Goal: Communication & Community: Answer question/provide support

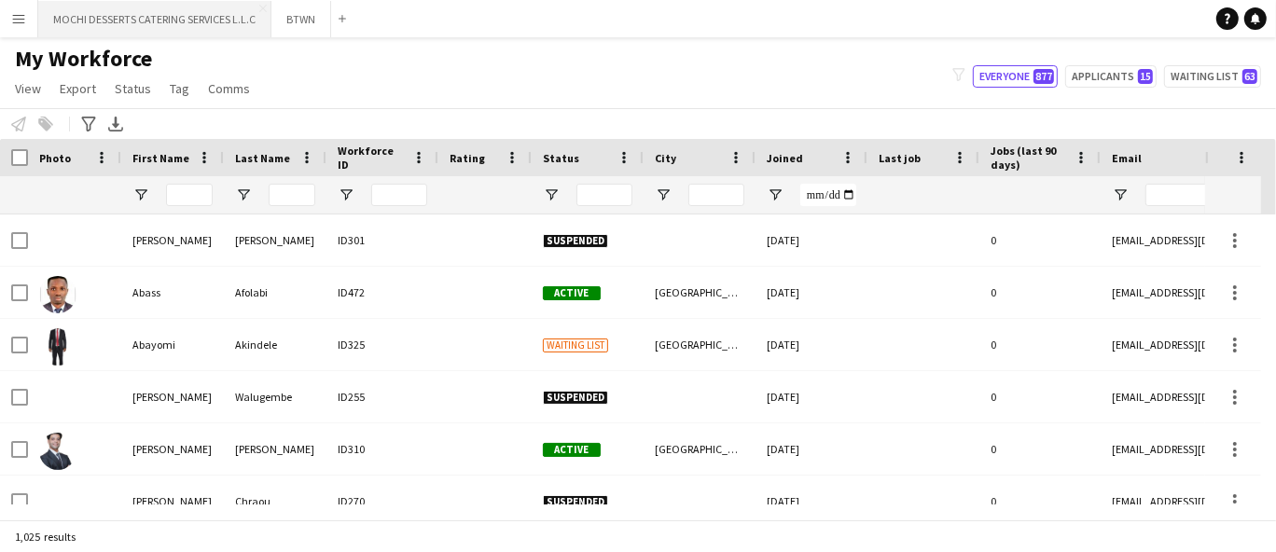
click at [161, 23] on button "MOCHI DESSERTS CATERING SERVICES L.L.C Close" at bounding box center [154, 19] width 233 height 36
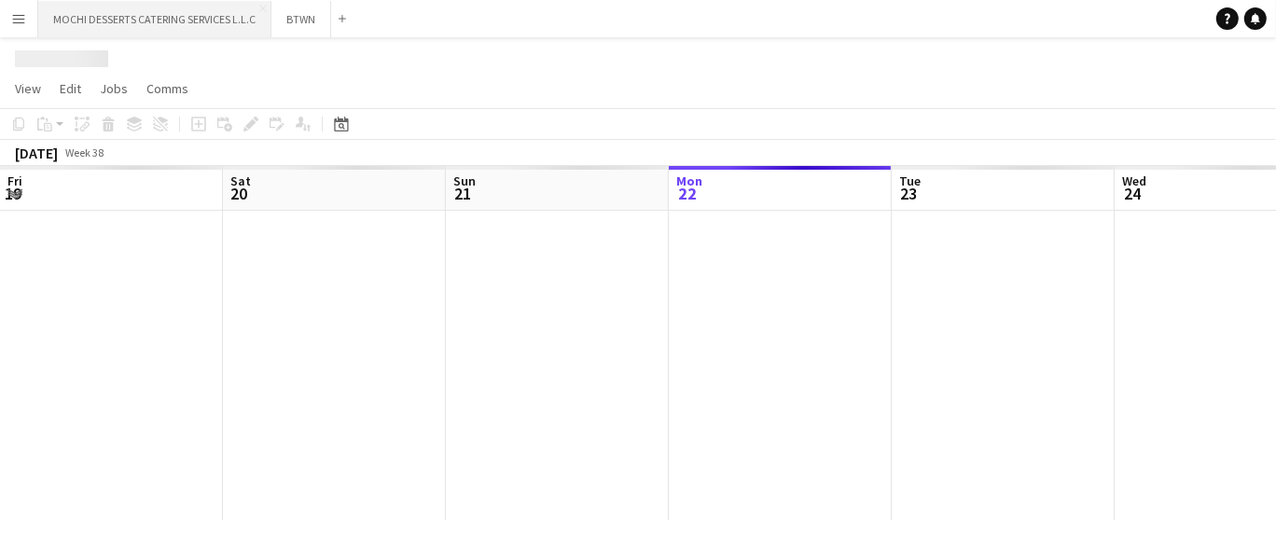
scroll to position [0, 445]
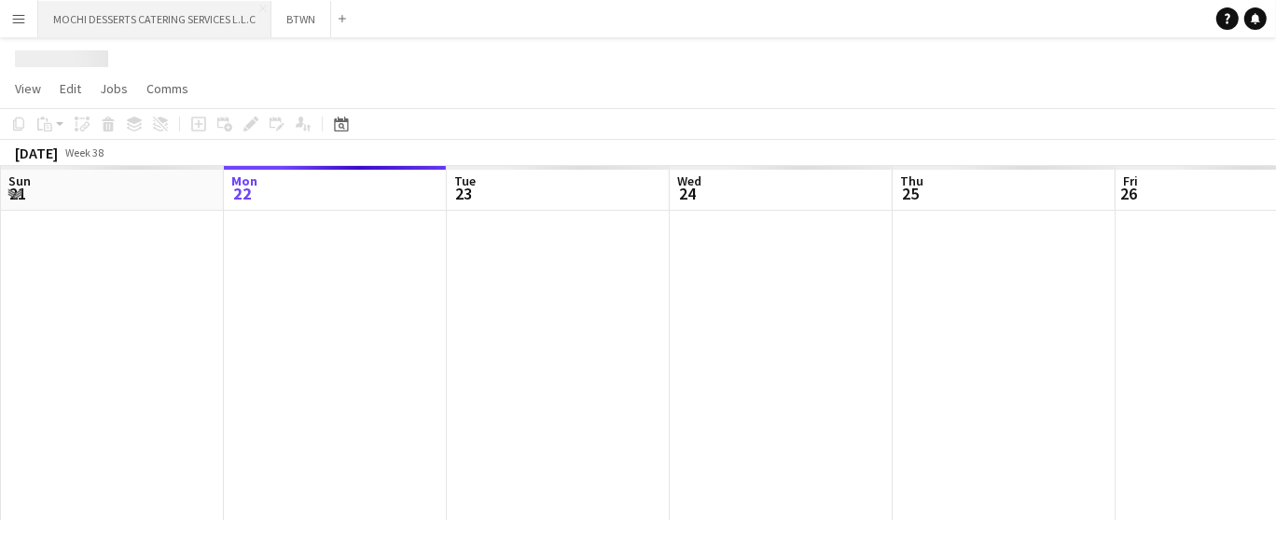
click at [161, 23] on button "MOCHI DESSERTS CATERING SERVICES L.L.C Close" at bounding box center [154, 19] width 233 height 36
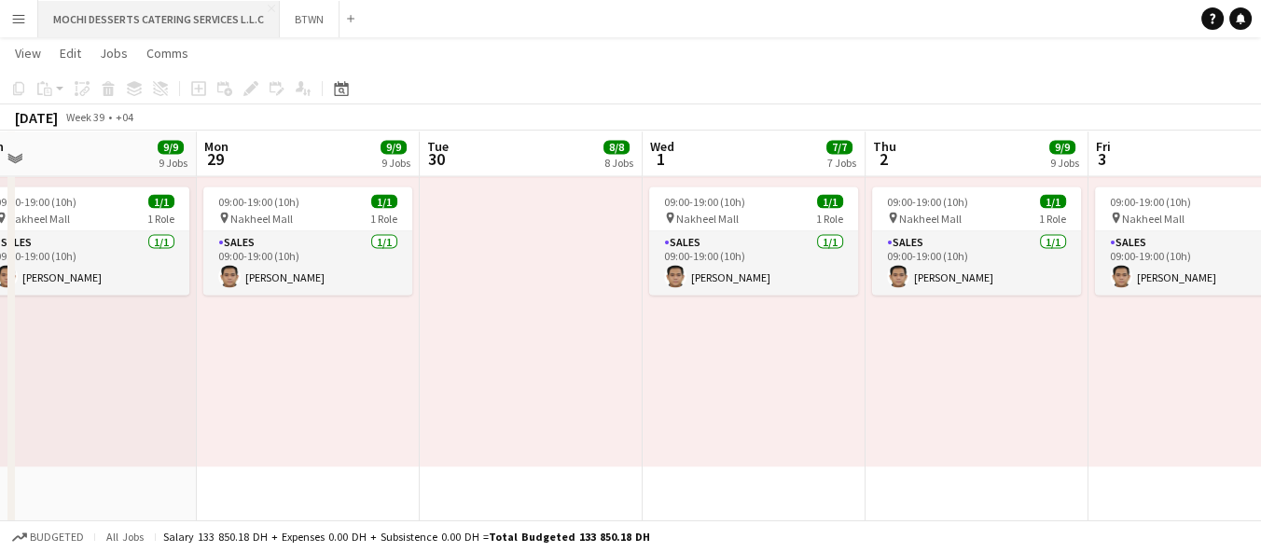
scroll to position [0, 469]
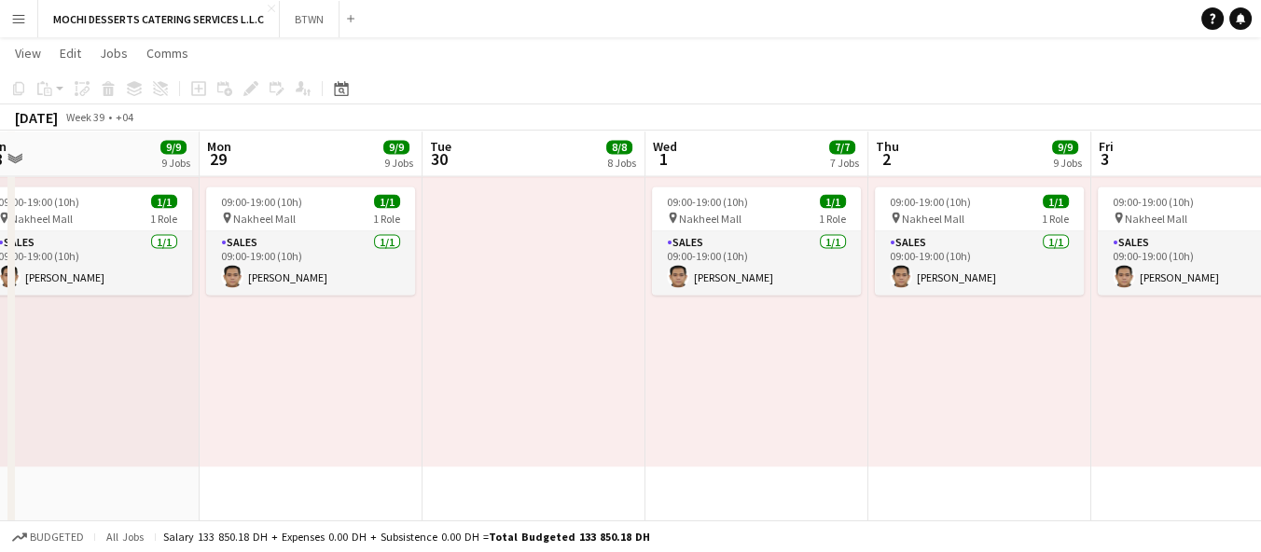
click at [299, 146] on app-board-header-date "Mon 29 9/9 9 Jobs" at bounding box center [311, 154] width 223 height 45
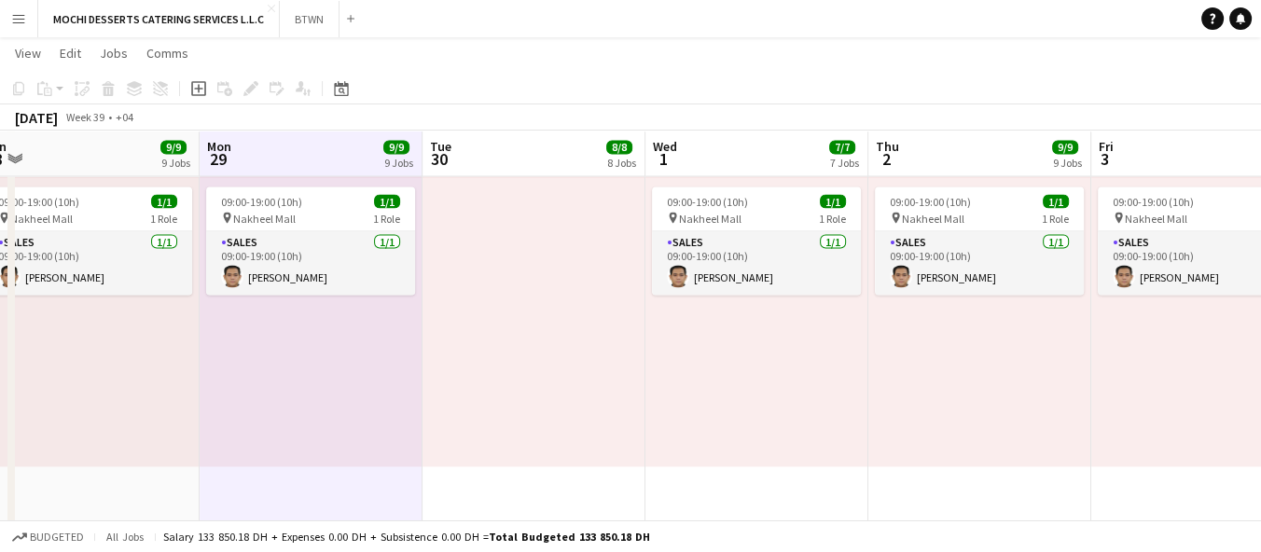
click at [719, 157] on app-board-header-date "Wed 1 7/7 7 Jobs" at bounding box center [757, 154] width 223 height 45
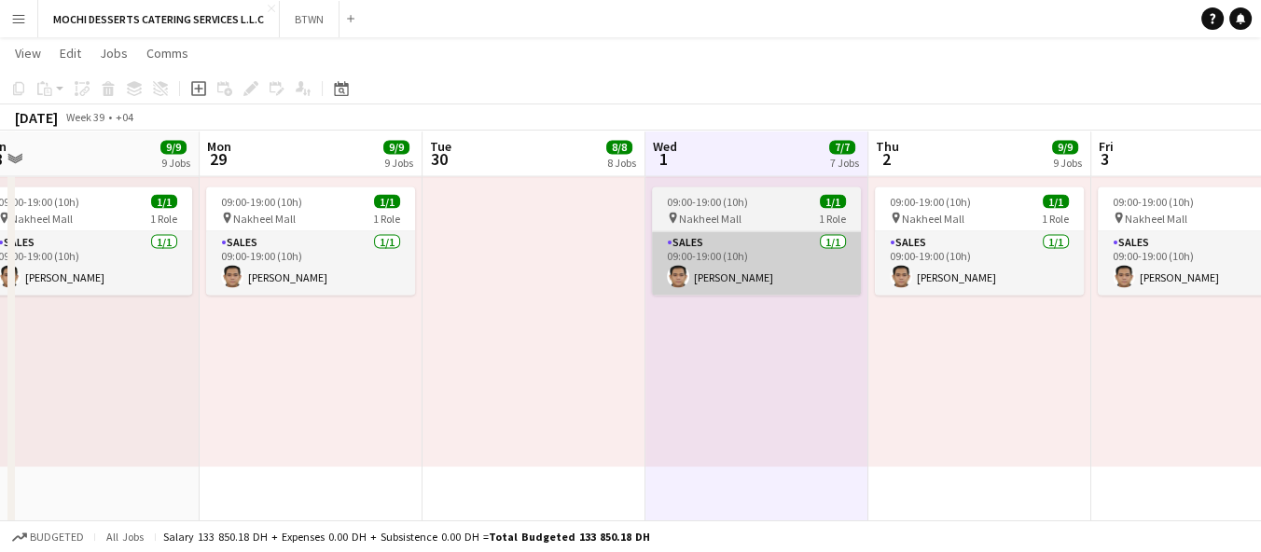
click at [745, 236] on app-card-role "Sales [DATE] 09:00-19:00 (10h) [PERSON_NAME]" at bounding box center [756, 262] width 209 height 63
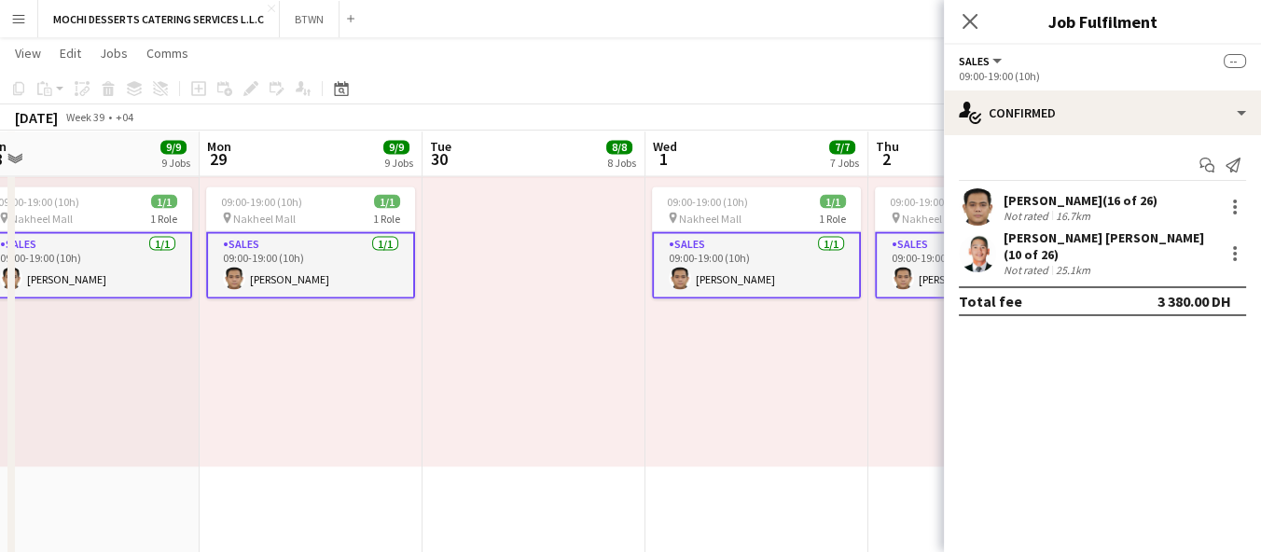
click at [711, 170] on app-board-header-date "Wed 1 7/7 7 Jobs" at bounding box center [757, 154] width 223 height 45
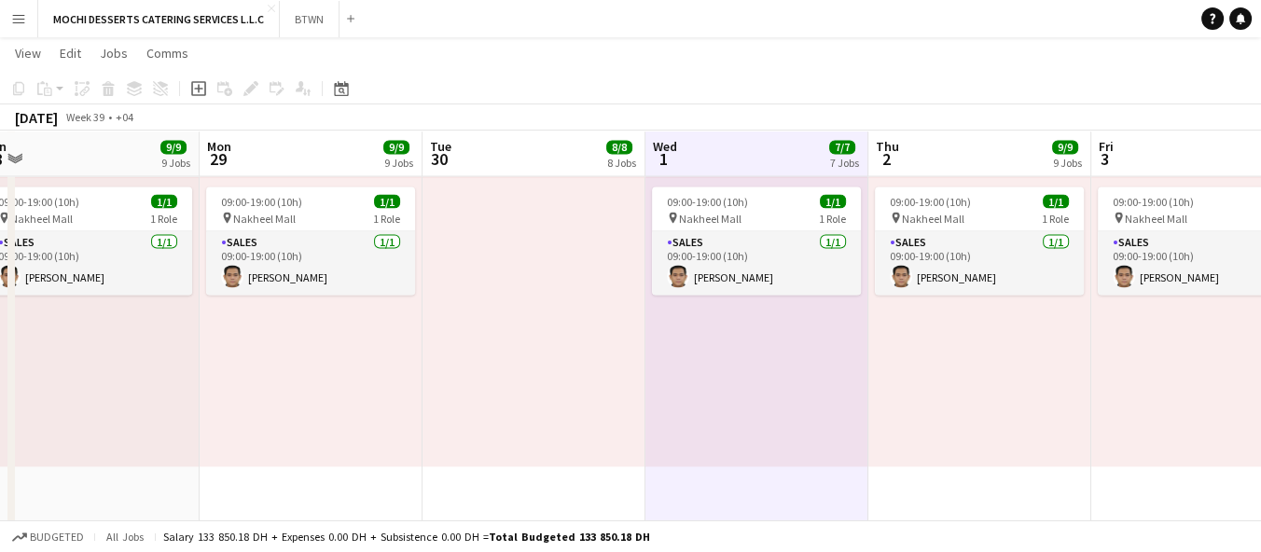
click at [709, 162] on app-board-header-date "Wed 1 7/7 7 Jobs" at bounding box center [757, 154] width 223 height 45
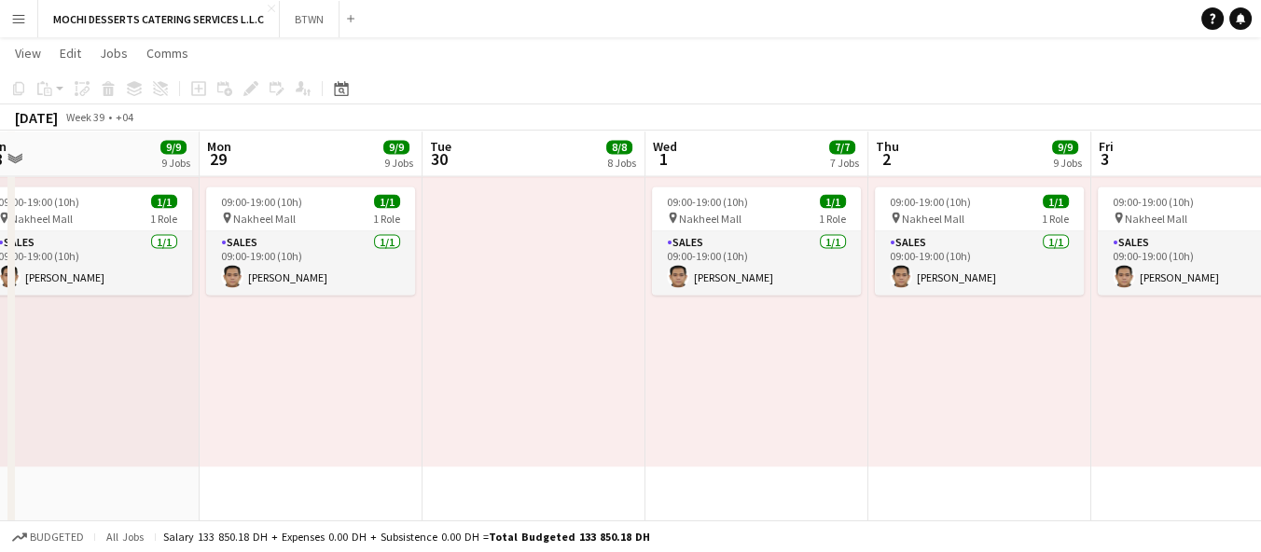
click at [744, 157] on app-board-header-date "Wed 1 7/7 7 Jobs" at bounding box center [757, 154] width 223 height 45
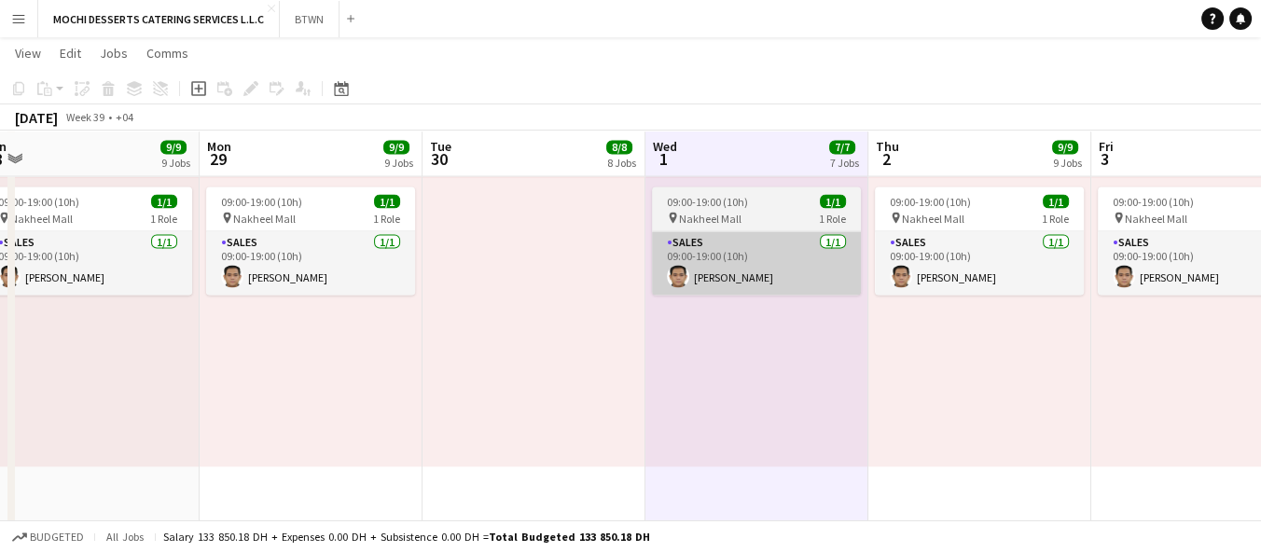
click at [732, 233] on app-card-role "Sales [DATE] 09:00-19:00 (10h) [PERSON_NAME]" at bounding box center [756, 262] width 209 height 63
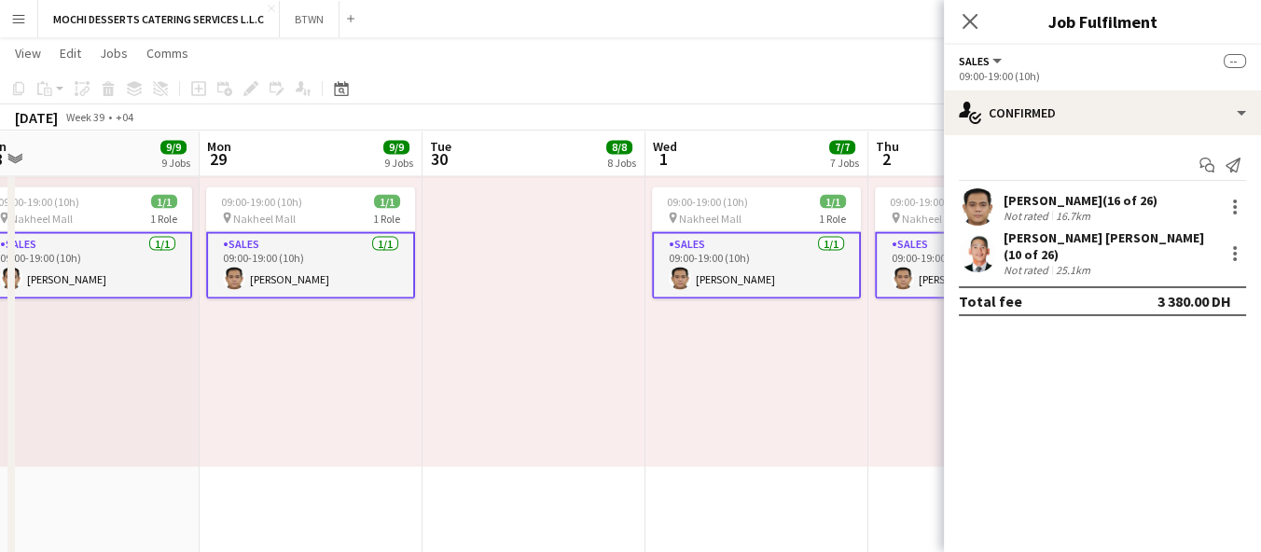
click at [730, 205] on span "09:00-19:00 (10h)" at bounding box center [707, 201] width 81 height 14
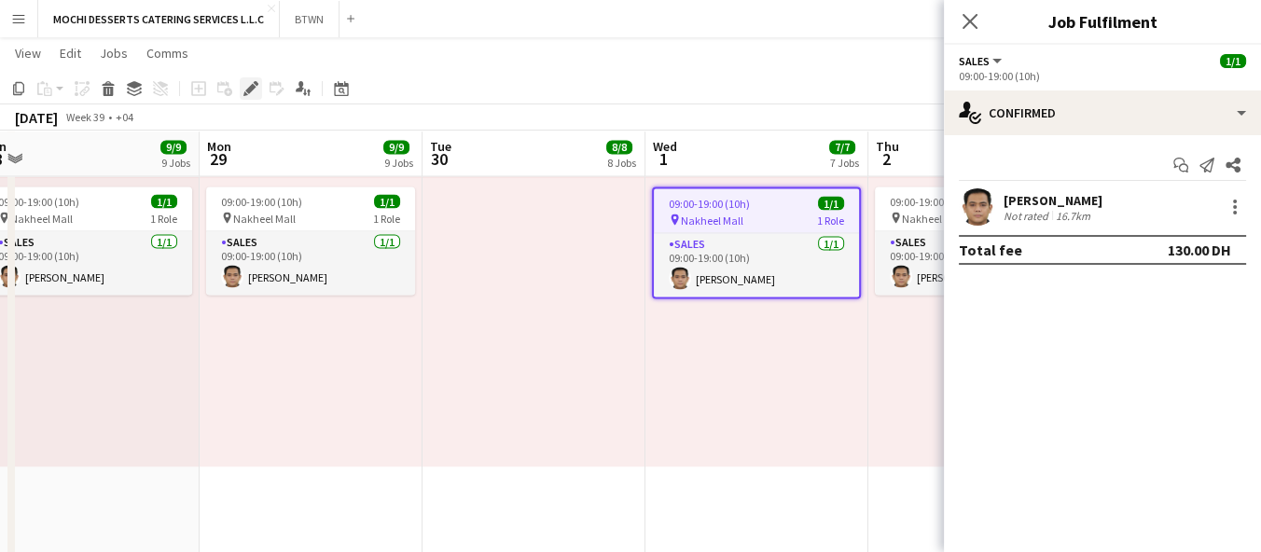
click at [258, 92] on div "Edit" at bounding box center [251, 88] width 22 height 22
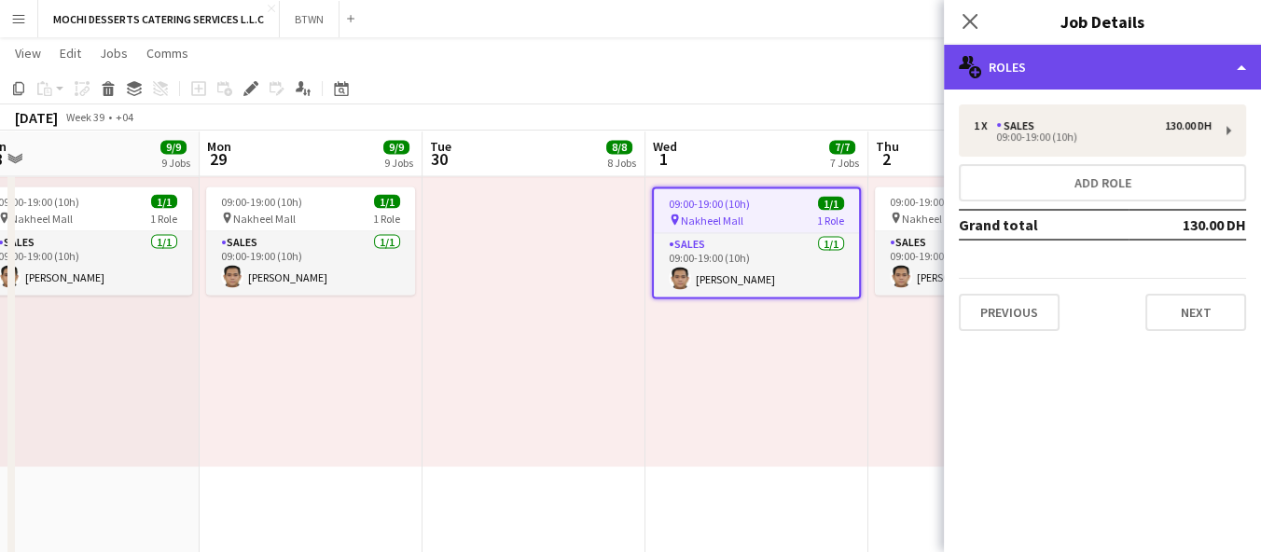
click at [1216, 68] on div "multiple-users-add Roles" at bounding box center [1102, 67] width 317 height 45
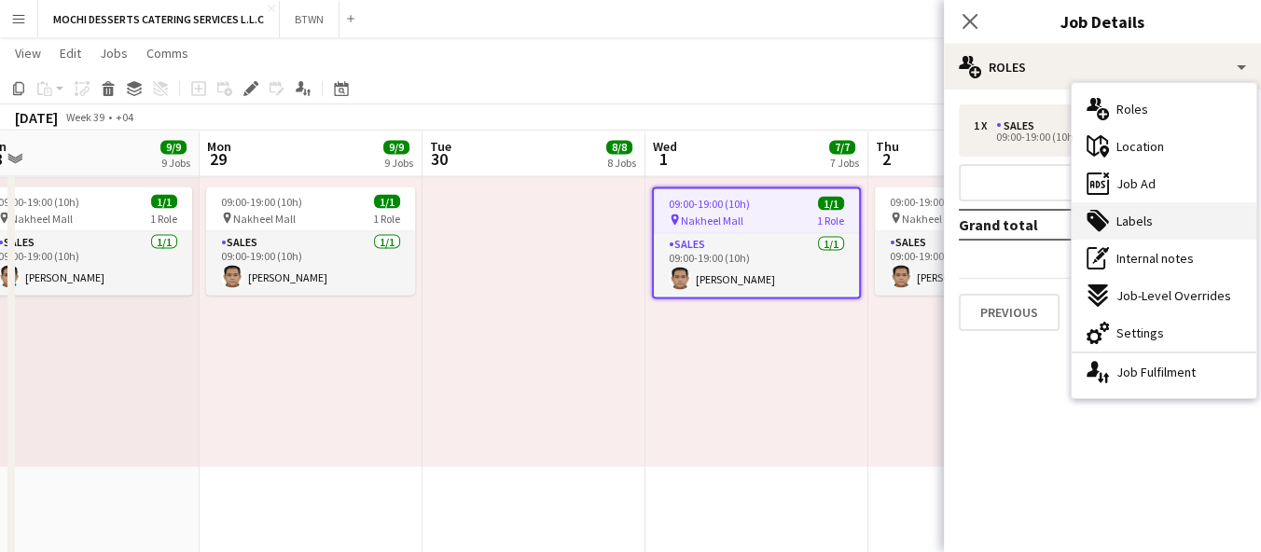
click at [1214, 231] on div "tags-double Labels" at bounding box center [1164, 220] width 185 height 37
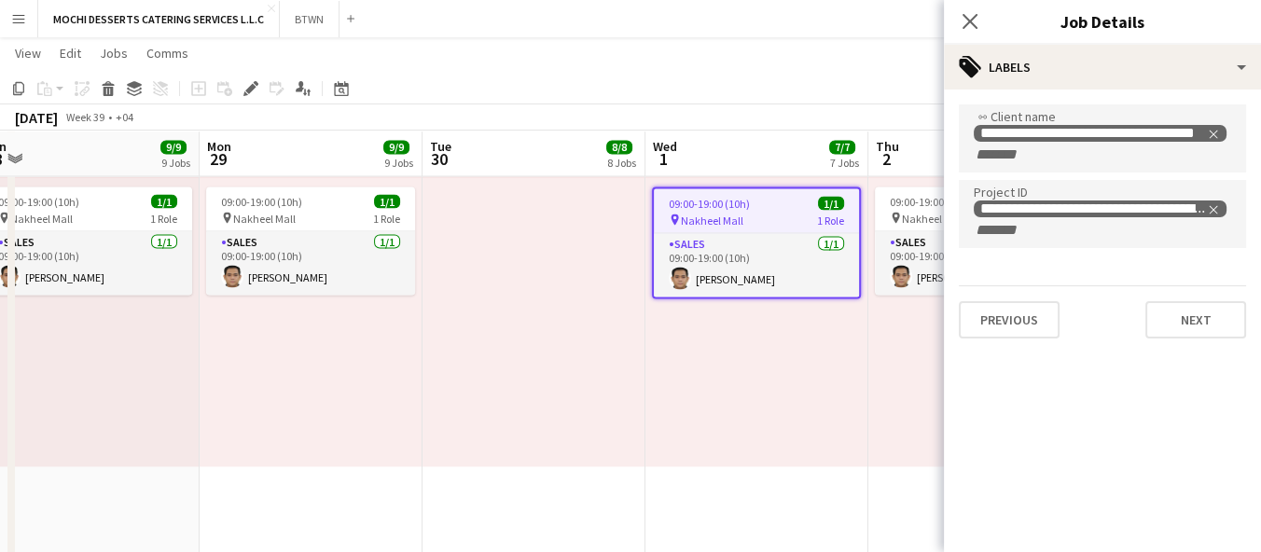
click at [842, 440] on div "09:00-19:00 (10h) 1/1 pin Nakheel Mall 1 Role Sales [DATE] 09:00-19:00 (10h) [P…" at bounding box center [757, 321] width 223 height 289
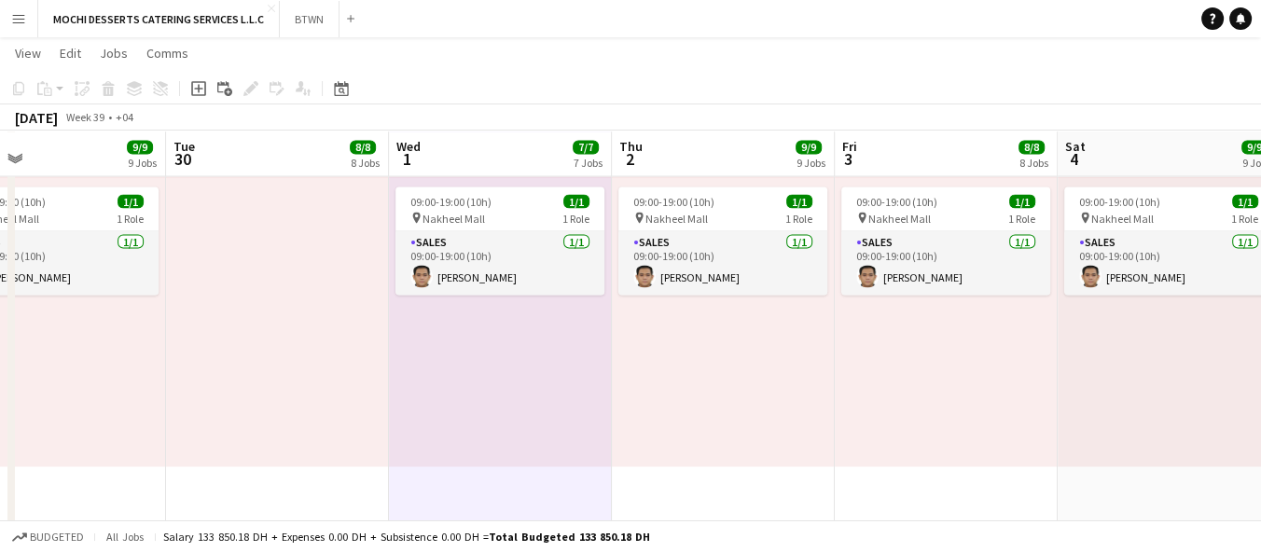
scroll to position [0, 736]
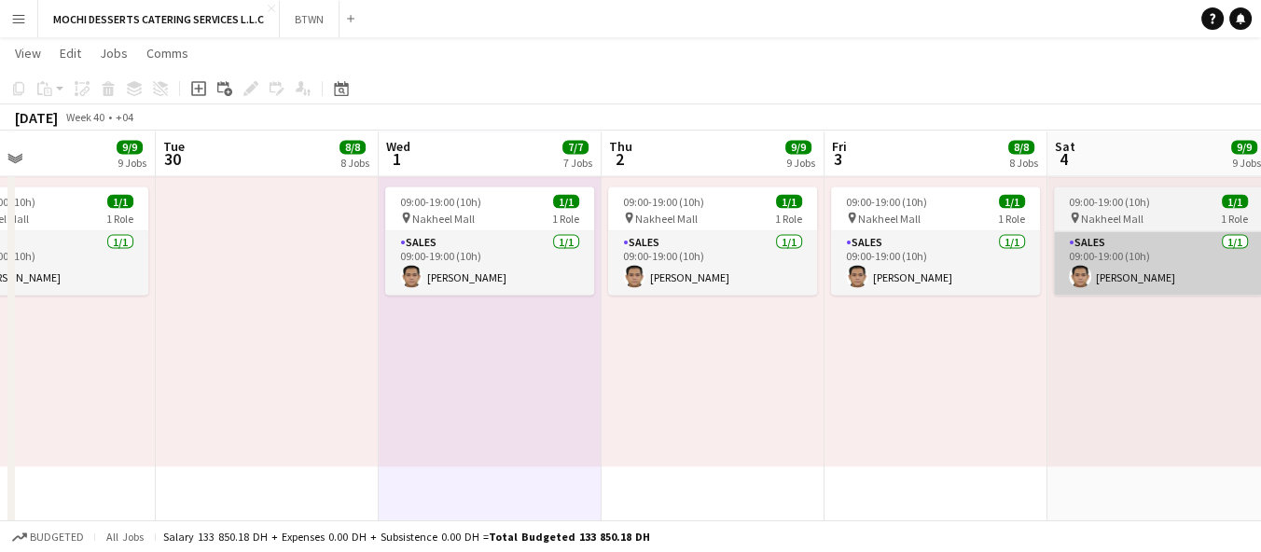
click at [1148, 263] on app-card-role "Sales [DATE] 09:00-19:00 (10h) [PERSON_NAME]" at bounding box center [1158, 262] width 209 height 63
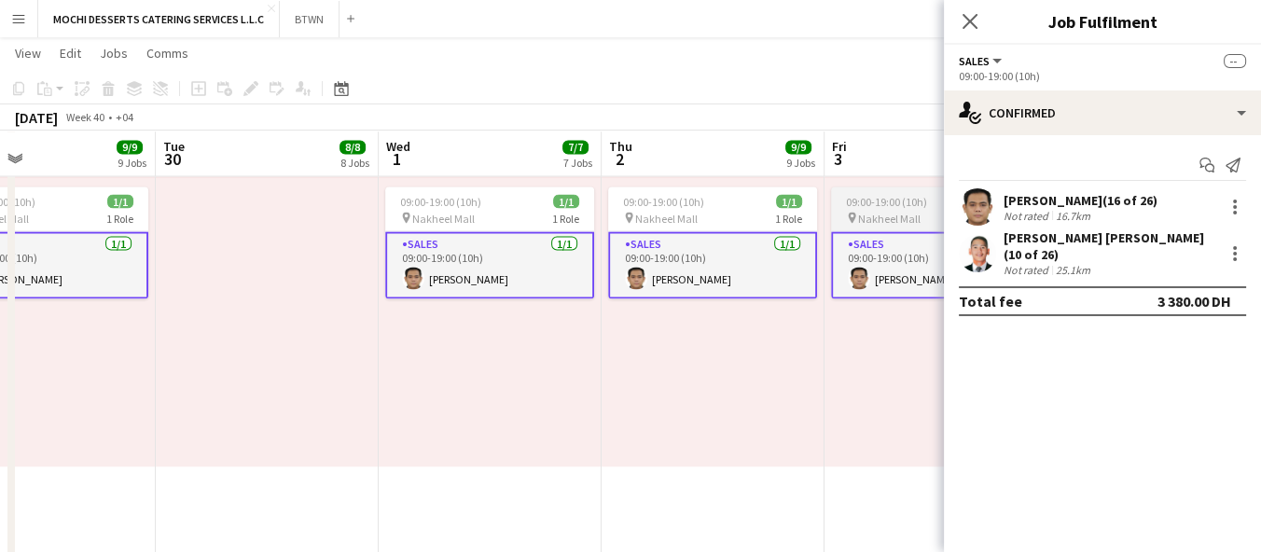
click at [869, 268] on app-card-role "Sales [DATE] 09:00-19:00 (10h) [PERSON_NAME]" at bounding box center [935, 264] width 209 height 67
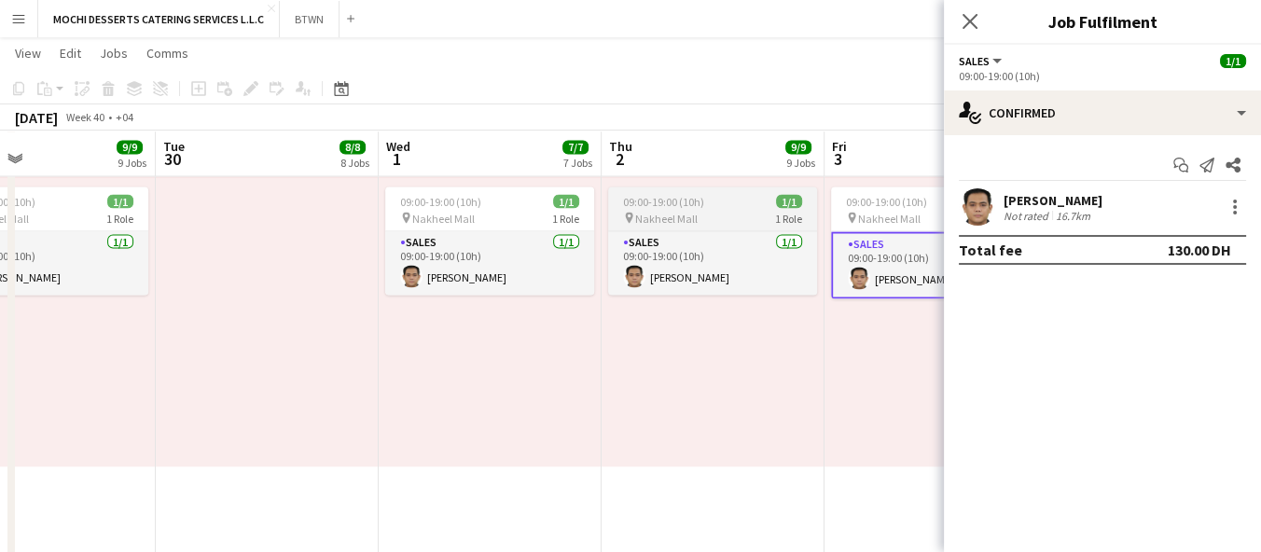
click at [670, 211] on span "Nakheel Mall" at bounding box center [666, 218] width 63 height 14
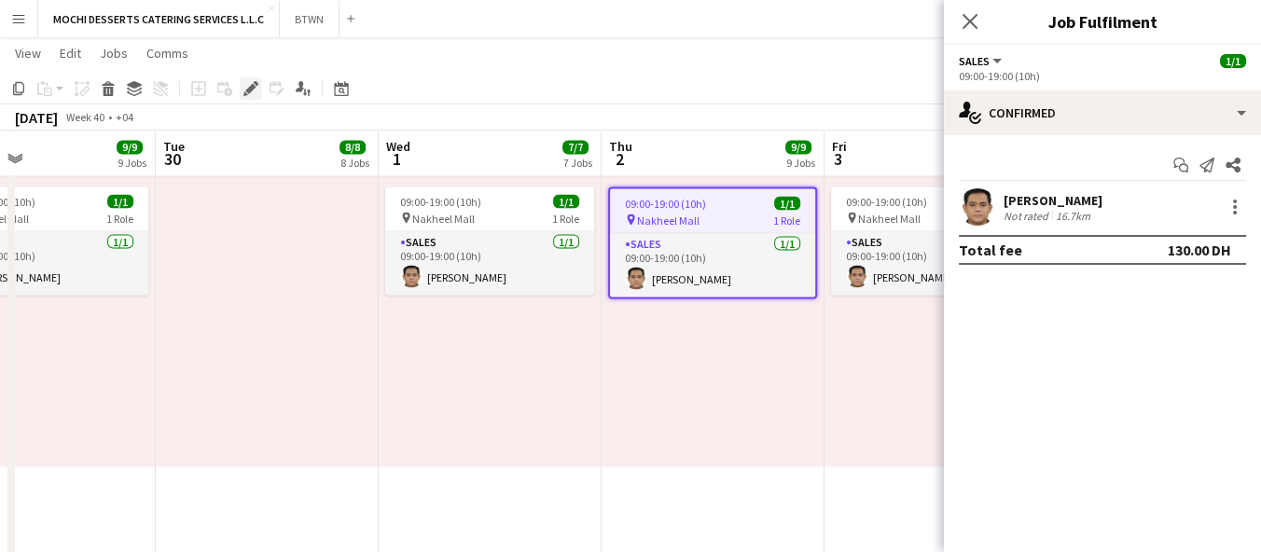
click at [244, 93] on icon at bounding box center [245, 93] width 5 height 5
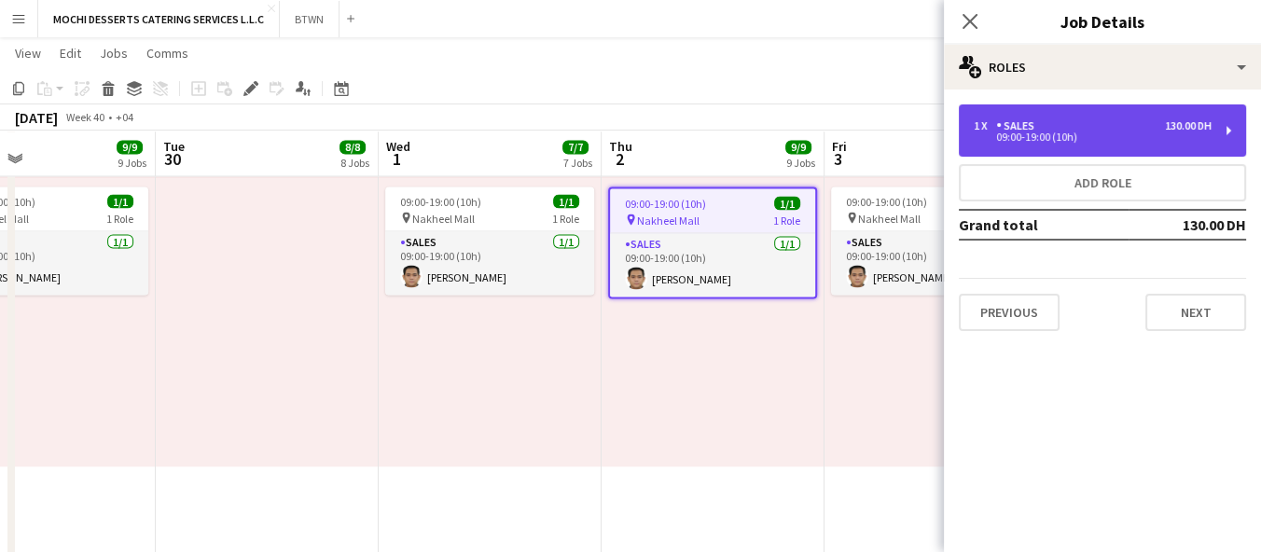
click at [1106, 120] on div "1 x Sales 130.00 DH" at bounding box center [1093, 125] width 238 height 13
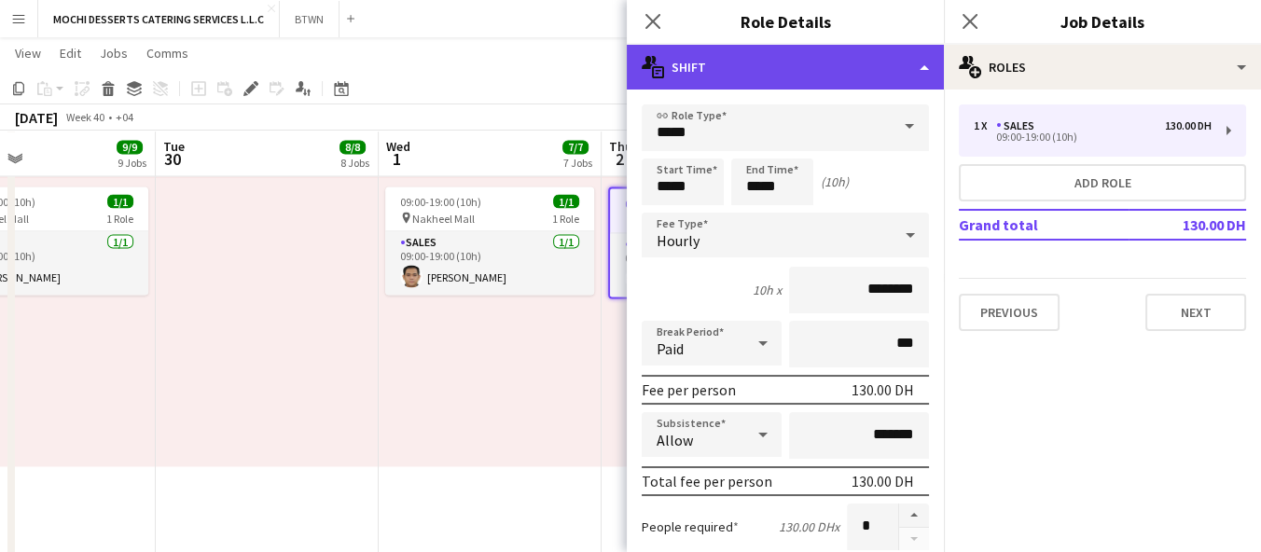
click at [739, 60] on div "multiple-actions-text Shift" at bounding box center [785, 67] width 317 height 45
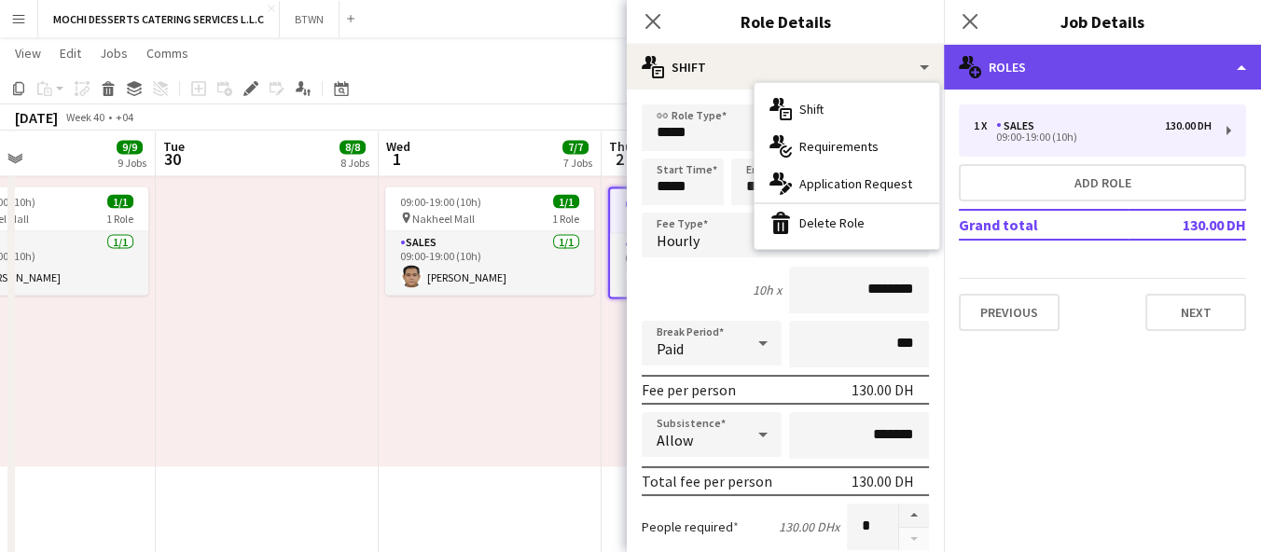
click at [1041, 80] on div "multiple-users-add Roles" at bounding box center [1102, 67] width 317 height 45
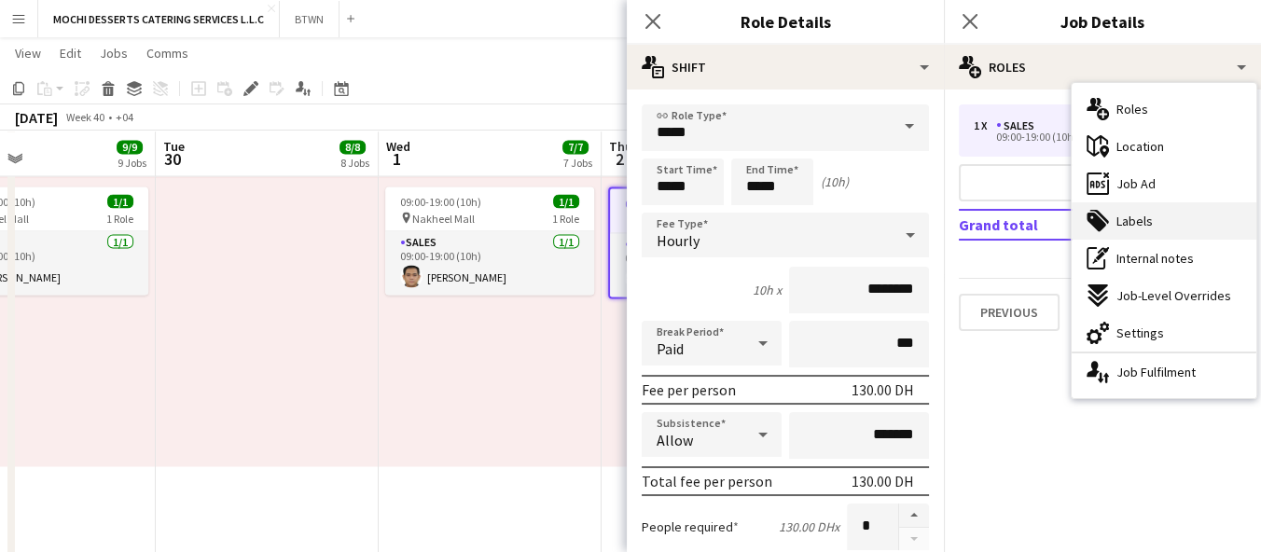
click at [1105, 220] on icon at bounding box center [1099, 217] width 19 height 14
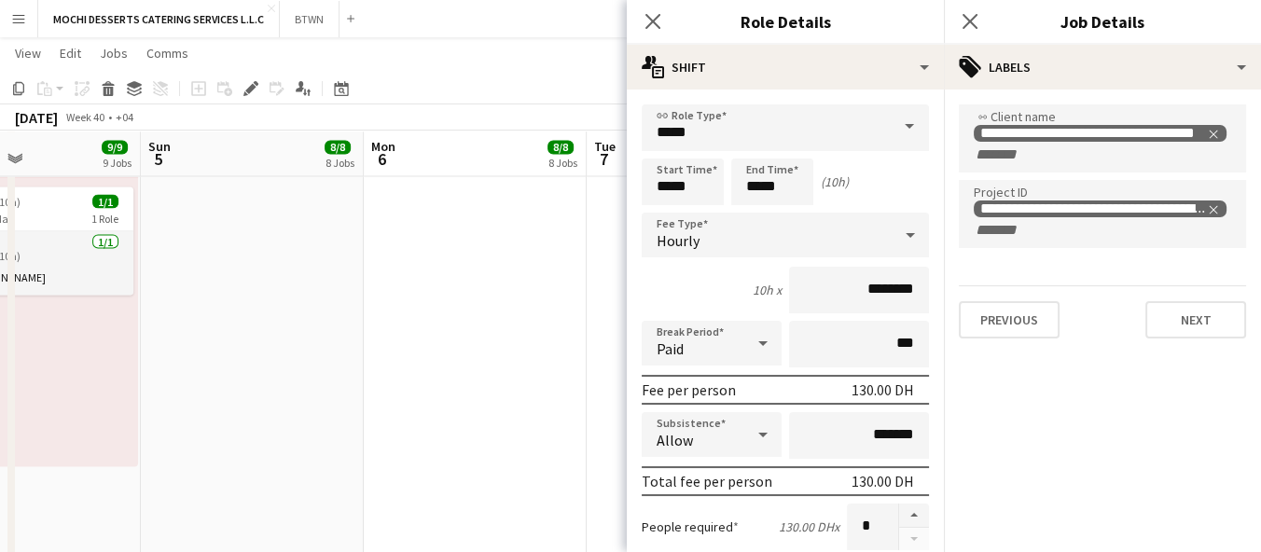
scroll to position [0, 752]
click at [651, 25] on icon "Close pop-in" at bounding box center [653, 21] width 18 height 18
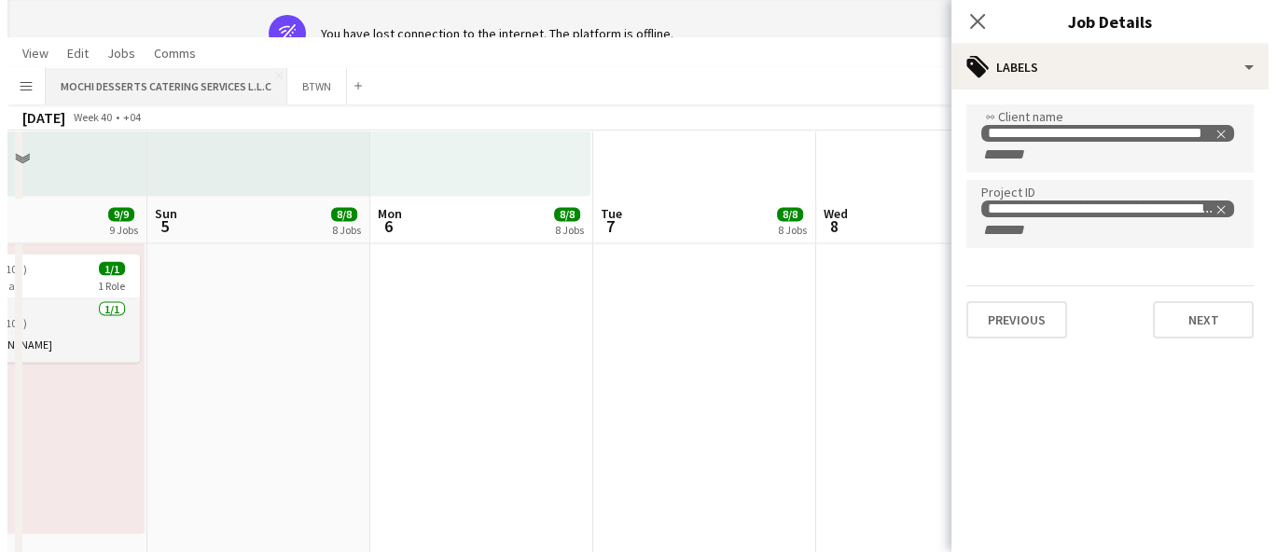
scroll to position [0, 0]
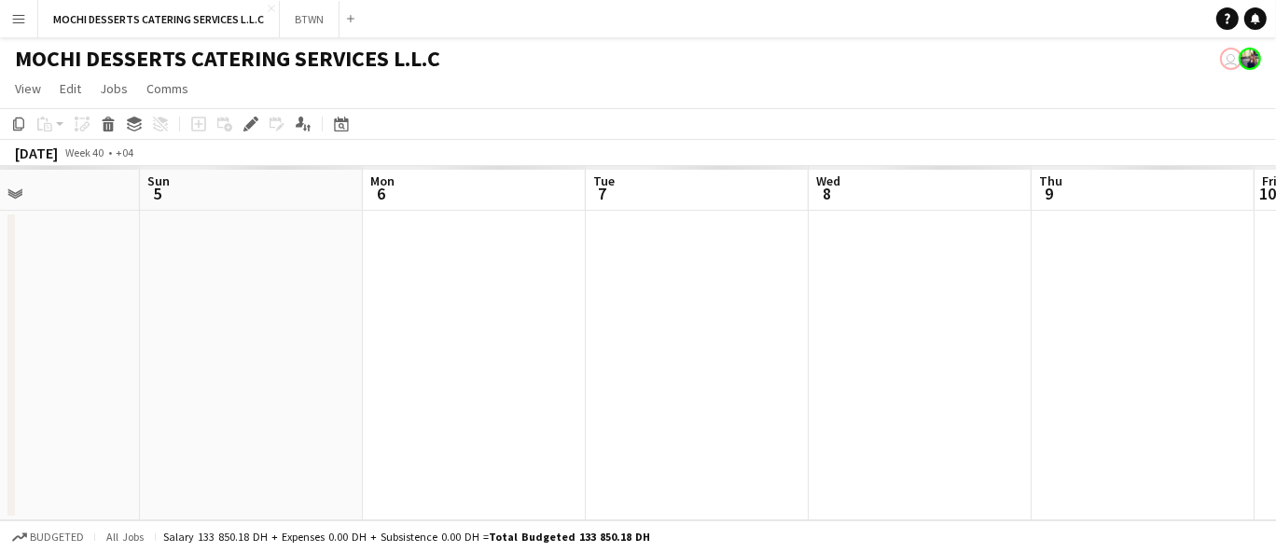
click at [674, 21] on app-navbar "Menu Boards Boards Boards All jobs Status Workforce Workforce My Workforce Recr…" at bounding box center [638, 18] width 1276 height 37
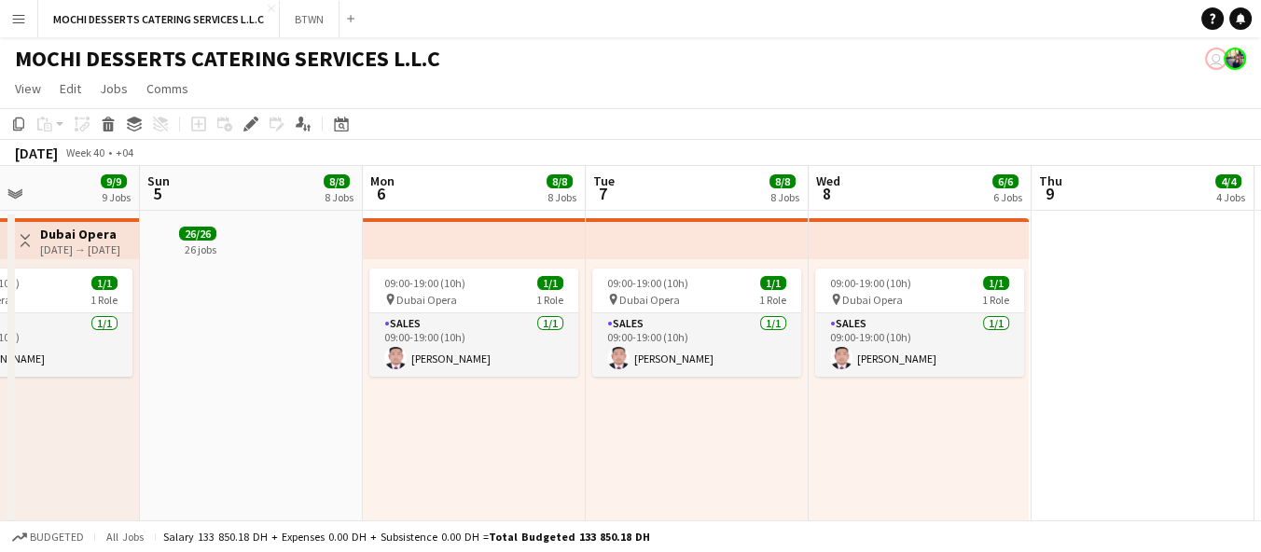
click at [206, 245] on div "26 jobs" at bounding box center [201, 249] width 32 height 16
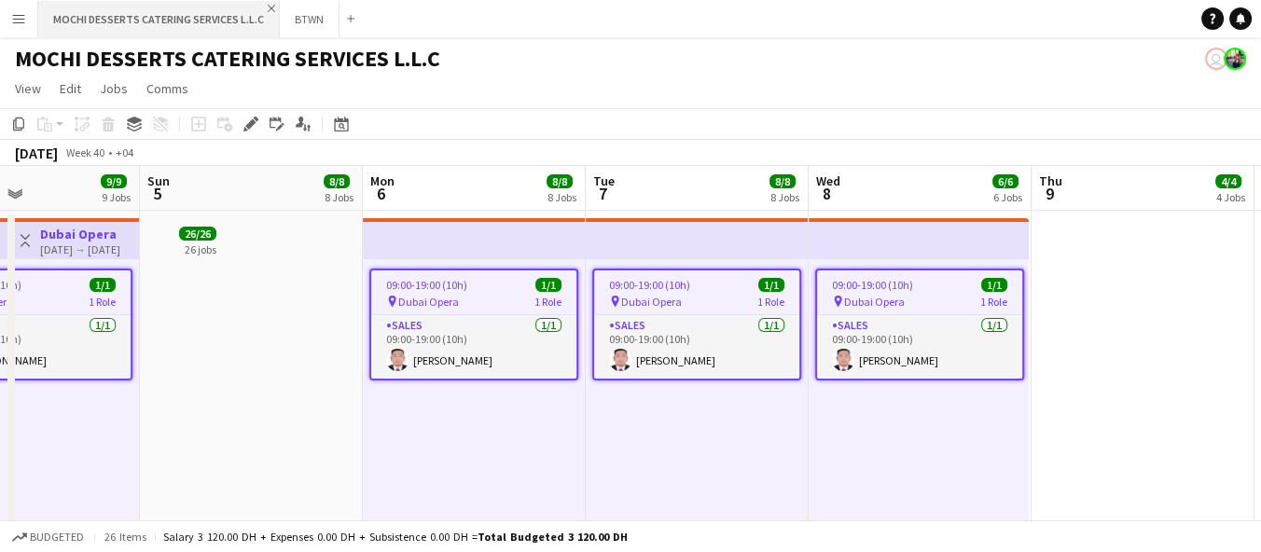
click at [270, 7] on app-icon "Close" at bounding box center [271, 8] width 7 height 7
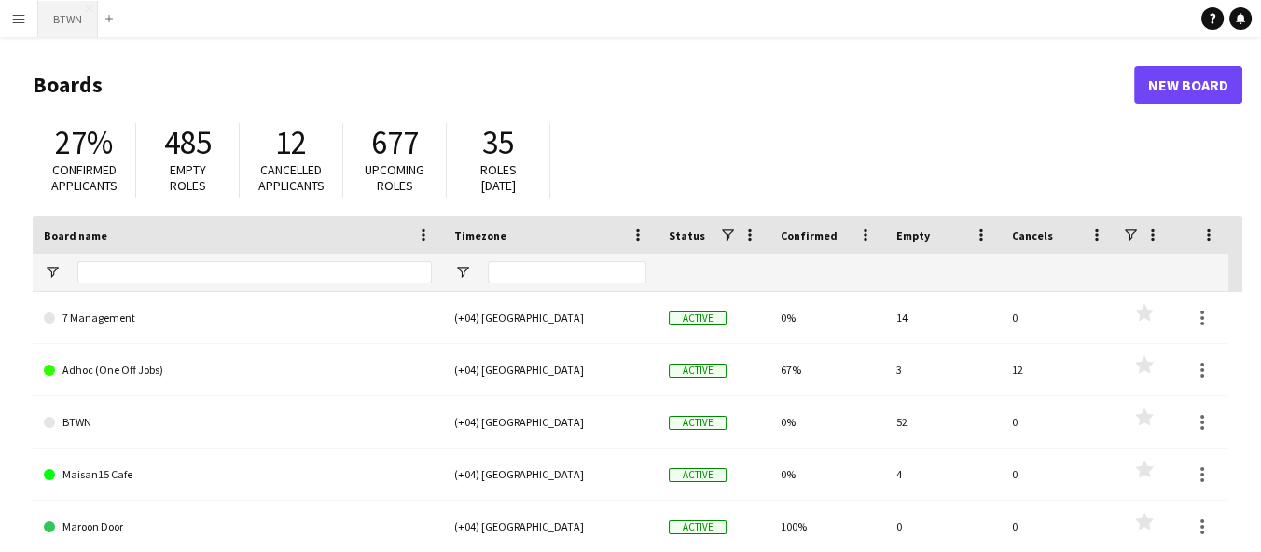
click at [84, 23] on button "BTWN Close" at bounding box center [68, 19] width 60 height 36
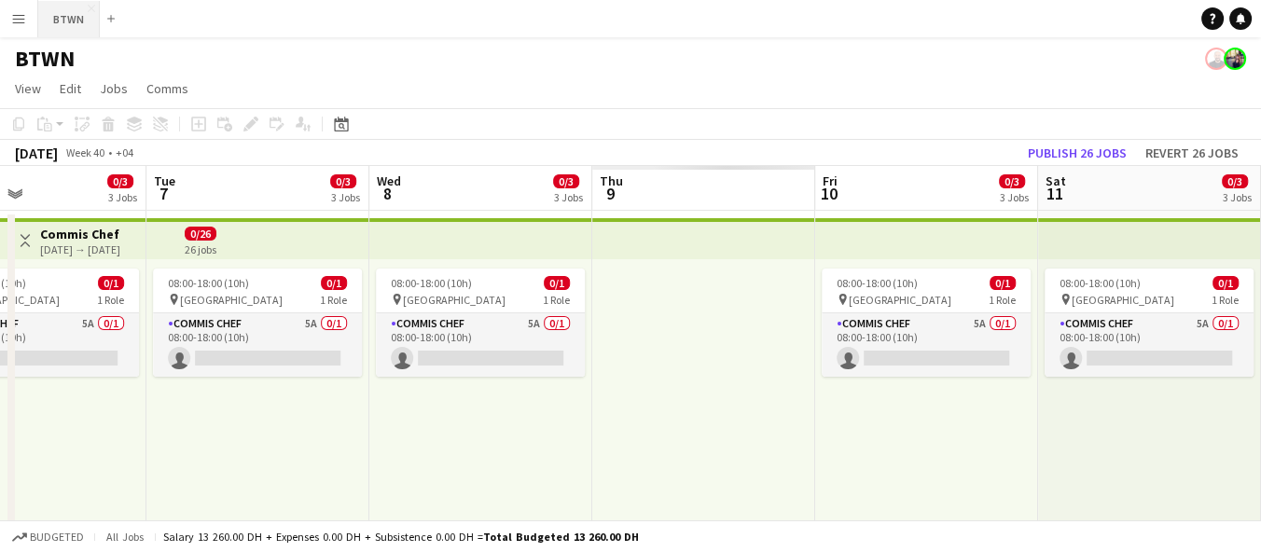
scroll to position [0, 522]
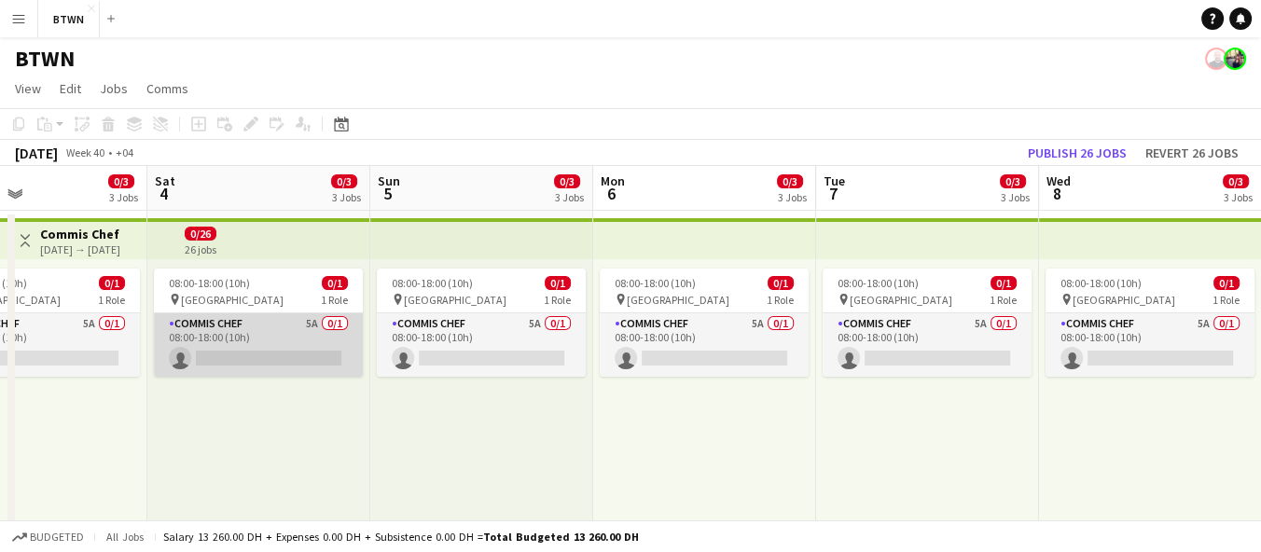
click at [253, 334] on app-card-role "Commis Chef 5A 0/1 08:00-18:00 (10h) single-neutral-actions" at bounding box center [258, 344] width 209 height 63
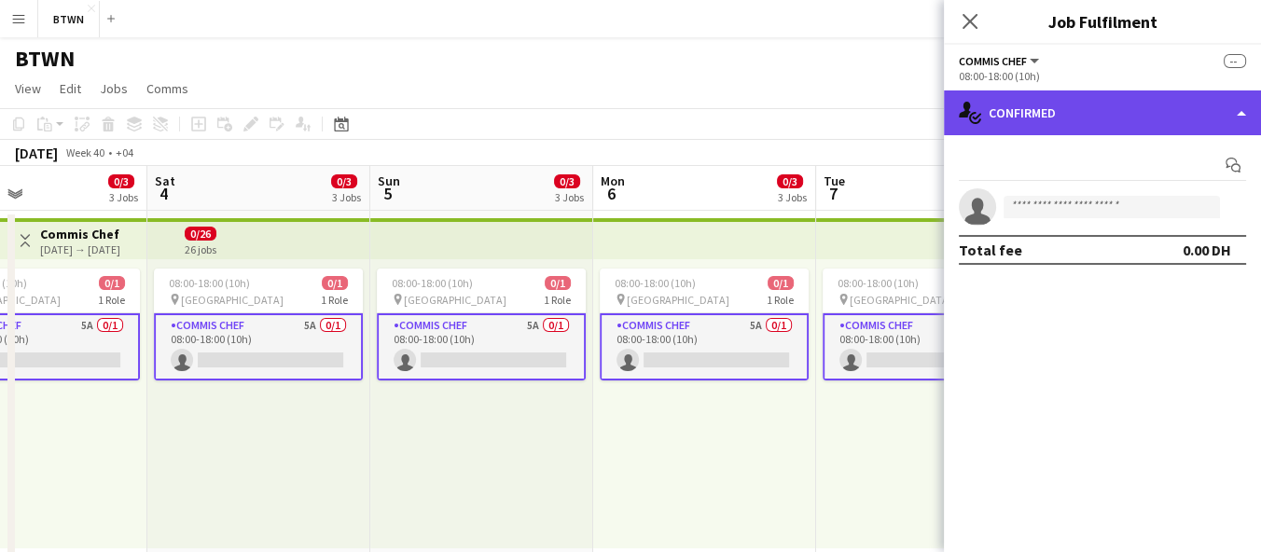
click at [998, 122] on div "single-neutral-actions-check-2 Confirmed" at bounding box center [1102, 112] width 317 height 45
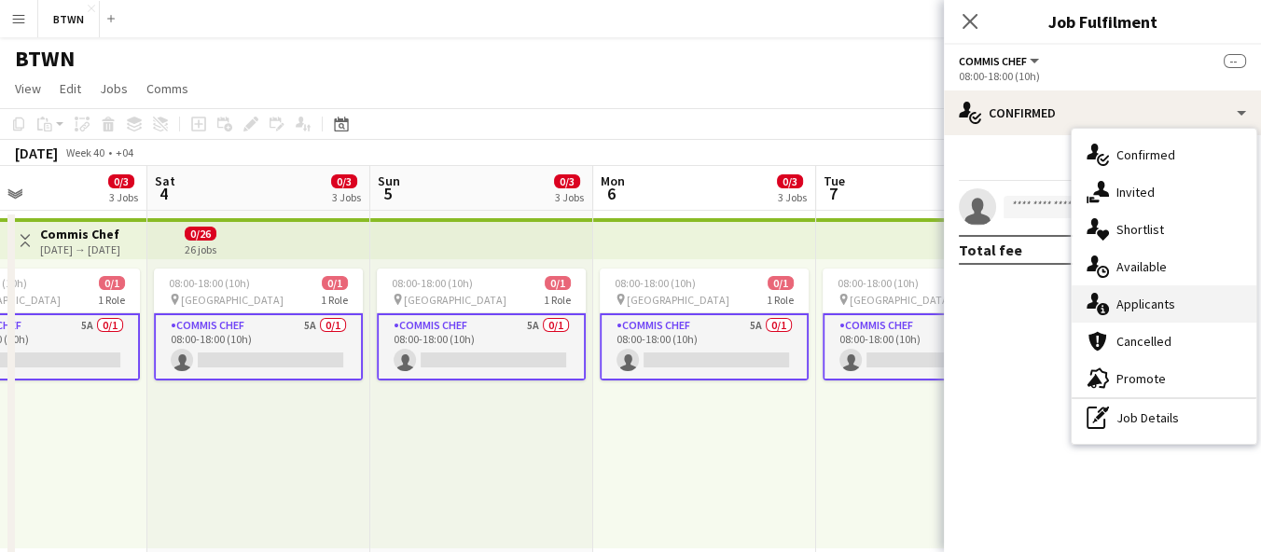
click at [1095, 293] on icon at bounding box center [1093, 301] width 12 height 16
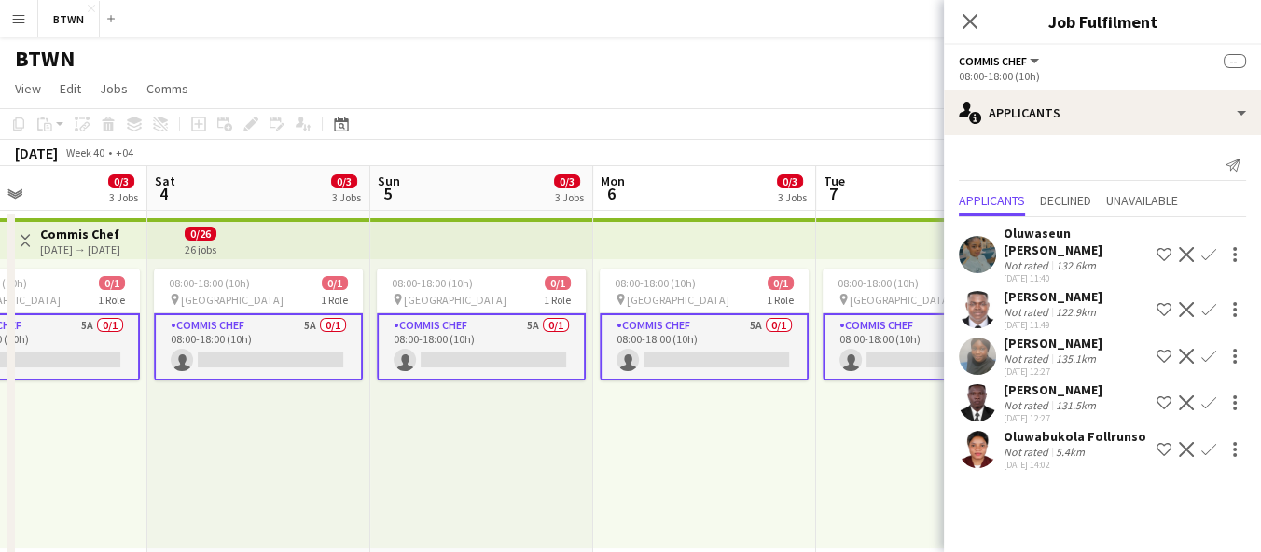
click at [1018, 462] on div "[DATE] 14:02" at bounding box center [1075, 465] width 143 height 12
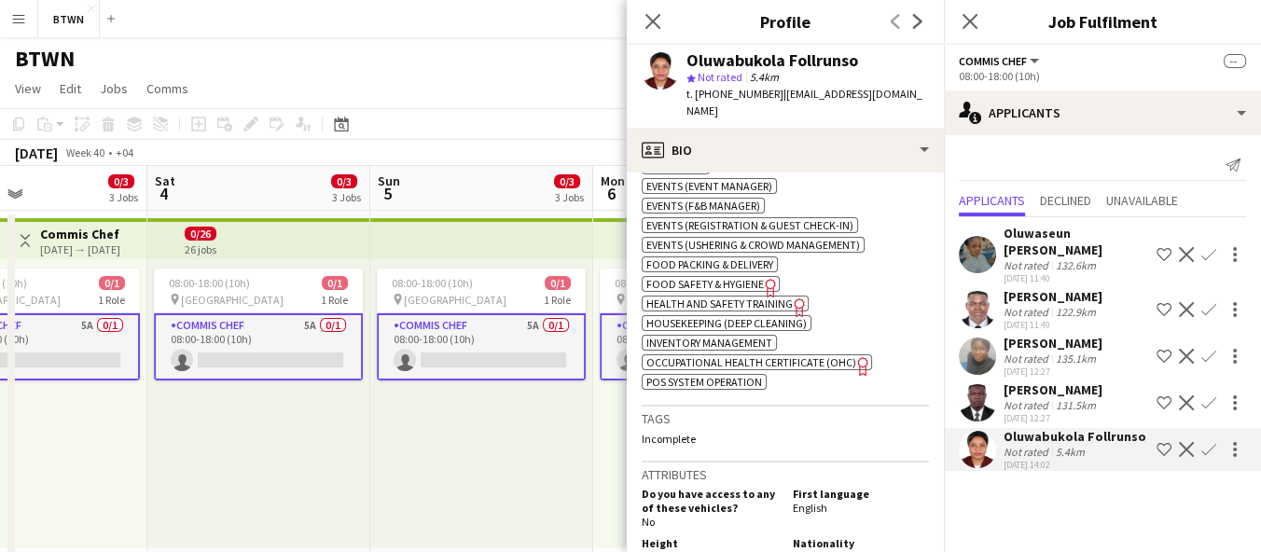
scroll to position [884, 0]
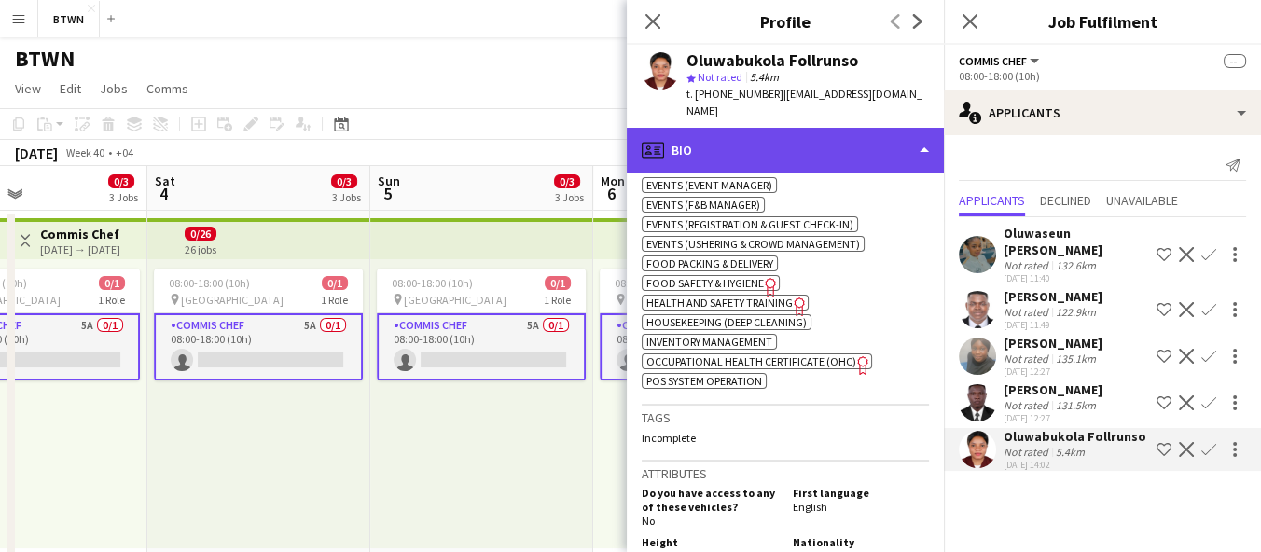
click at [716, 140] on div "profile Bio" at bounding box center [785, 150] width 317 height 45
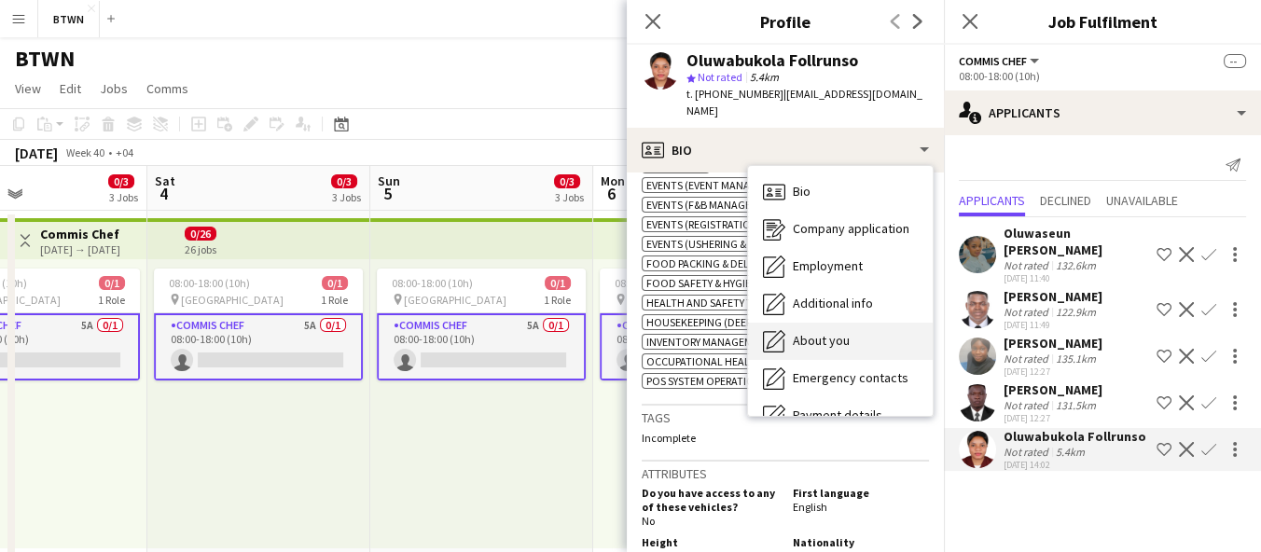
click at [801, 323] on div "About you About you" at bounding box center [840, 341] width 185 height 37
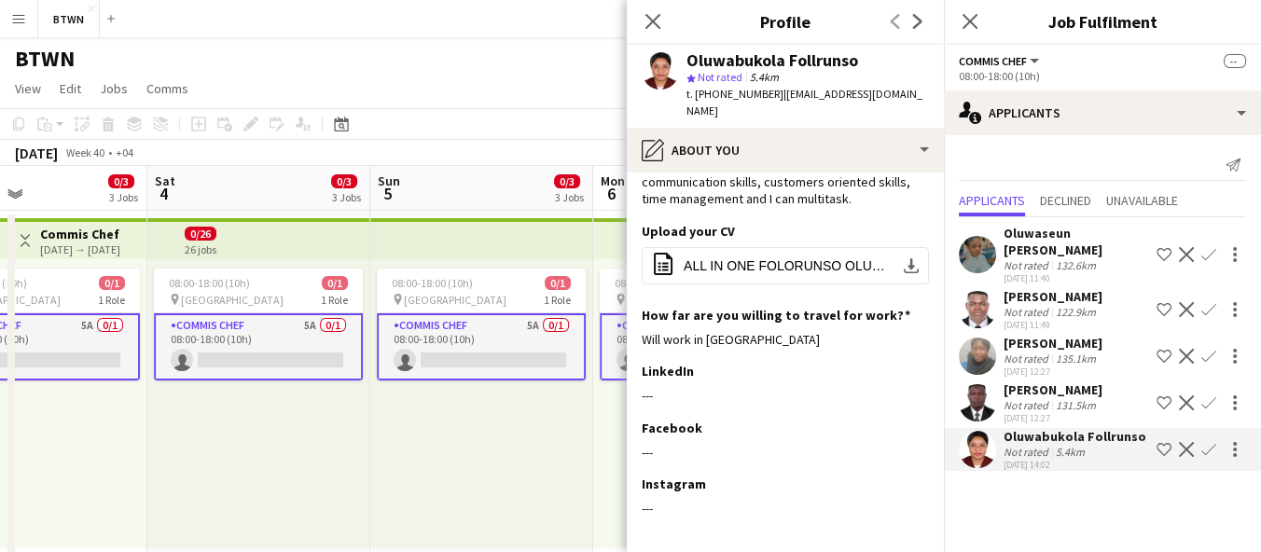
scroll to position [94, 0]
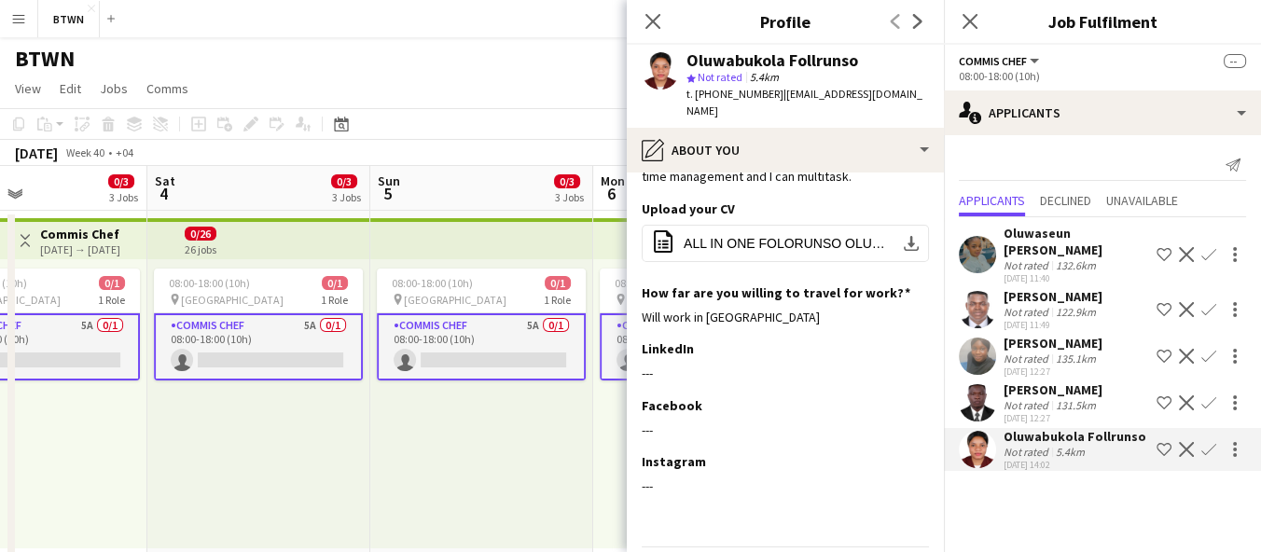
click at [540, 78] on app-page-menu "View Day view expanded Day view collapsed Month view Date picker Jump to [DATE]…" at bounding box center [630, 90] width 1261 height 35
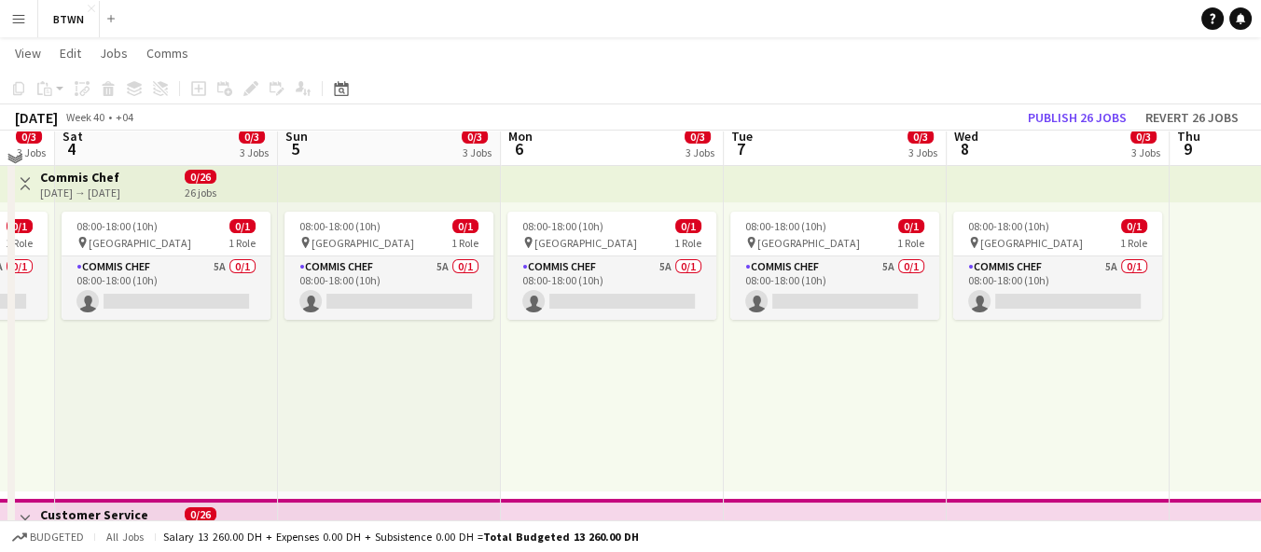
scroll to position [0, 0]
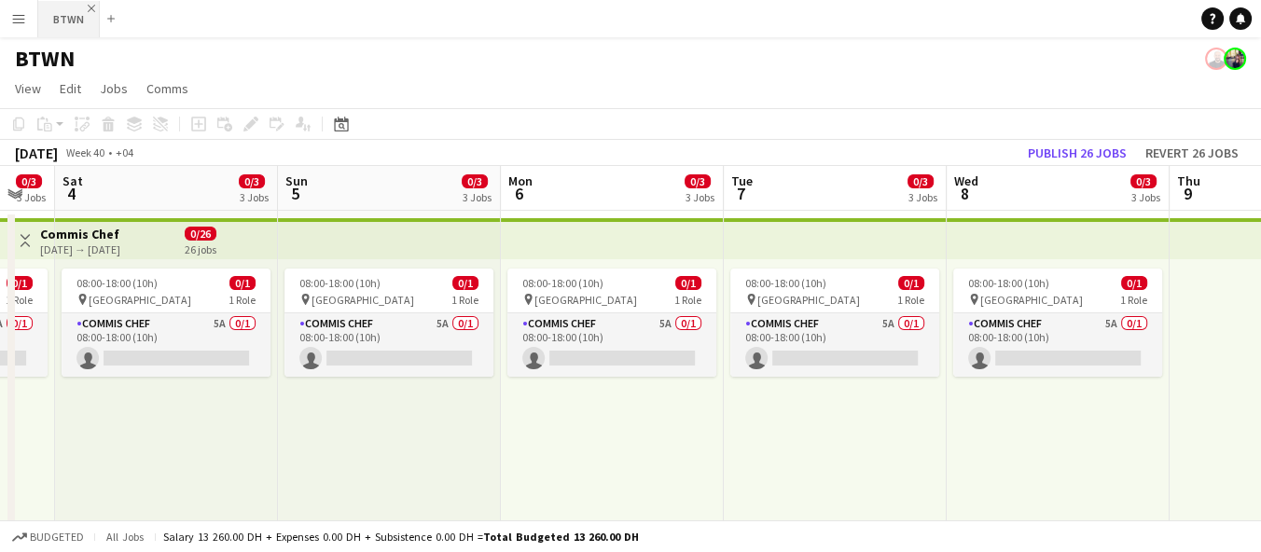
click at [90, 7] on app-icon "Close" at bounding box center [91, 8] width 7 height 7
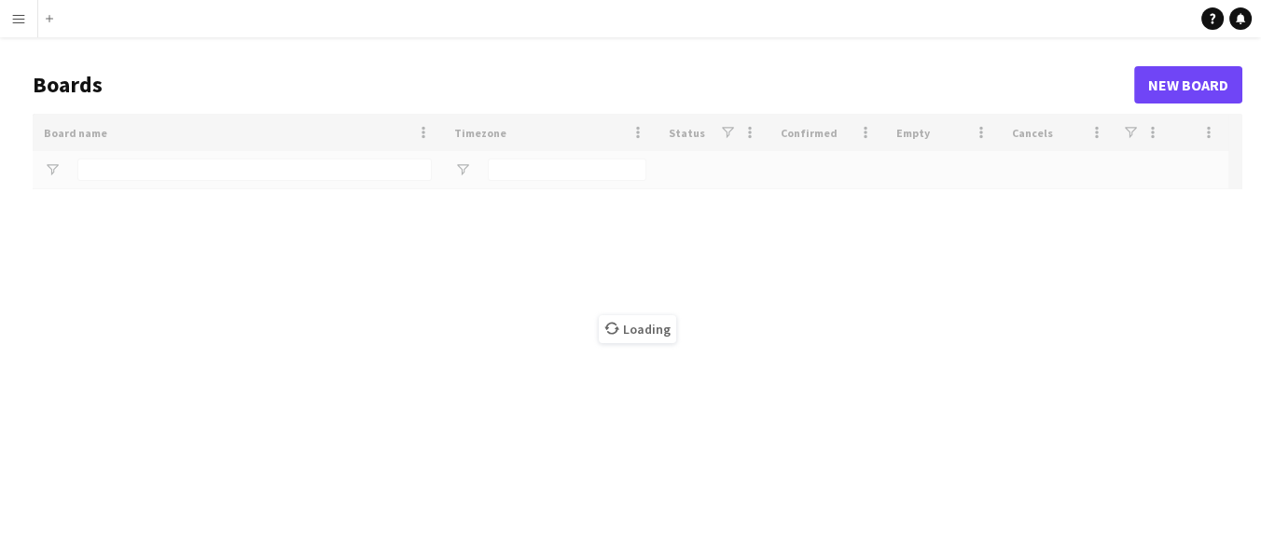
click at [22, 27] on button "Menu" at bounding box center [18, 18] width 37 height 37
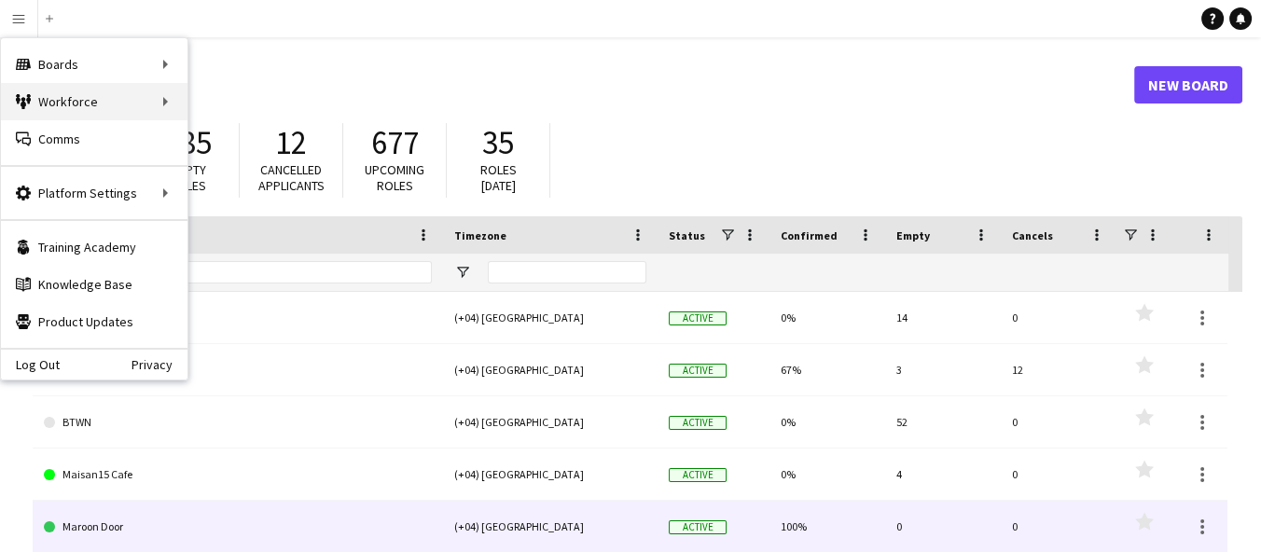
click at [150, 109] on div "Workforce Workforce" at bounding box center [94, 101] width 187 height 37
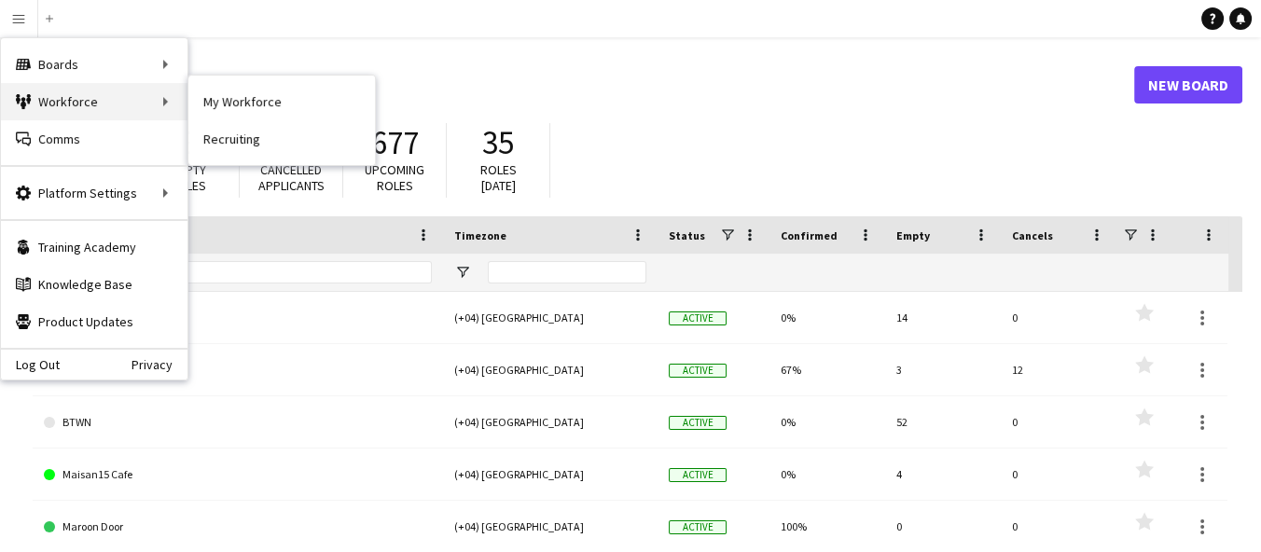
click at [139, 62] on div "Boards Boards" at bounding box center [94, 64] width 187 height 37
click at [260, 68] on link "Boards" at bounding box center [281, 64] width 187 height 37
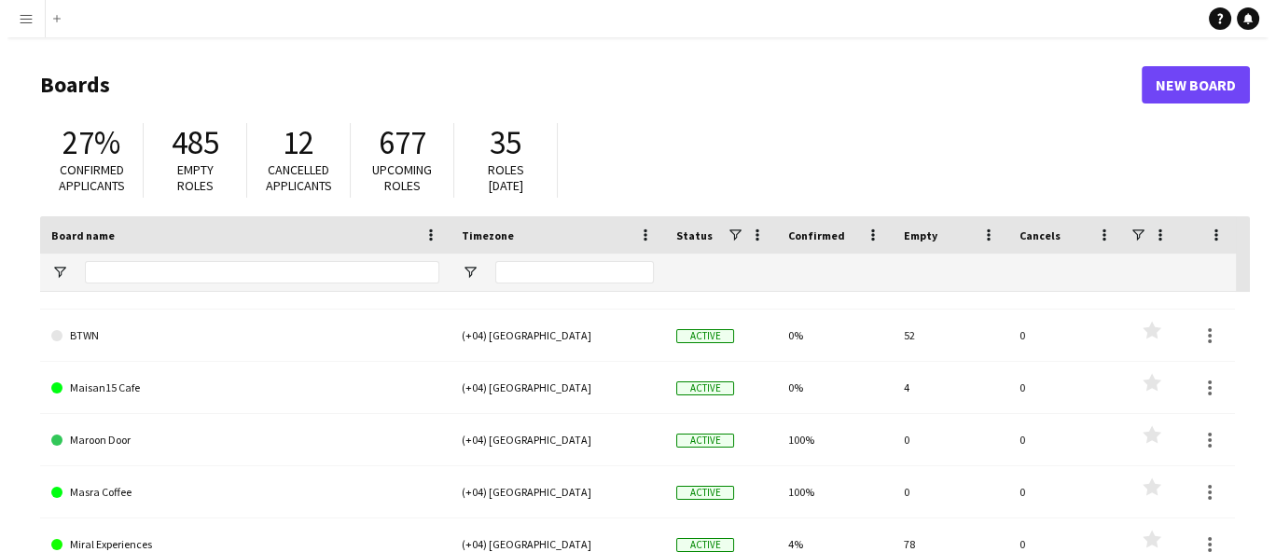
scroll to position [104, 0]
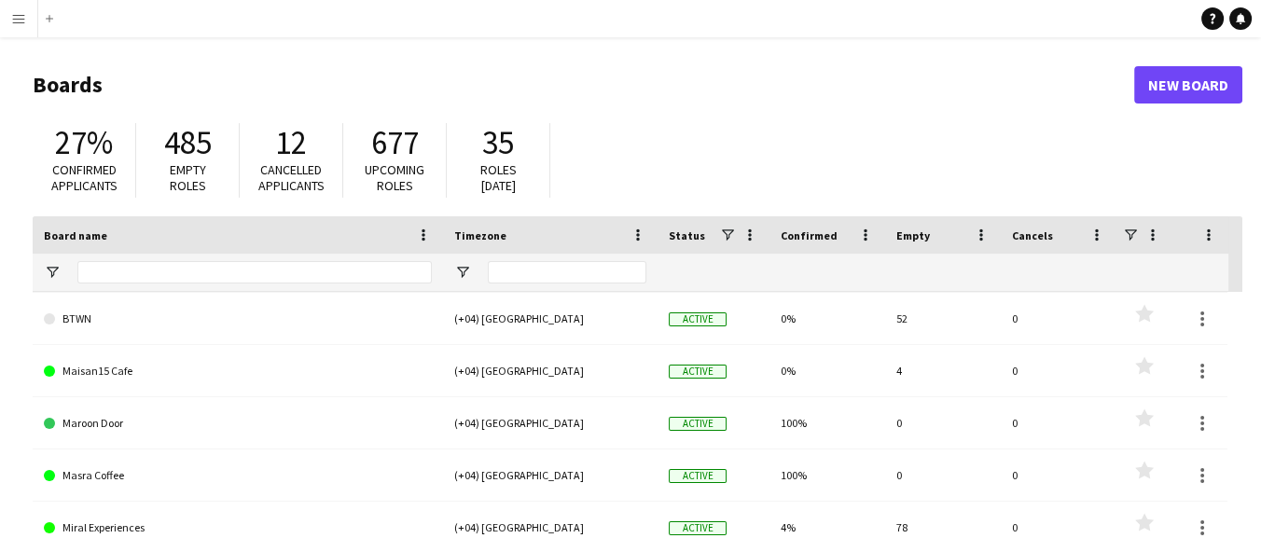
click at [107, 425] on link "Maroon Door" at bounding box center [238, 423] width 388 height 52
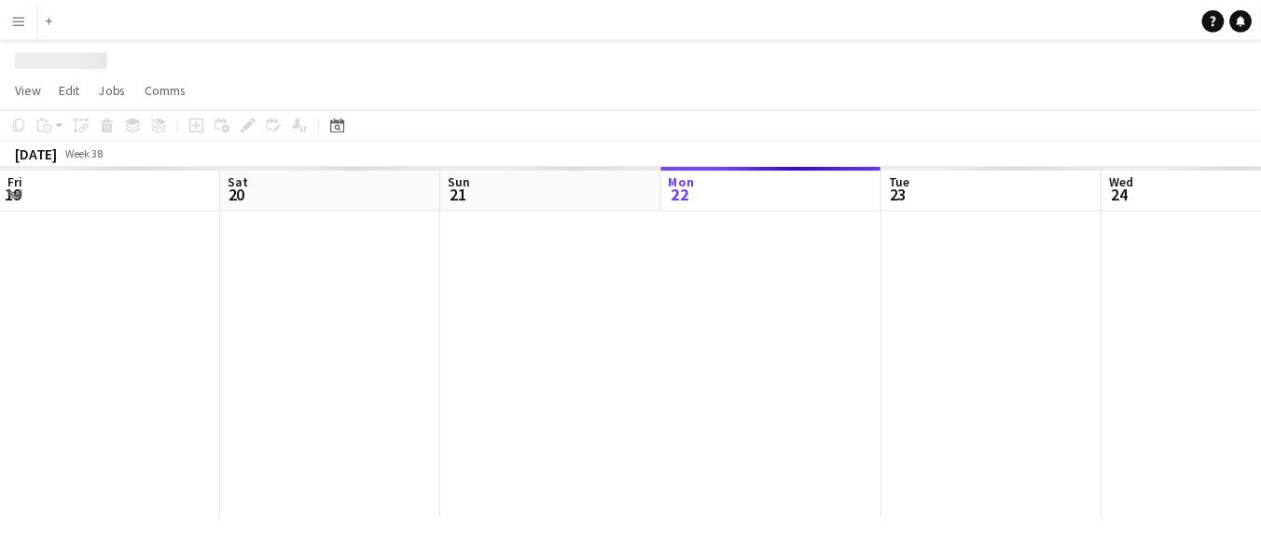
scroll to position [0, 445]
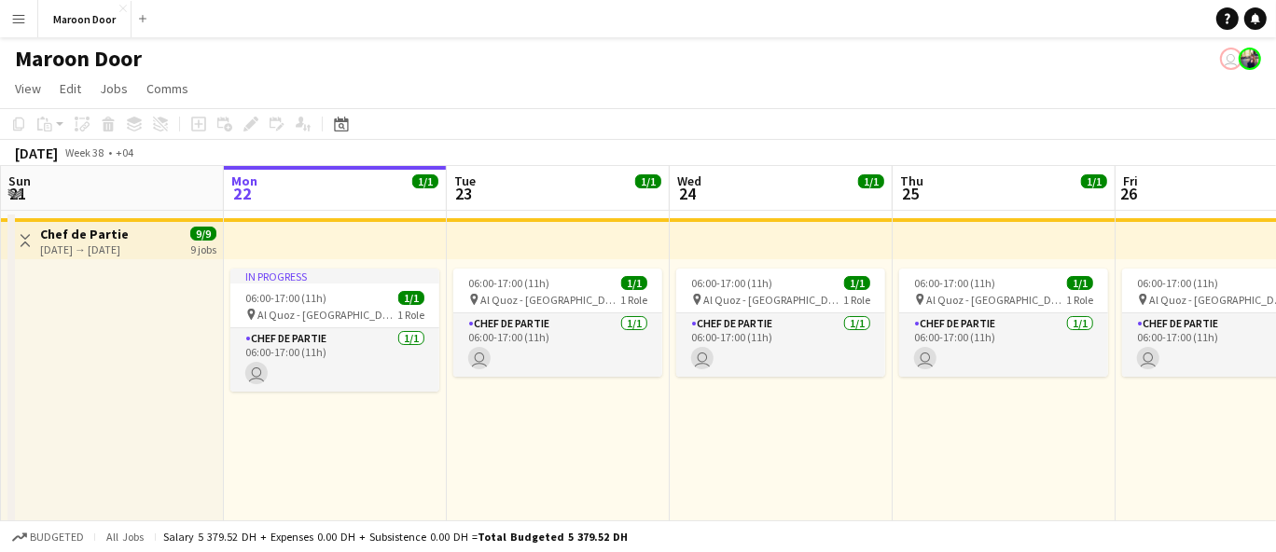
click at [15, 15] on app-icon "Menu" at bounding box center [18, 18] width 15 height 15
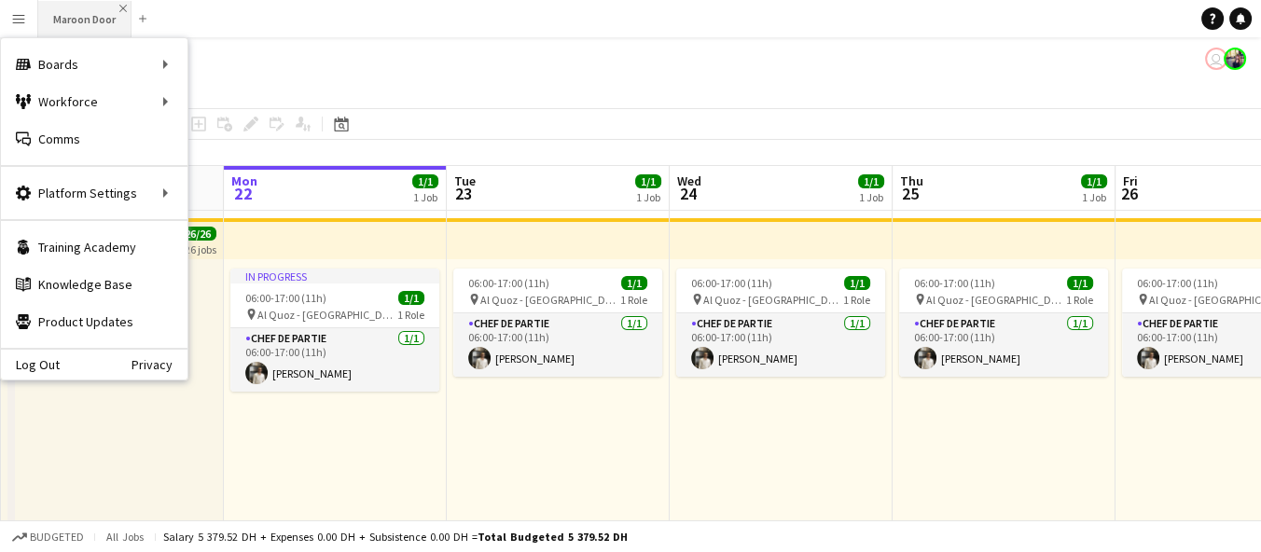
click at [119, 7] on app-icon "Close" at bounding box center [122, 8] width 7 height 7
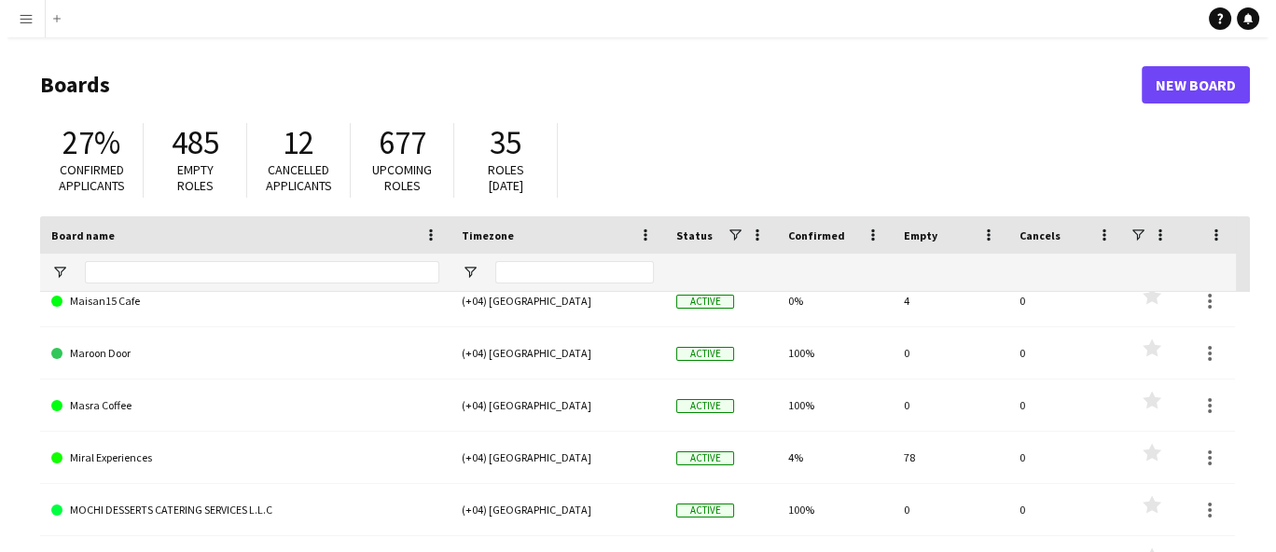
scroll to position [185, 0]
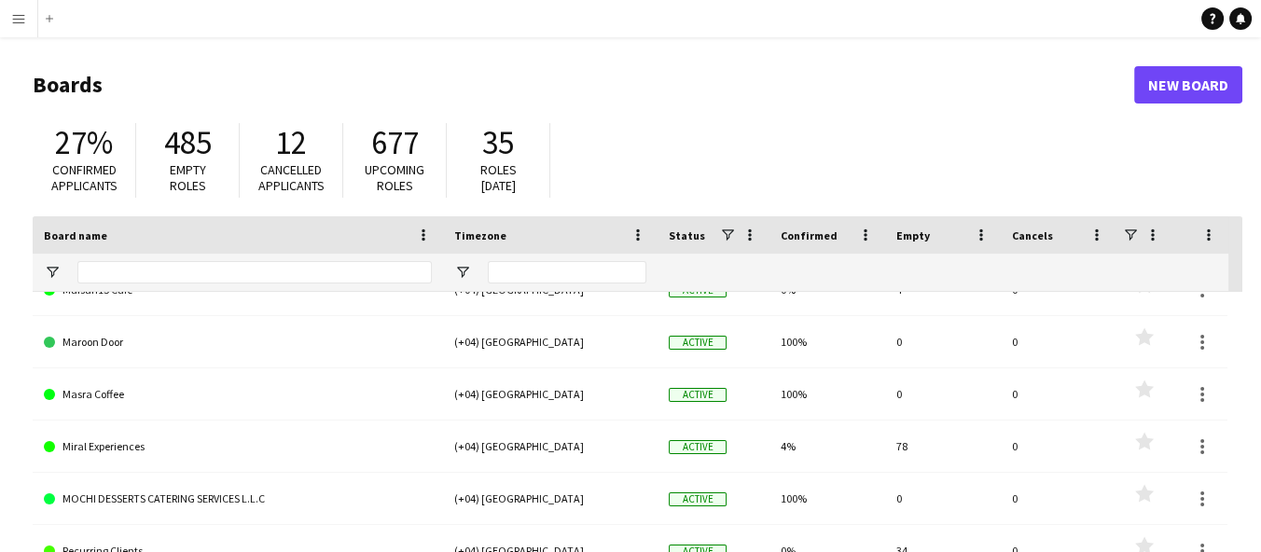
click at [104, 506] on link "MOCHI DESSERTS CATERING SERVICES L.L.C" at bounding box center [238, 499] width 388 height 52
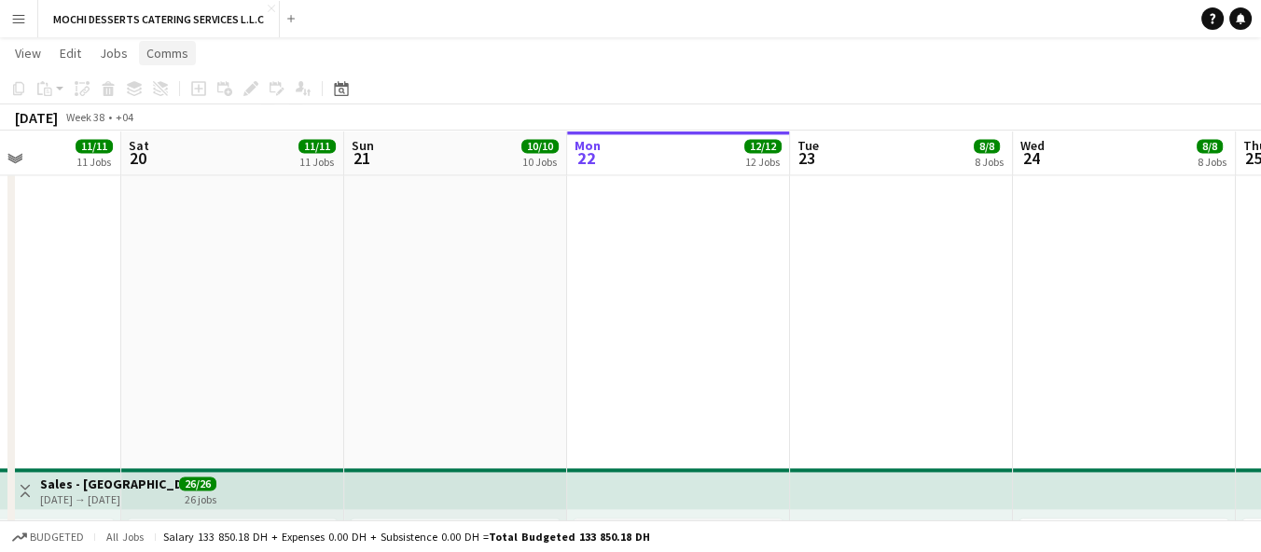
scroll to position [0, 523]
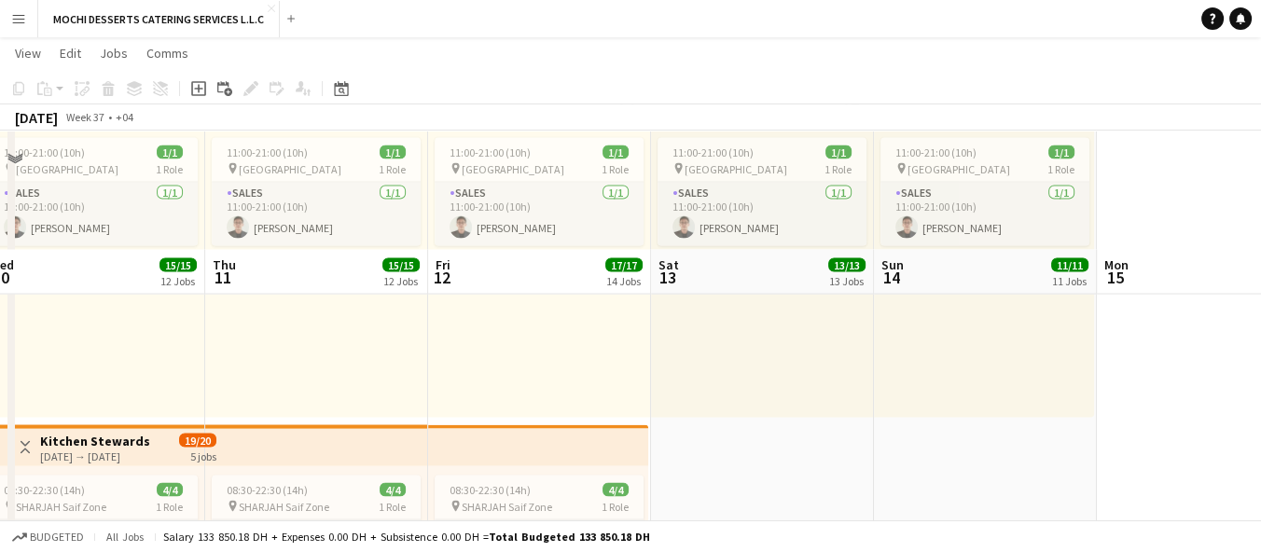
scroll to position [4638, 0]
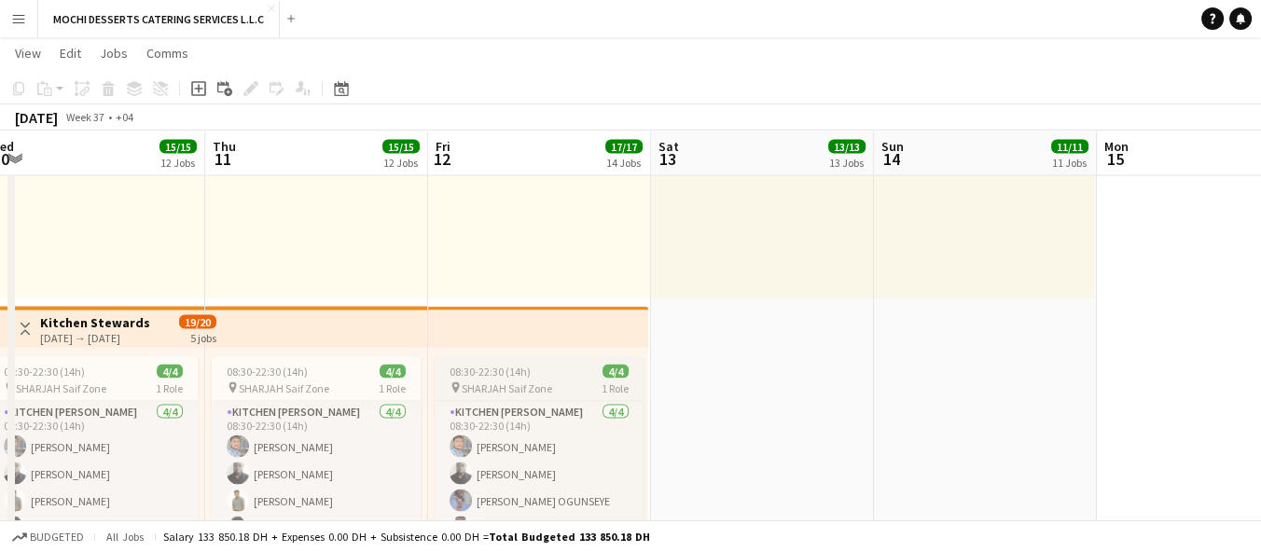
click at [544, 365] on div "08:30-22:30 (14h) 4/4" at bounding box center [539, 372] width 209 height 14
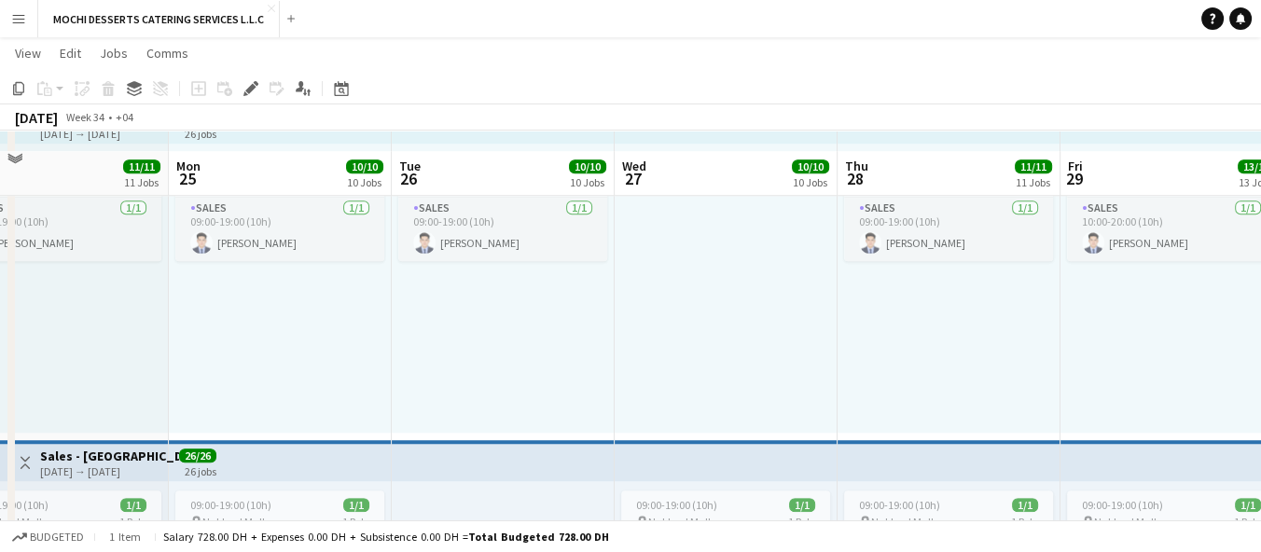
scroll to position [1713, 0]
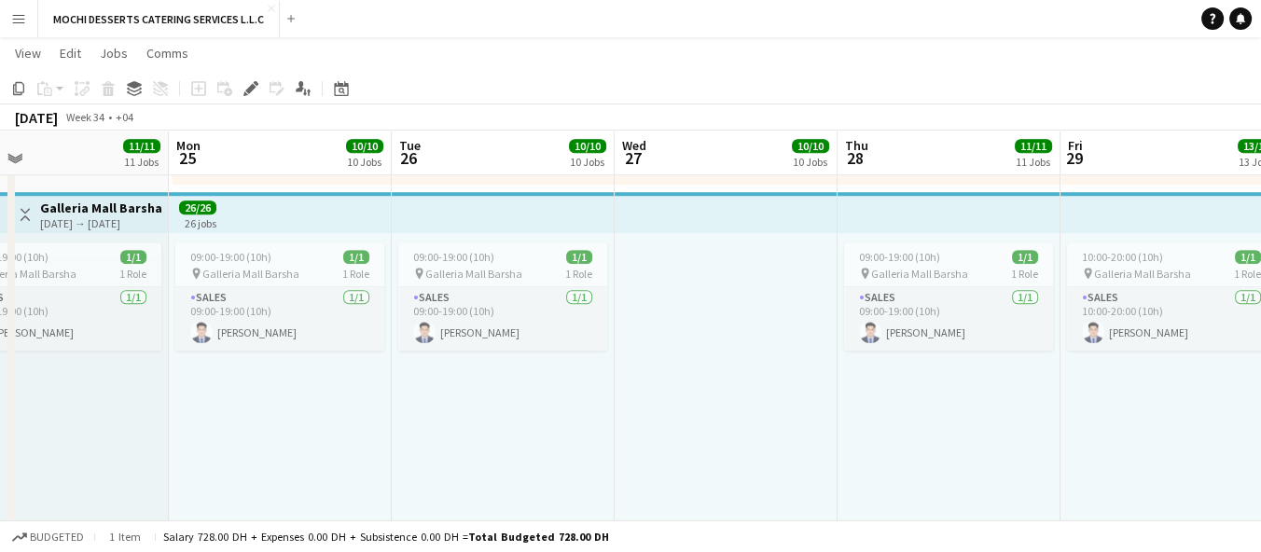
click at [584, 402] on div "09:00-19:00 (10h) 1/1 pin Galleria Mall Barsha 1 Role Sales [DATE] 09:00-19:00 …" at bounding box center [503, 377] width 223 height 289
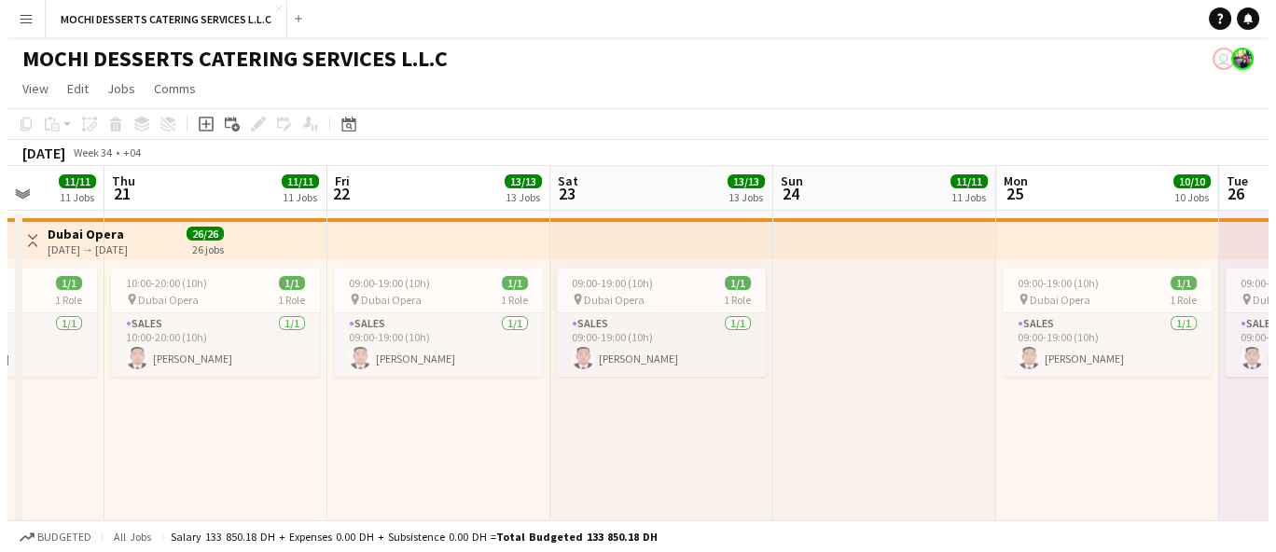
scroll to position [0, 383]
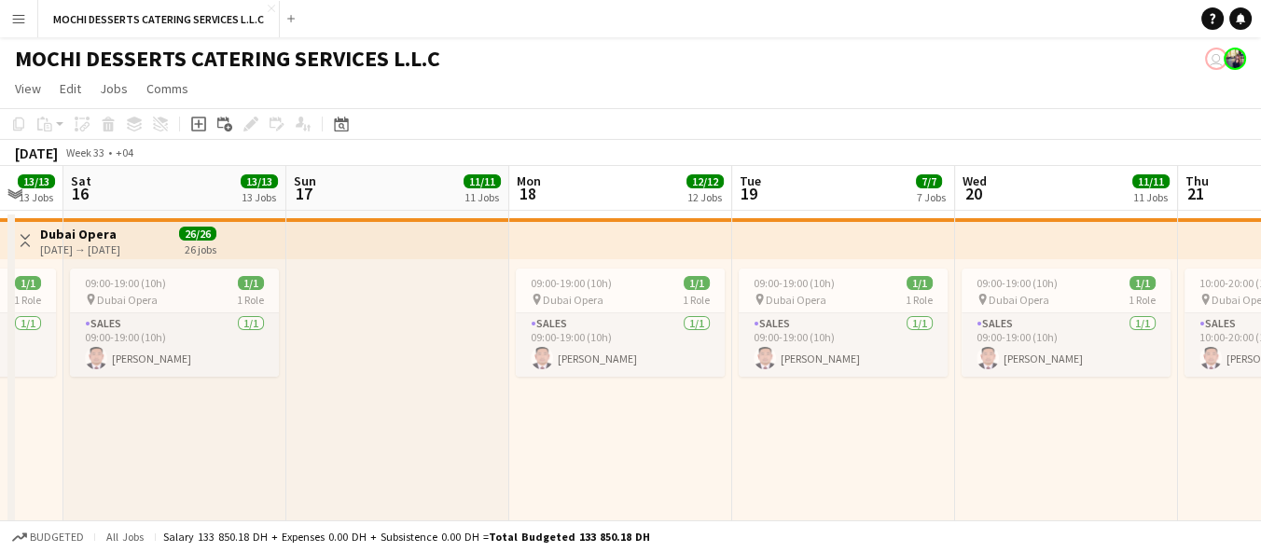
click at [6, 14] on button "Menu" at bounding box center [18, 18] width 37 height 37
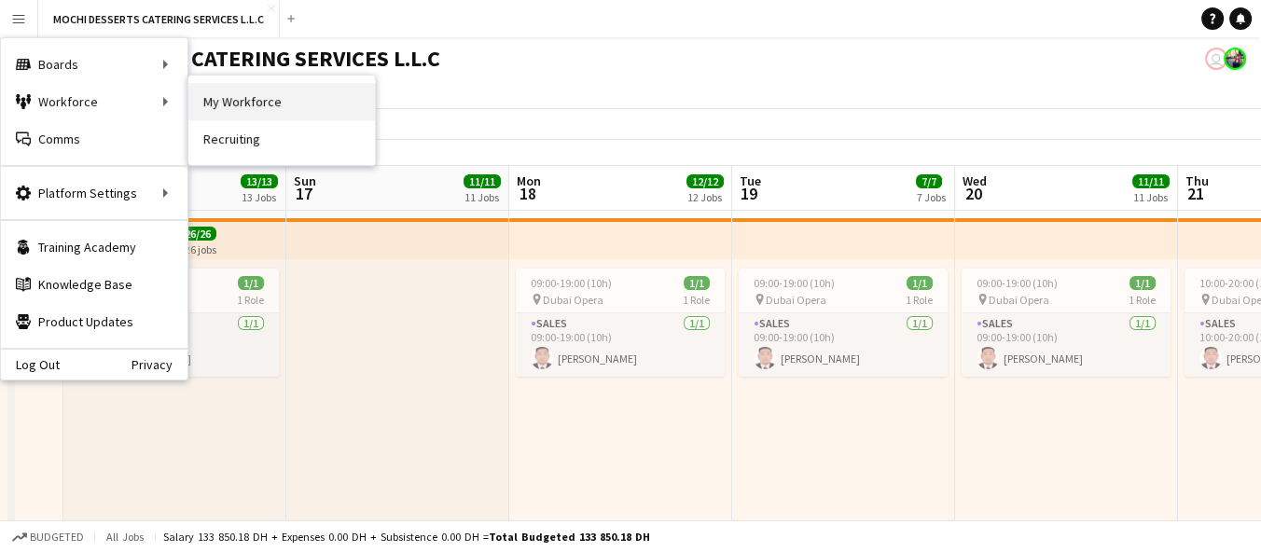
click at [237, 95] on link "My Workforce" at bounding box center [281, 101] width 187 height 37
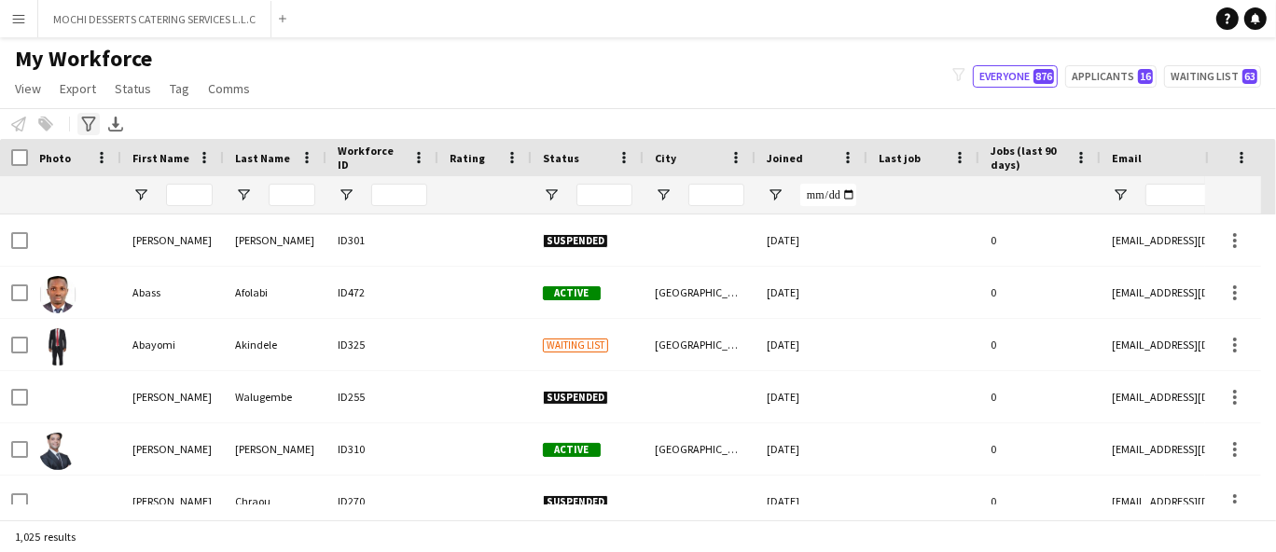
click at [90, 119] on icon "Advanced filters" at bounding box center [88, 124] width 15 height 15
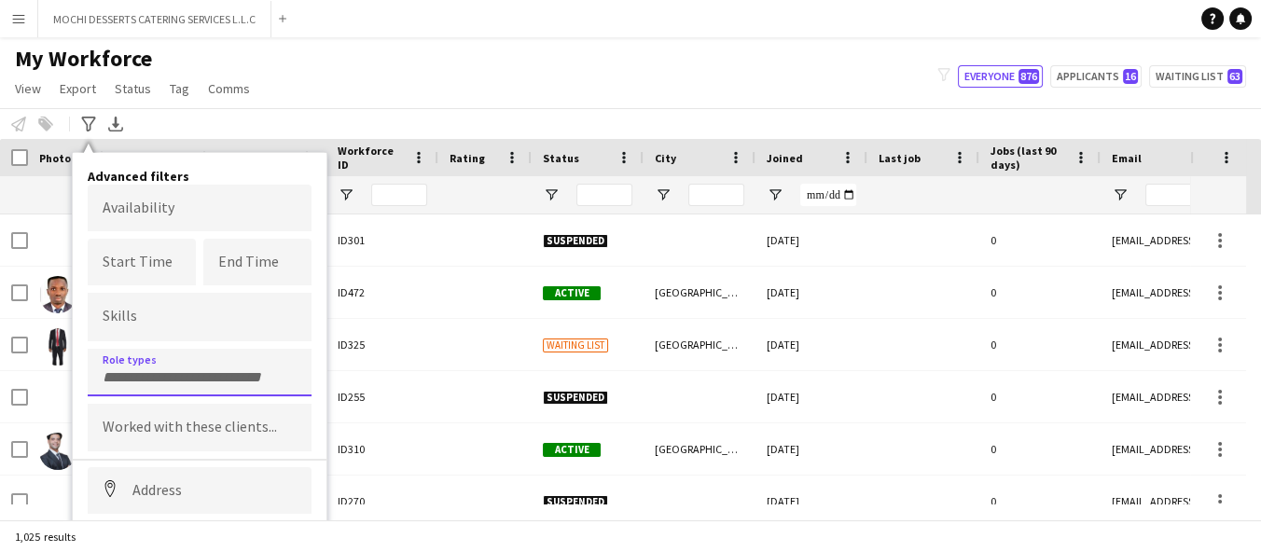
click at [142, 372] on input "Type to search role types..." at bounding box center [200, 377] width 194 height 17
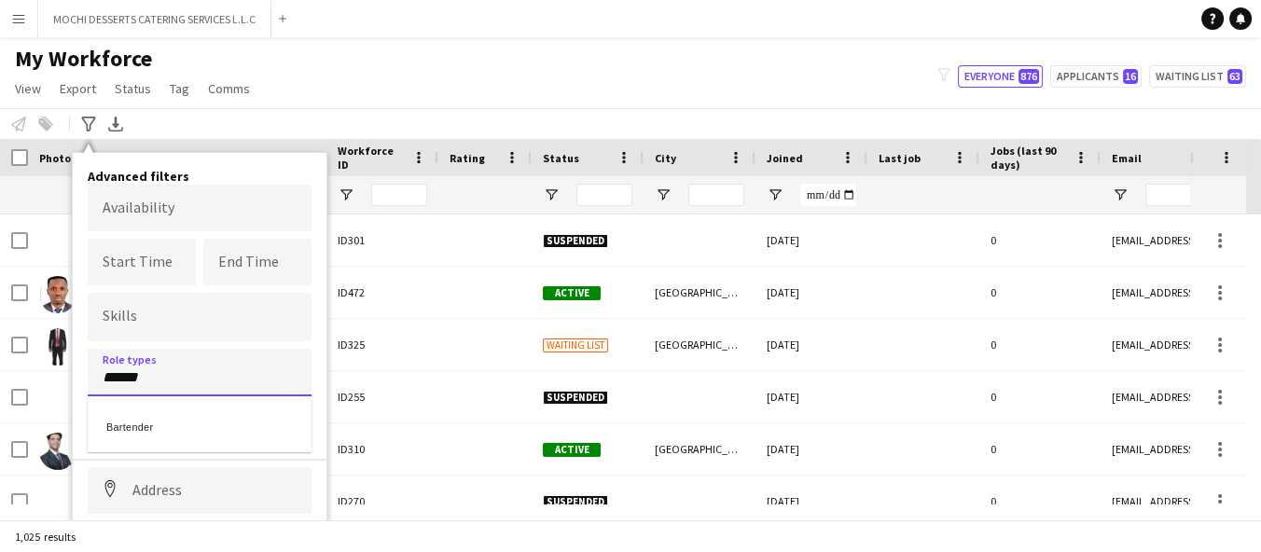
type input "******"
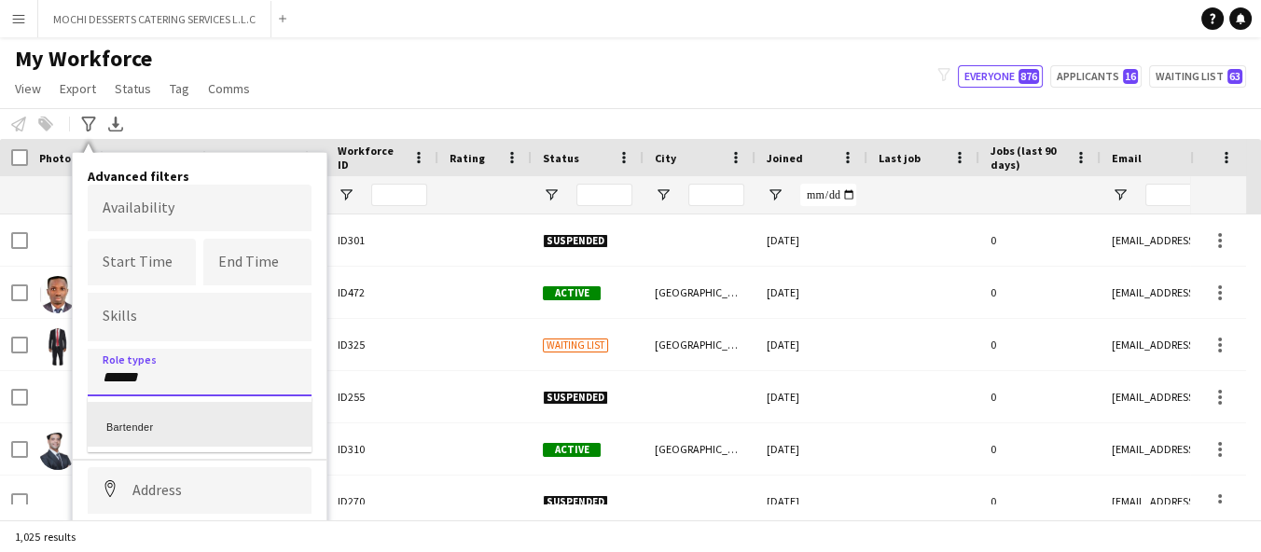
click at [157, 436] on div "Bartender" at bounding box center [200, 424] width 224 height 45
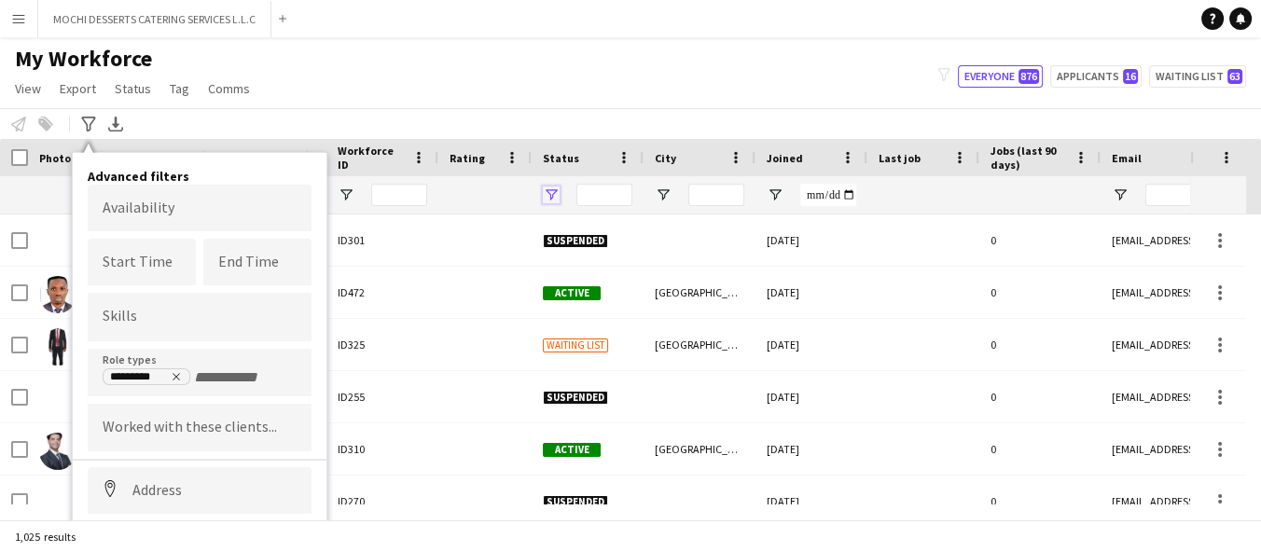
click at [557, 192] on span "Open Filter Menu" at bounding box center [551, 195] width 17 height 17
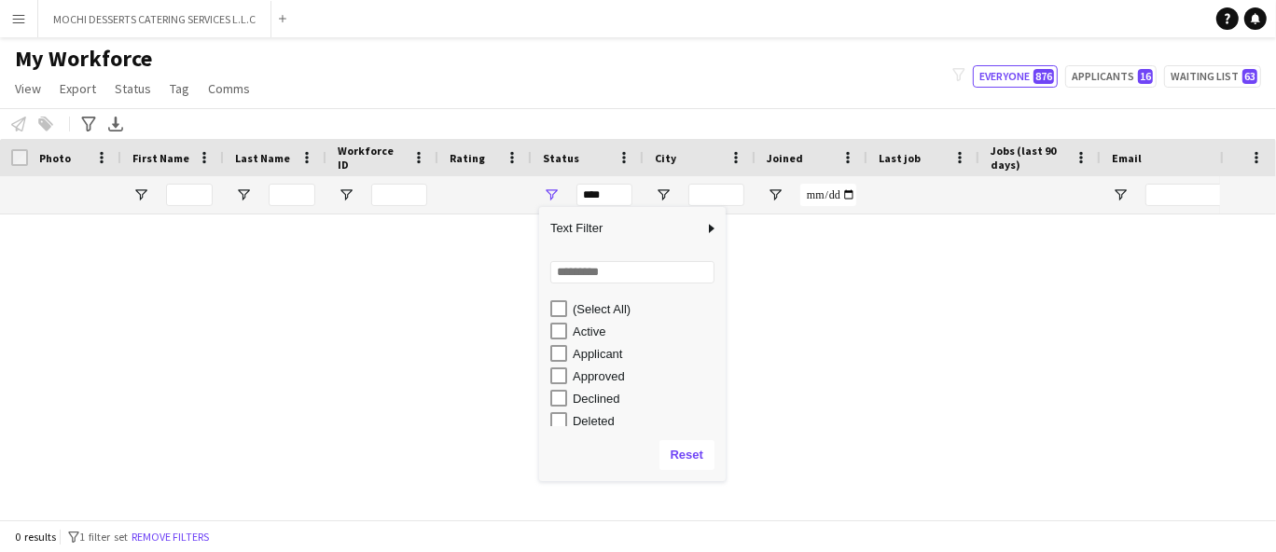
click at [605, 334] on div "Active" at bounding box center [646, 332] width 147 height 14
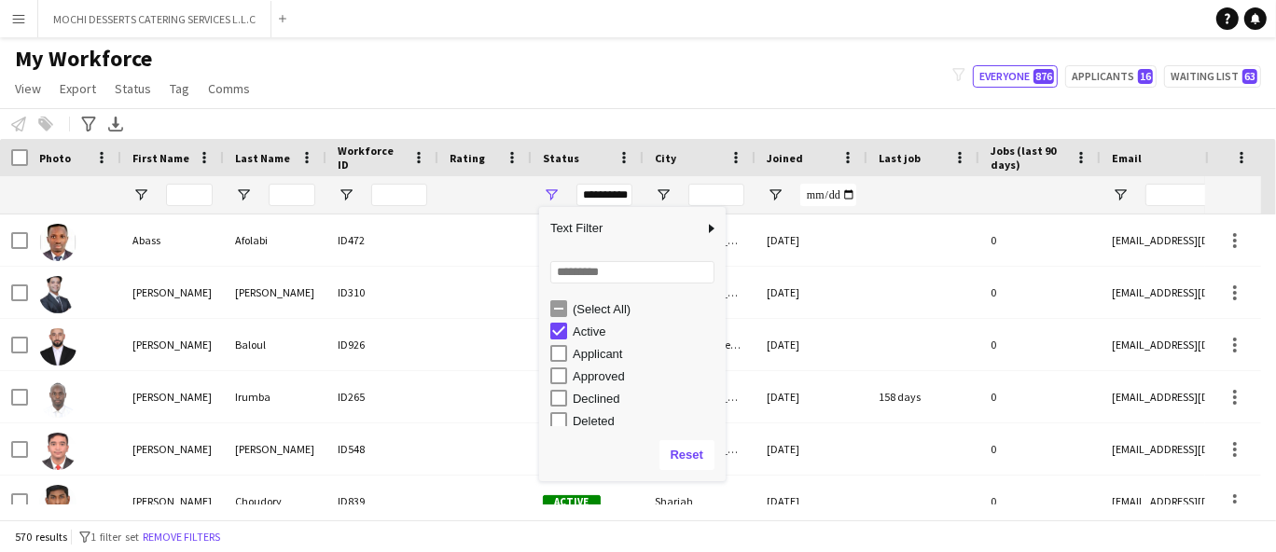
click at [603, 357] on div "Applicant" at bounding box center [646, 354] width 147 height 14
click at [611, 383] on div "Approved" at bounding box center [646, 376] width 147 height 14
click at [627, 358] on div "In progress" at bounding box center [646, 352] width 147 height 14
click at [632, 418] on div "Waiting list" at bounding box center [646, 416] width 147 height 14
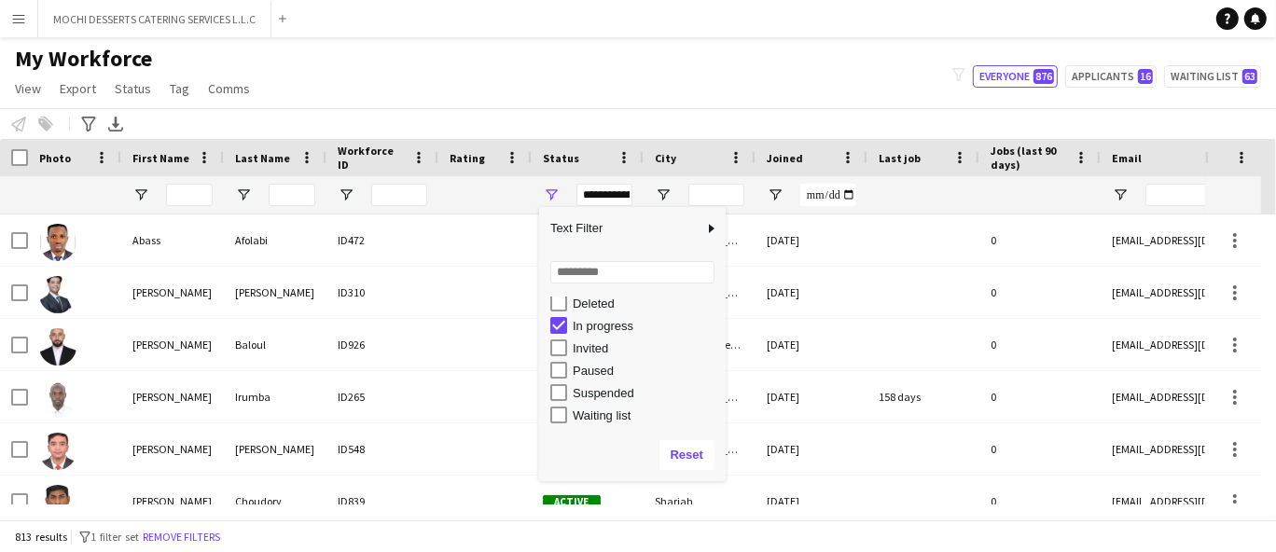
type input "**********"
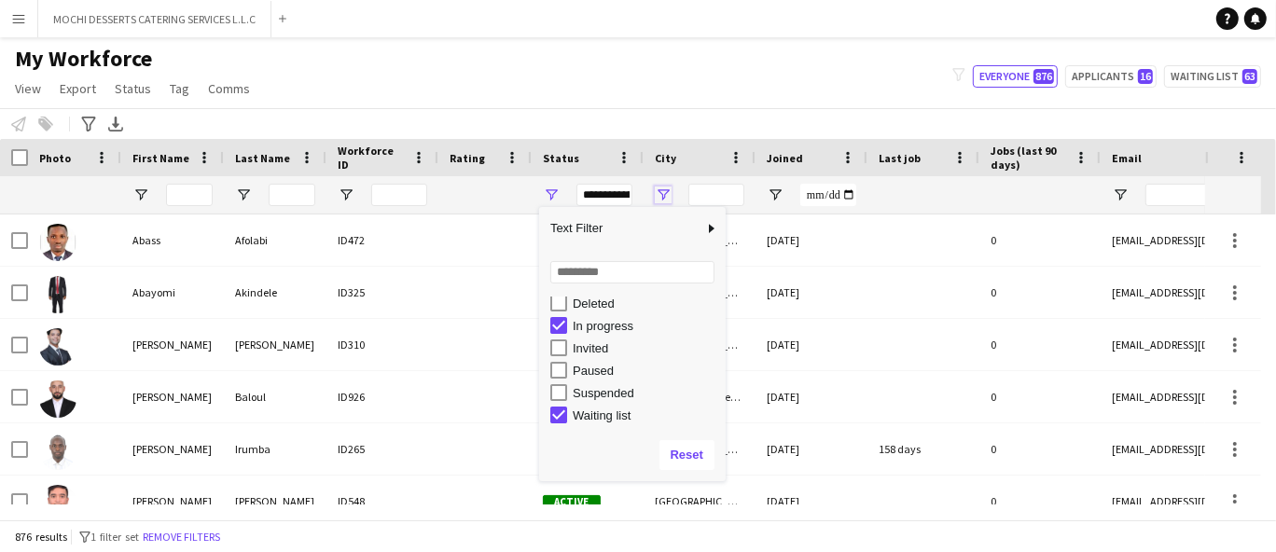
click at [662, 199] on span "Open Filter Menu" at bounding box center [663, 195] width 17 height 17
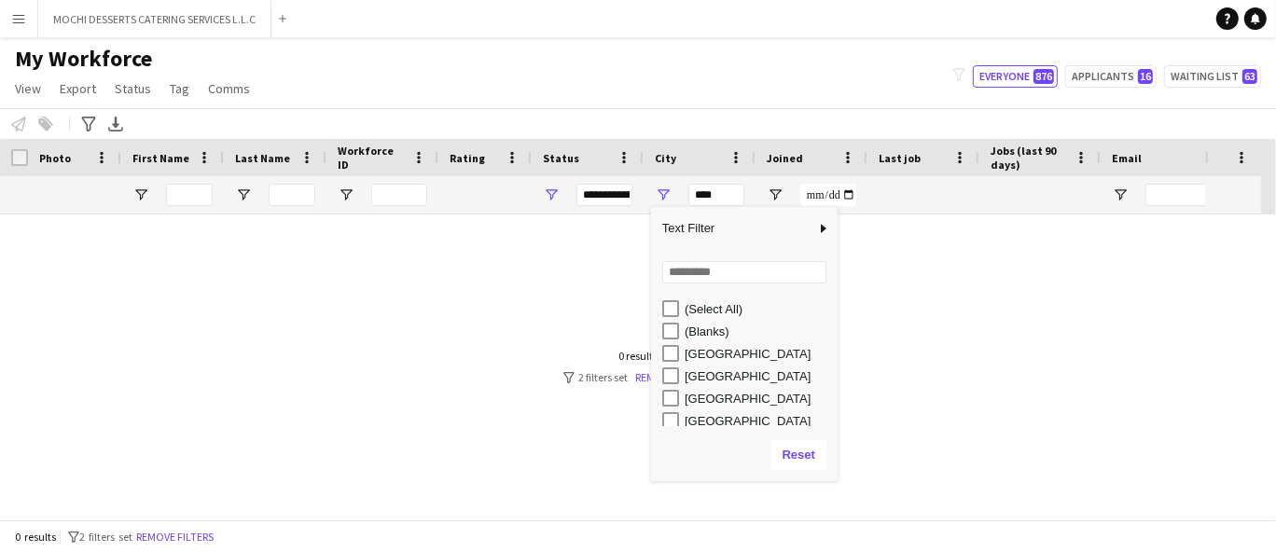
click at [716, 355] on div "[GEOGRAPHIC_DATA]" at bounding box center [758, 354] width 147 height 14
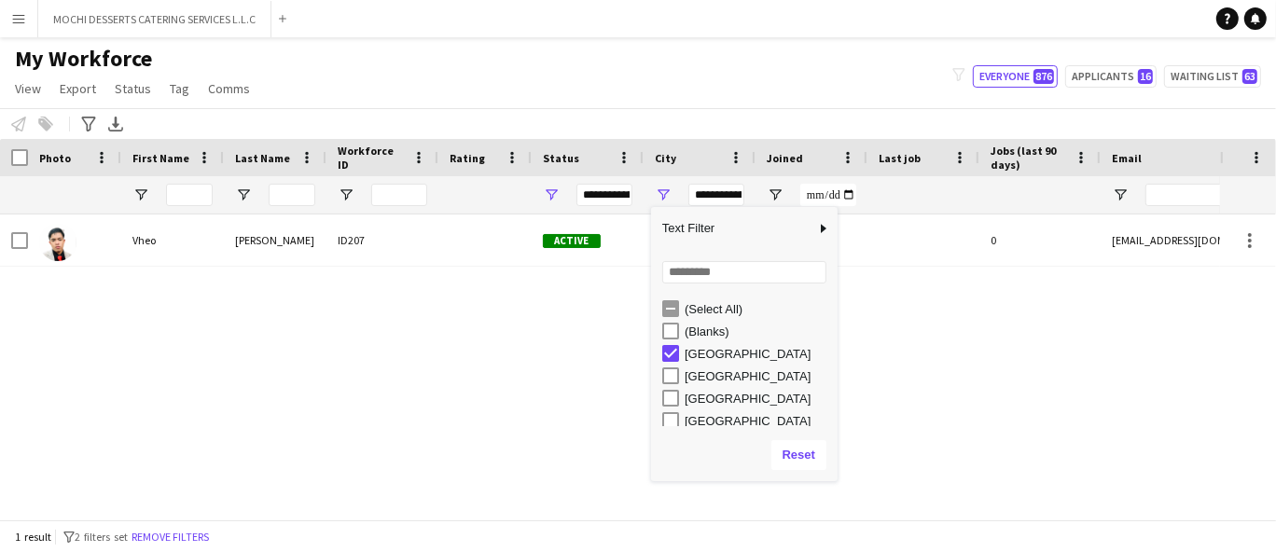
click at [725, 375] on div "[GEOGRAPHIC_DATA]" at bounding box center [758, 376] width 147 height 14
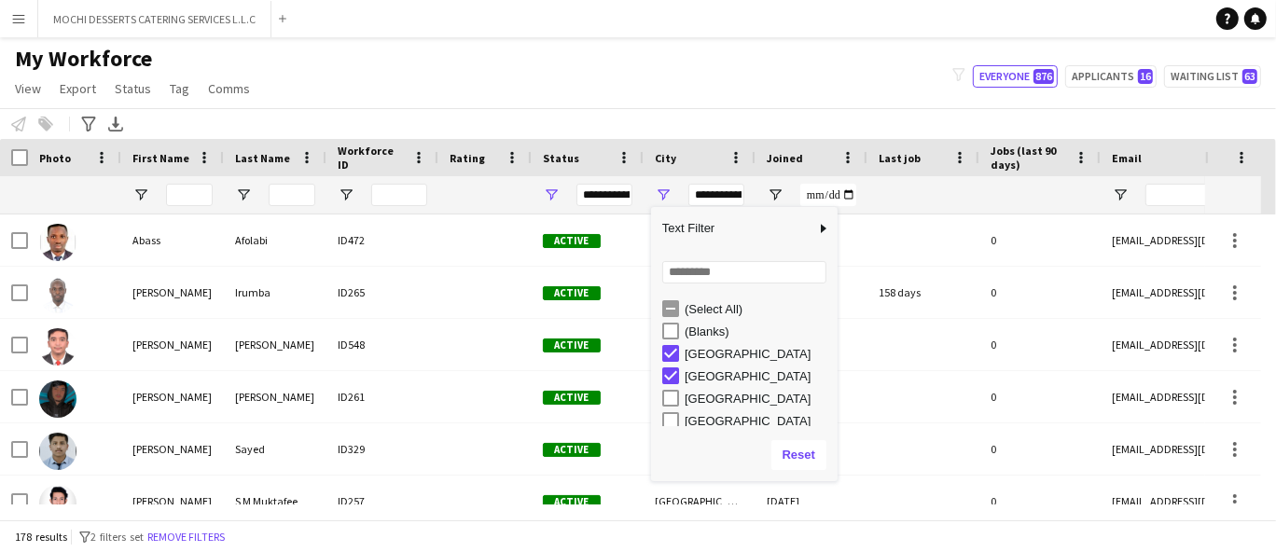
click at [730, 400] on div "[GEOGRAPHIC_DATA]" at bounding box center [758, 399] width 147 height 14
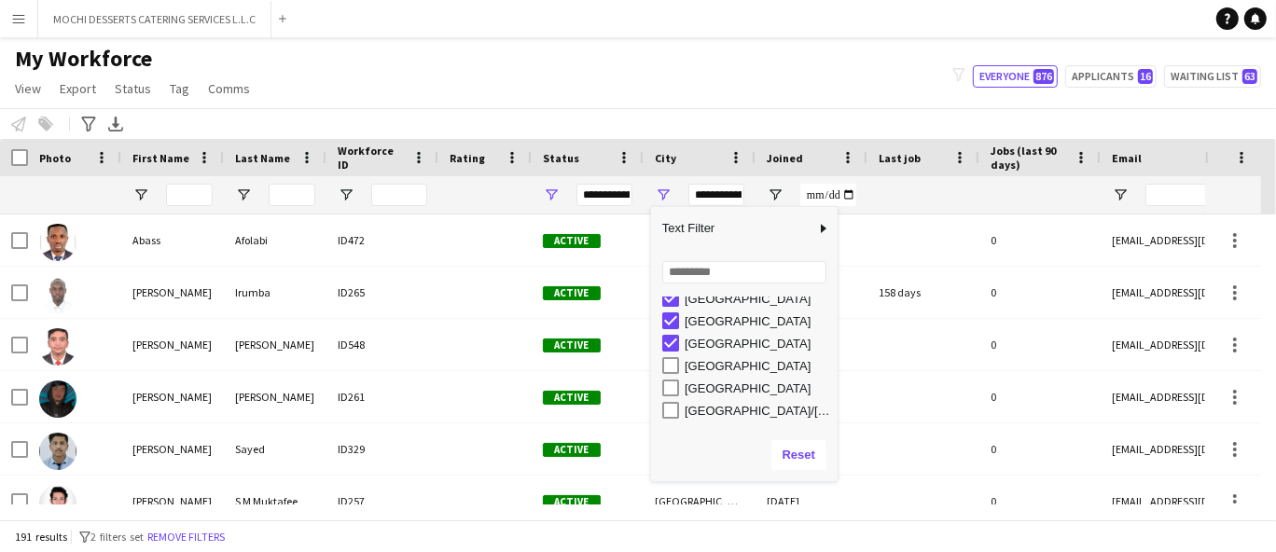
scroll to position [73, 0]
click at [739, 346] on div "[GEOGRAPHIC_DATA]" at bounding box center [758, 348] width 147 height 14
click at [744, 373] on div "[GEOGRAPHIC_DATA]" at bounding box center [758, 371] width 147 height 14
click at [728, 395] on div "[GEOGRAPHIC_DATA]/[GEOGRAPHIC_DATA]" at bounding box center [758, 393] width 147 height 14
click at [725, 417] on div "[PERSON_NAME]" at bounding box center [758, 416] width 147 height 14
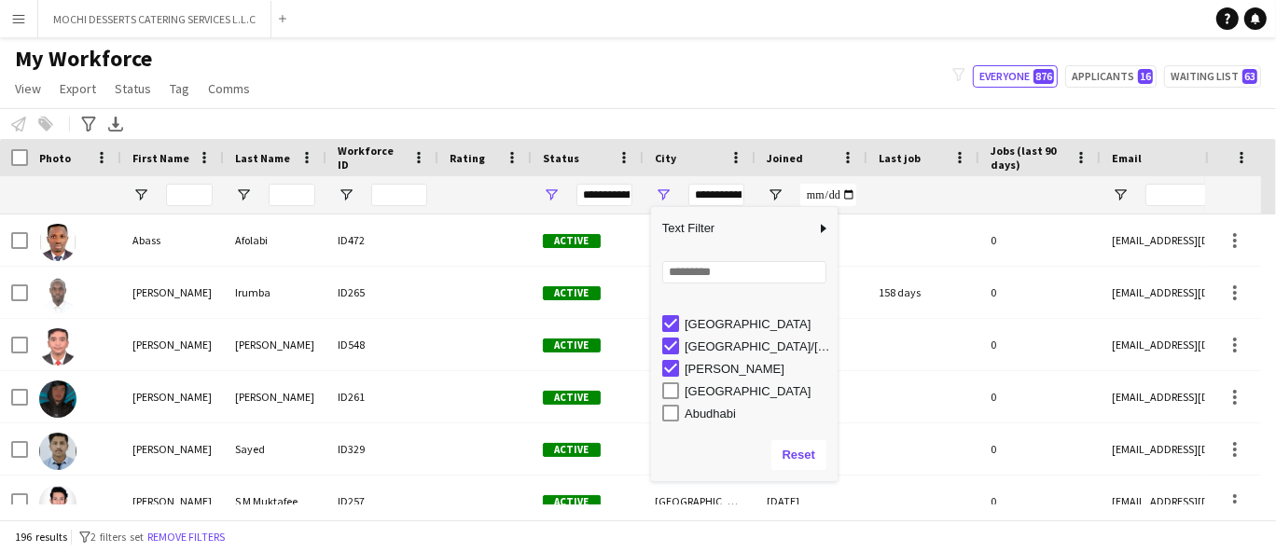
scroll to position [159, 0]
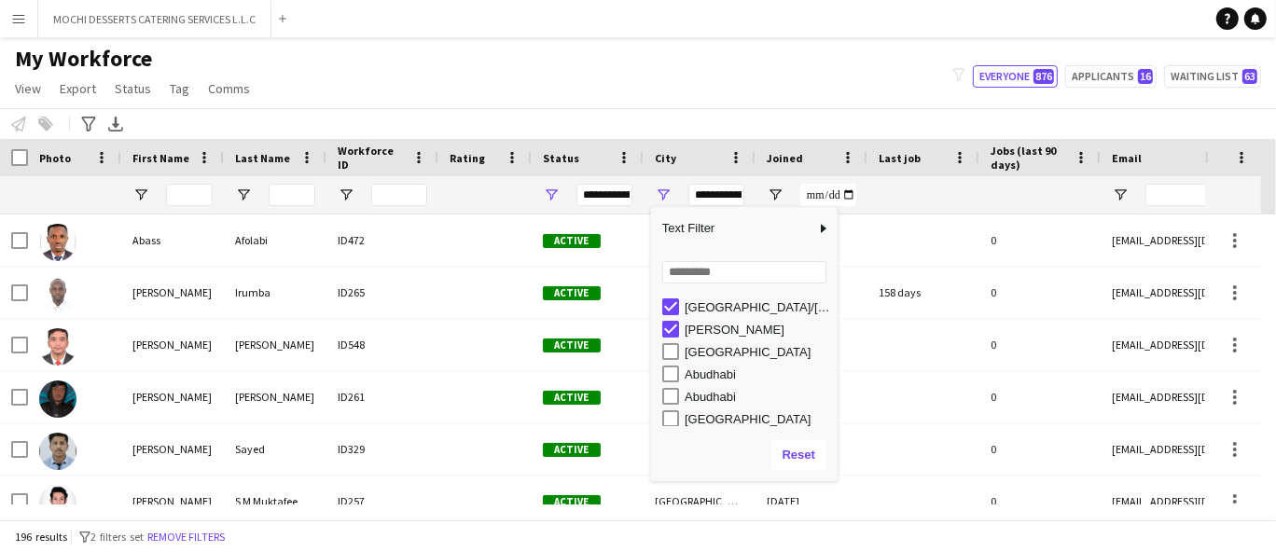
click at [744, 355] on div "[GEOGRAPHIC_DATA]" at bounding box center [758, 352] width 147 height 14
click at [716, 381] on div "Abudhabi" at bounding box center [758, 375] width 147 height 14
click at [722, 413] on div "[GEOGRAPHIC_DATA]" at bounding box center [758, 419] width 147 height 14
click at [702, 395] on div "Abudhabi" at bounding box center [758, 394] width 147 height 14
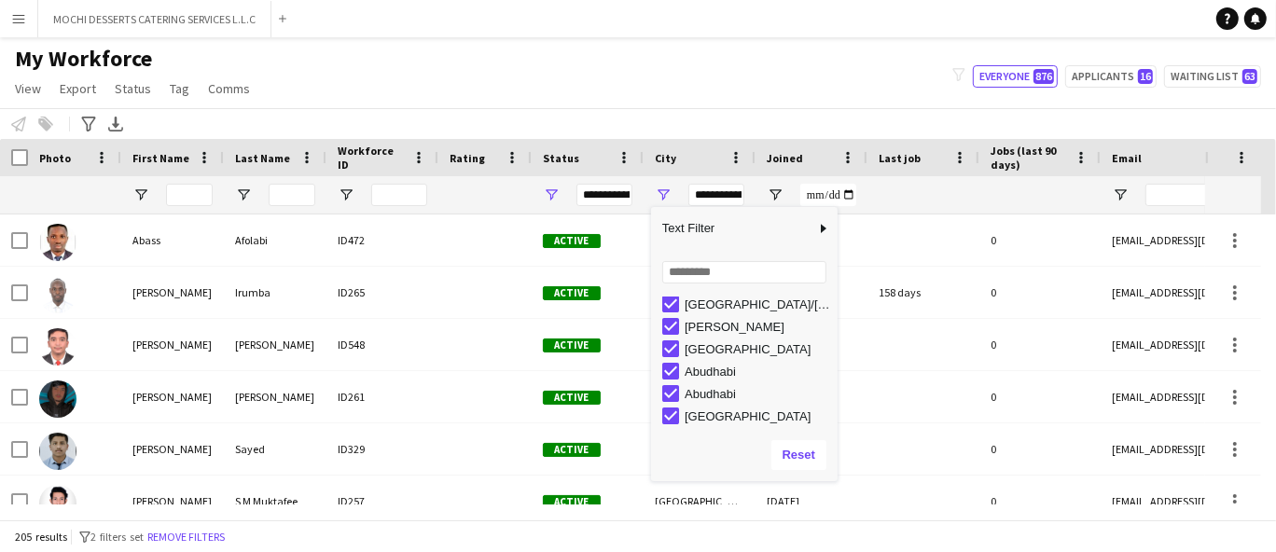
click at [717, 418] on div "[GEOGRAPHIC_DATA]" at bounding box center [758, 417] width 147 height 14
type input "**********"
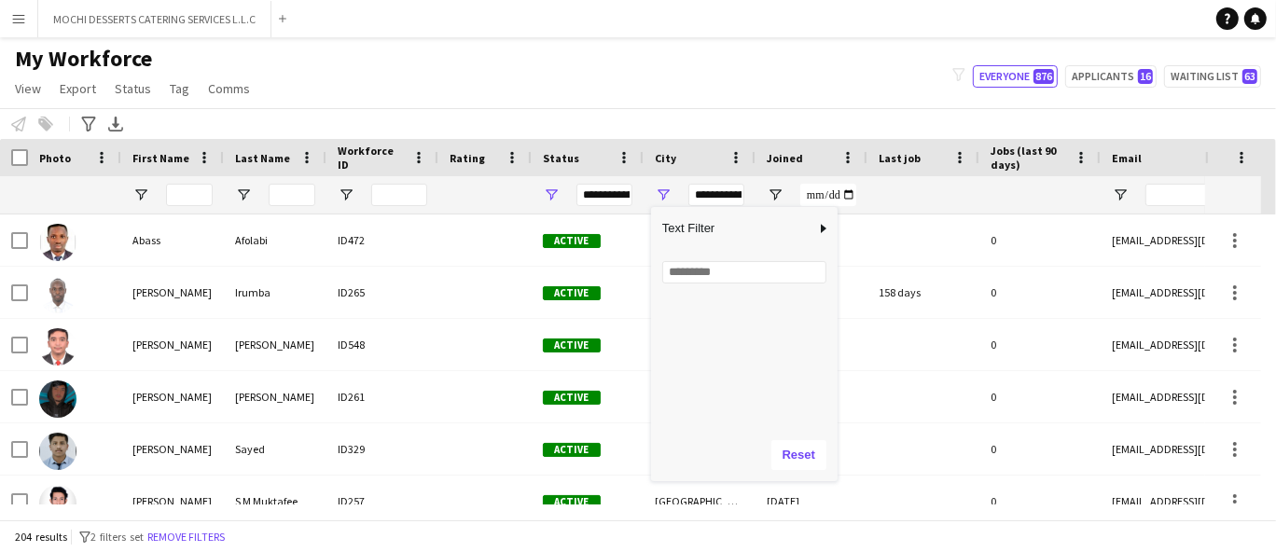
scroll to position [0, 0]
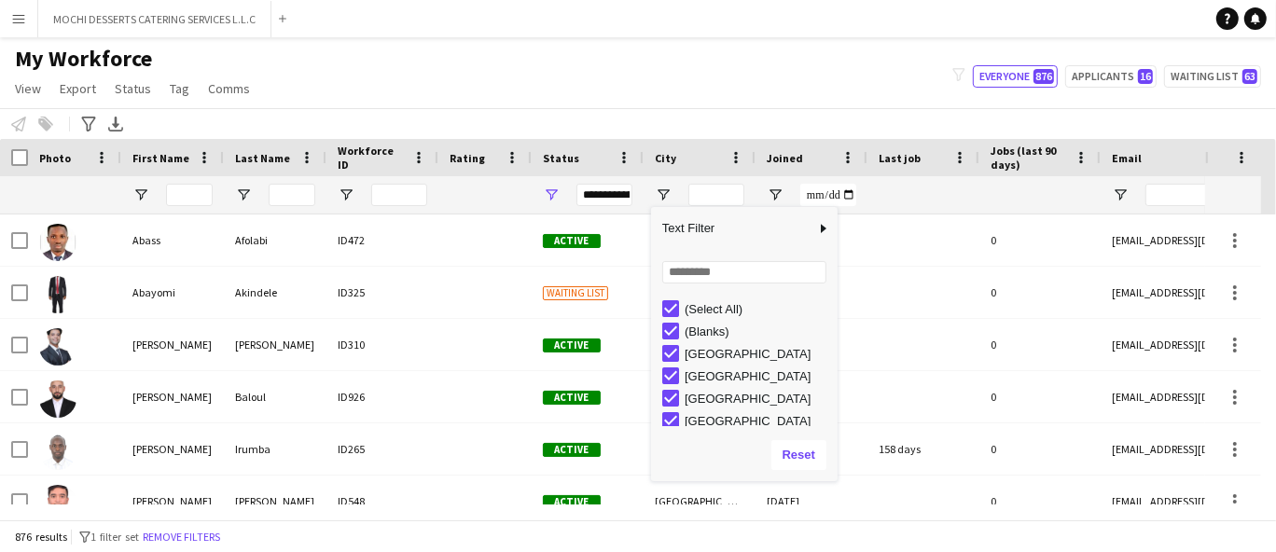
click at [28, 161] on div "Photo" at bounding box center [74, 157] width 93 height 37
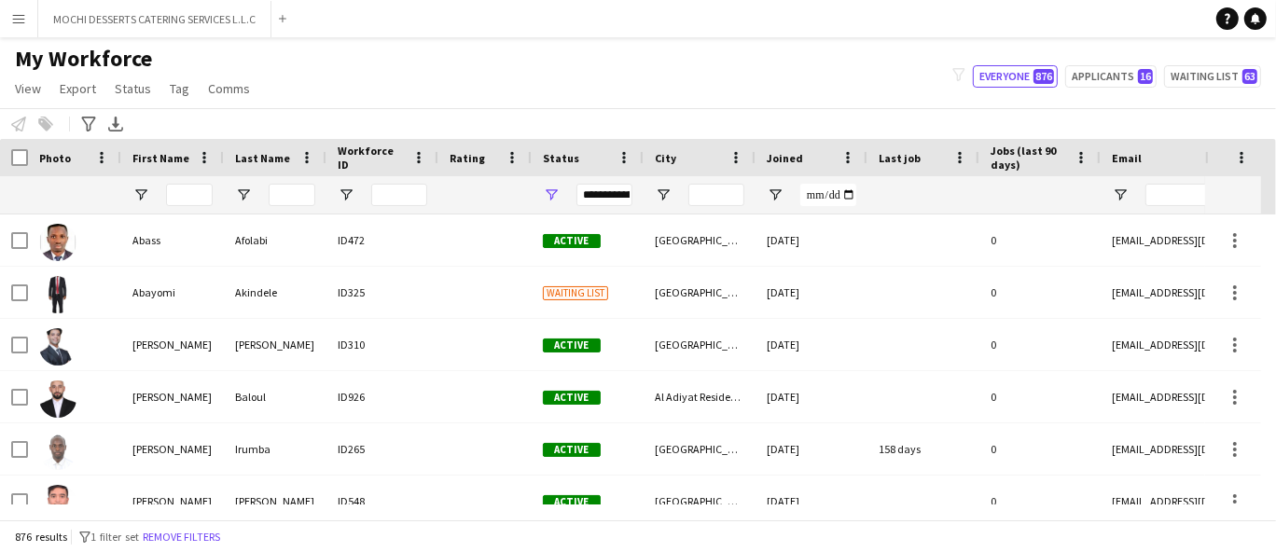
click at [30, 159] on div "Photo" at bounding box center [74, 157] width 93 height 37
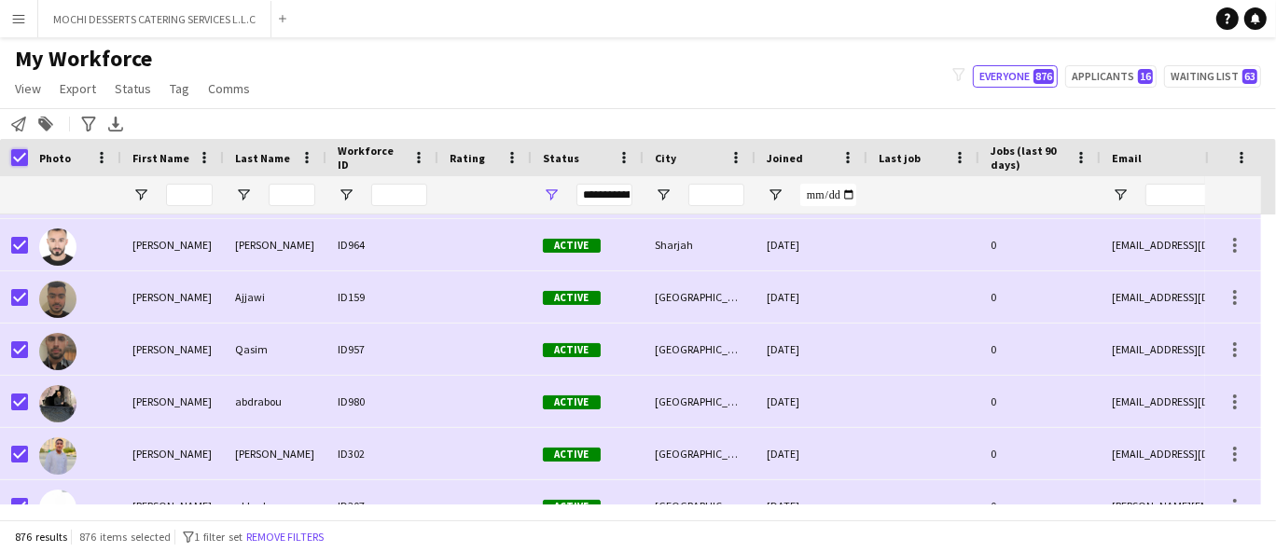
scroll to position [2195, 0]
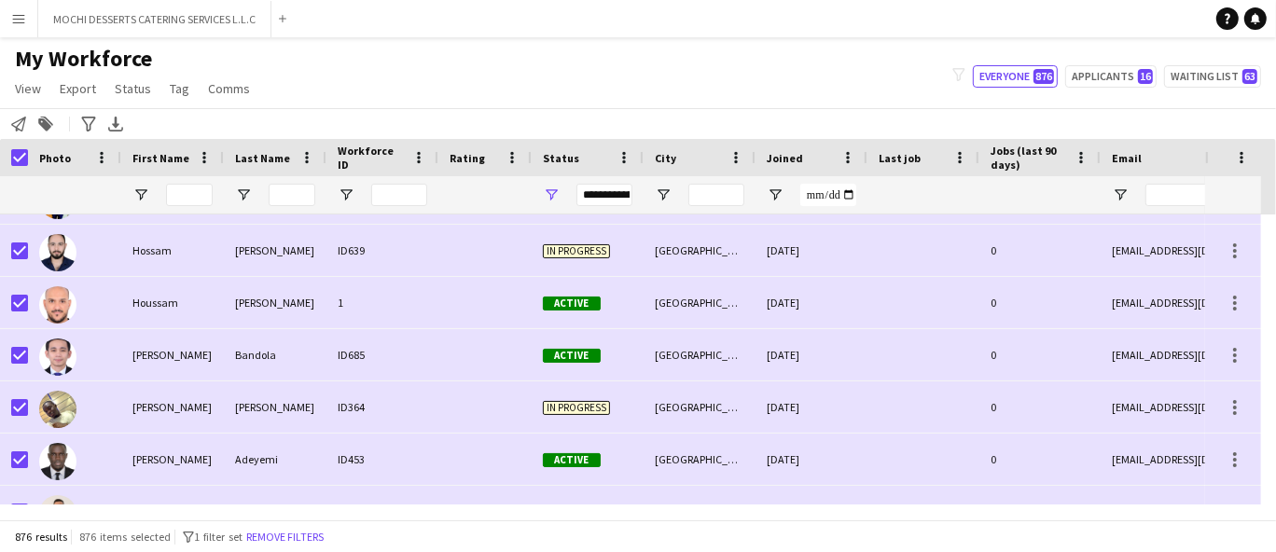
click at [30, 294] on div at bounding box center [74, 302] width 93 height 51
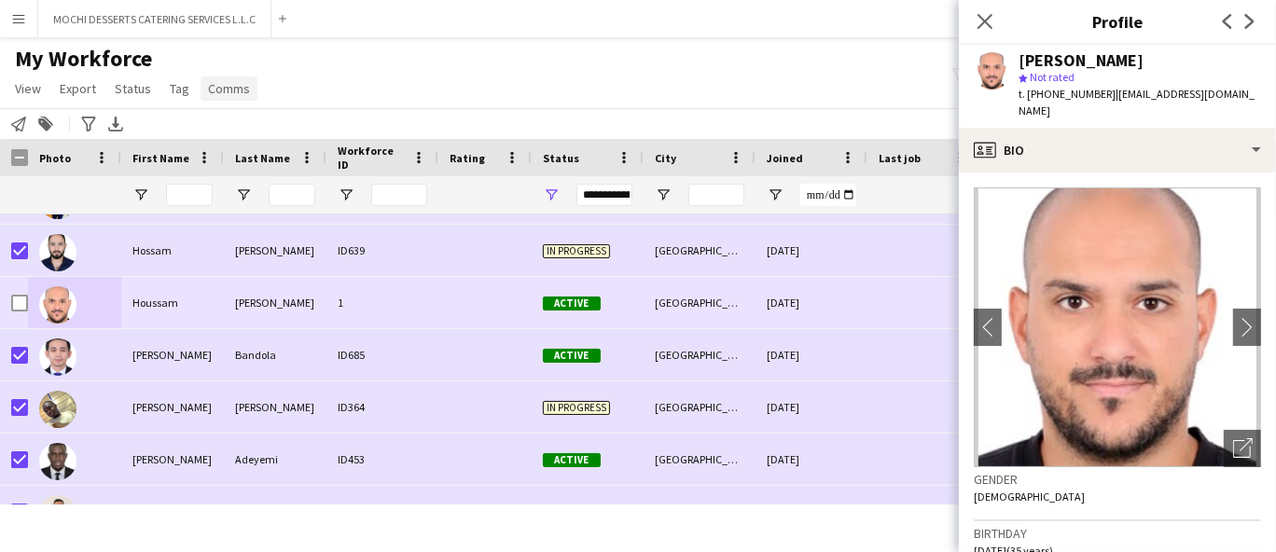
click at [220, 97] on link "Comms" at bounding box center [229, 89] width 57 height 24
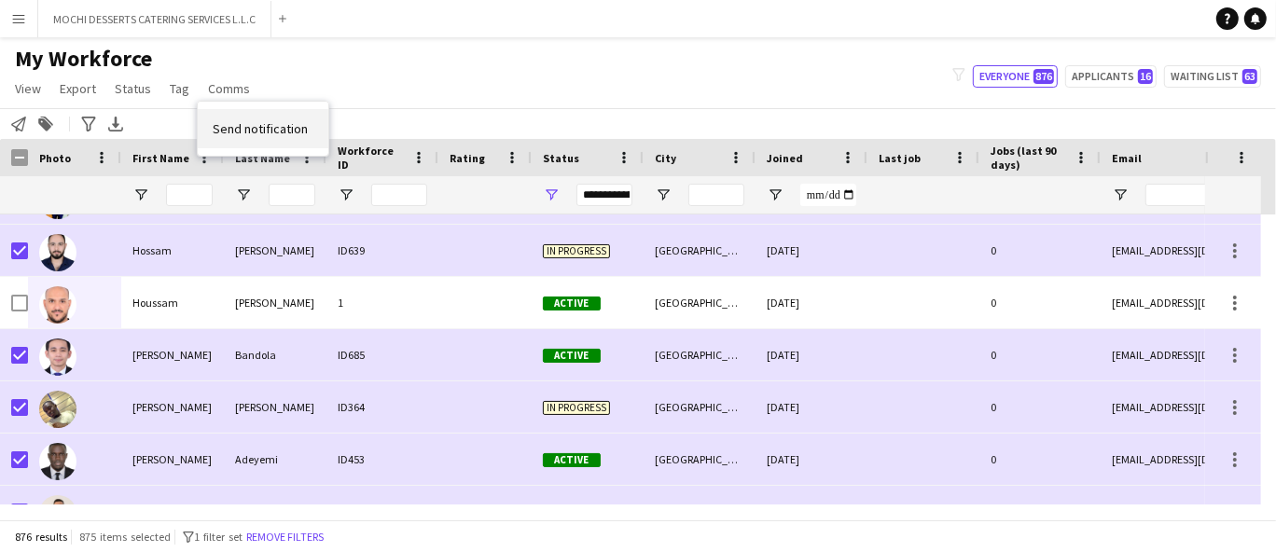
click at [301, 146] on link "Send notification" at bounding box center [263, 128] width 131 height 39
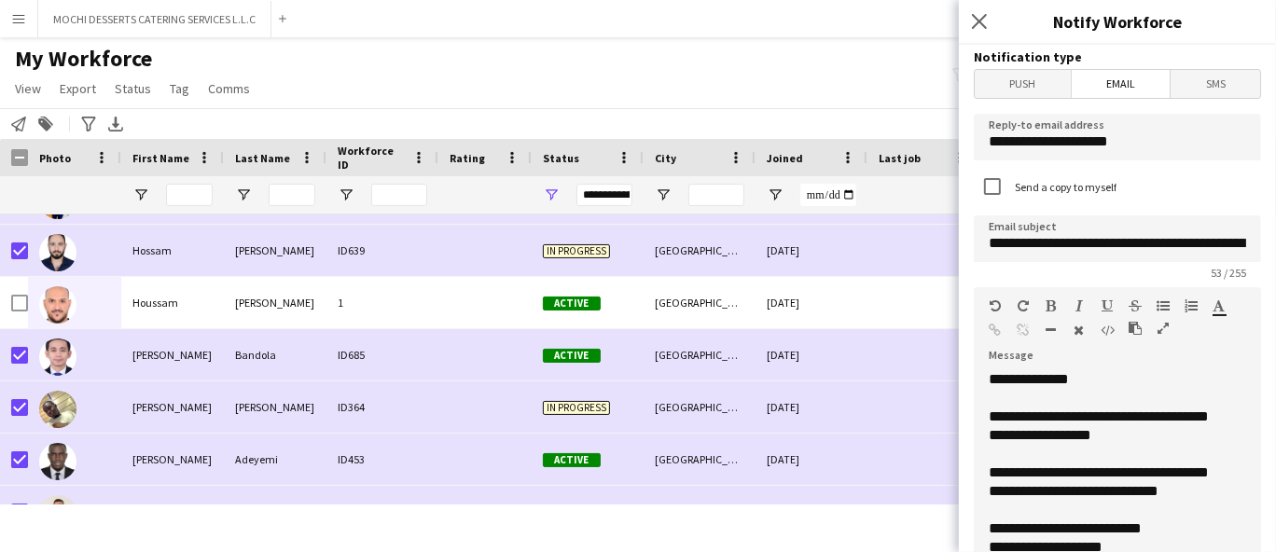
click at [1036, 90] on span "Push" at bounding box center [1023, 84] width 96 height 28
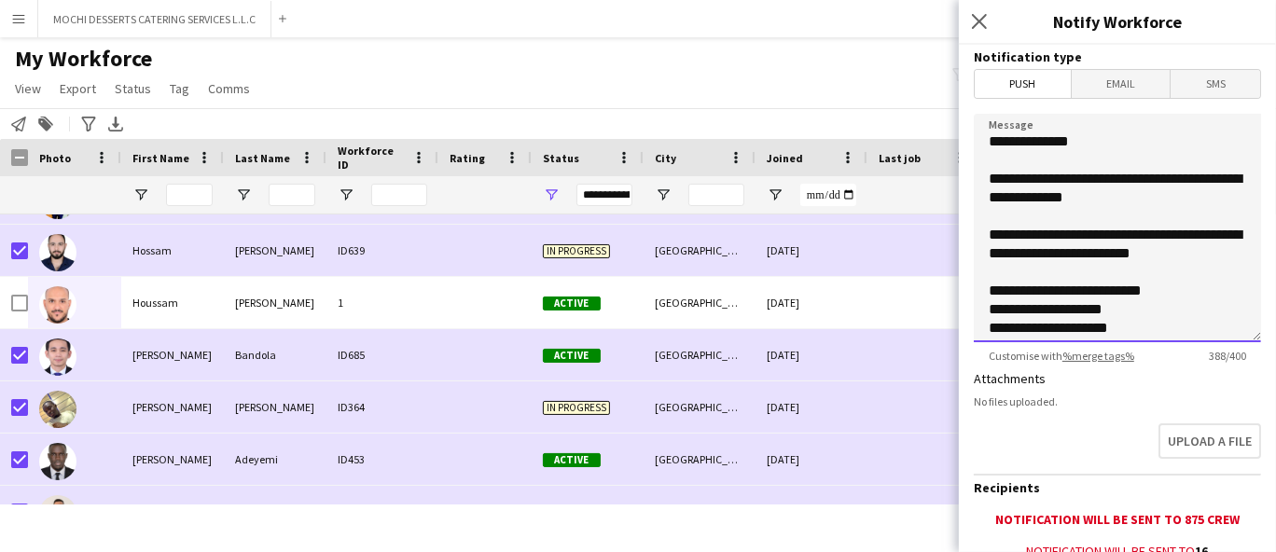
click at [1173, 285] on textarea "**********" at bounding box center [1117, 228] width 287 height 229
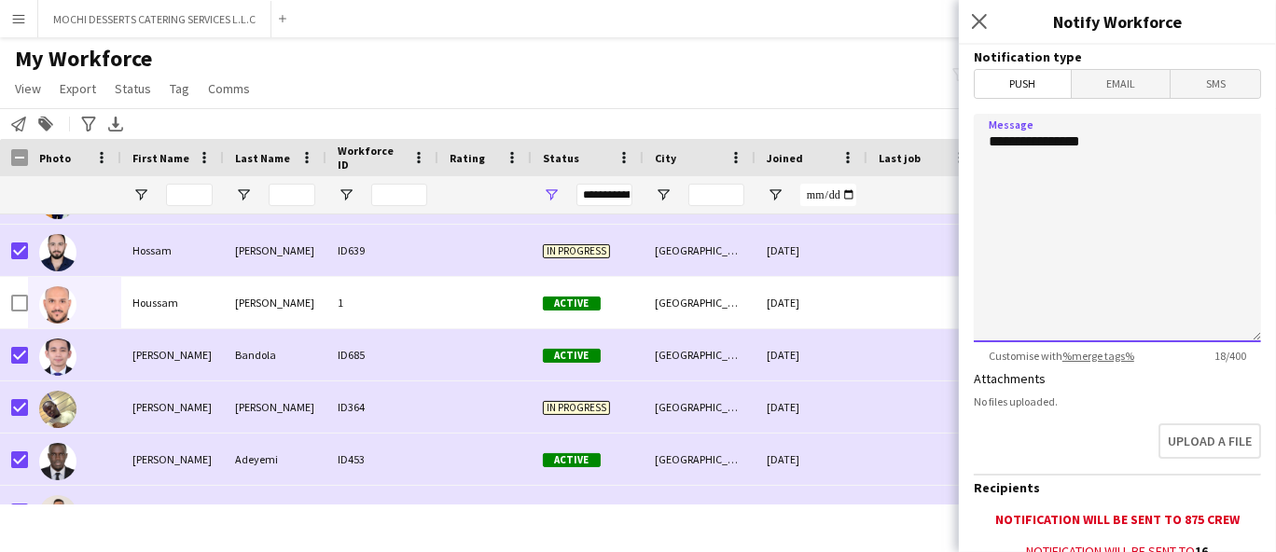
paste textarea "**********"
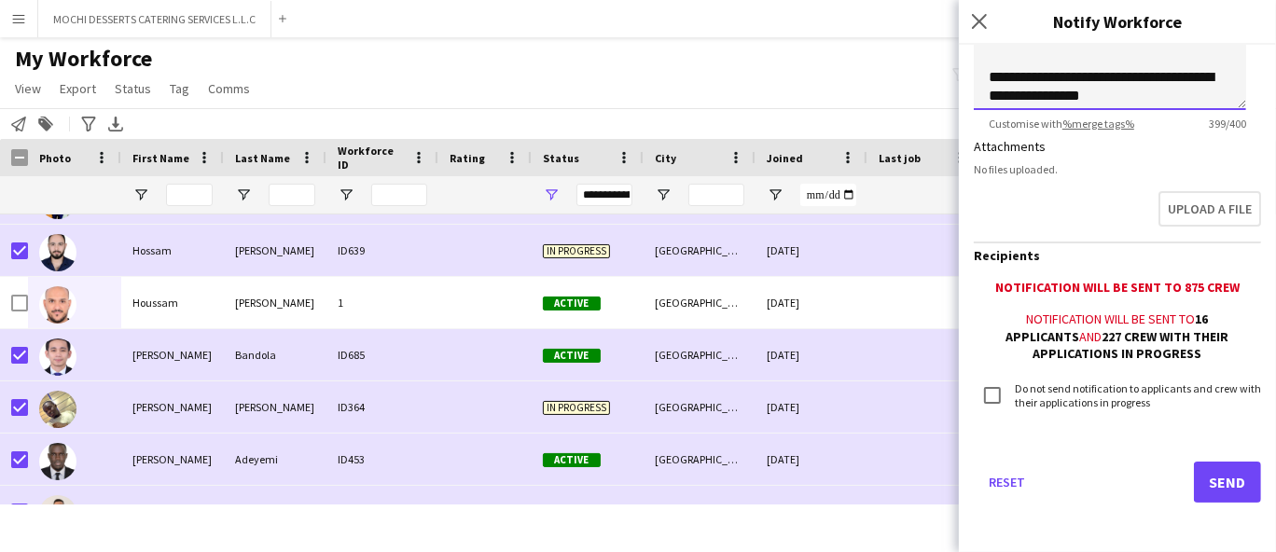
type textarea "**********"
click at [1212, 480] on button "Send" at bounding box center [1227, 482] width 67 height 41
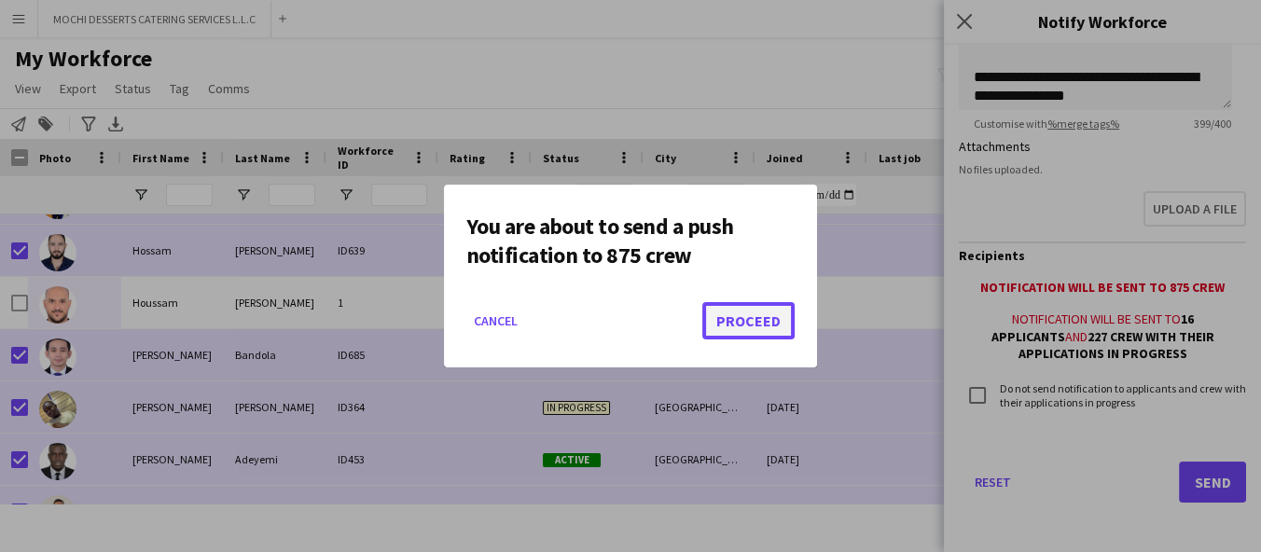
click at [747, 323] on button "Proceed" at bounding box center [748, 320] width 92 height 37
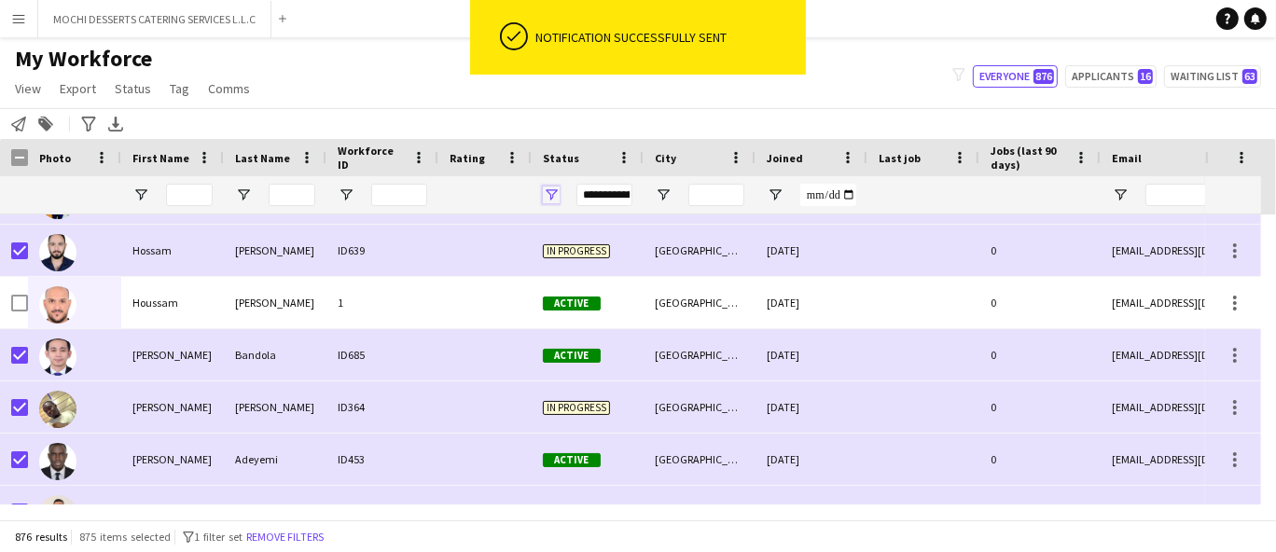
click at [551, 195] on span "Open Filter Menu" at bounding box center [551, 195] width 17 height 17
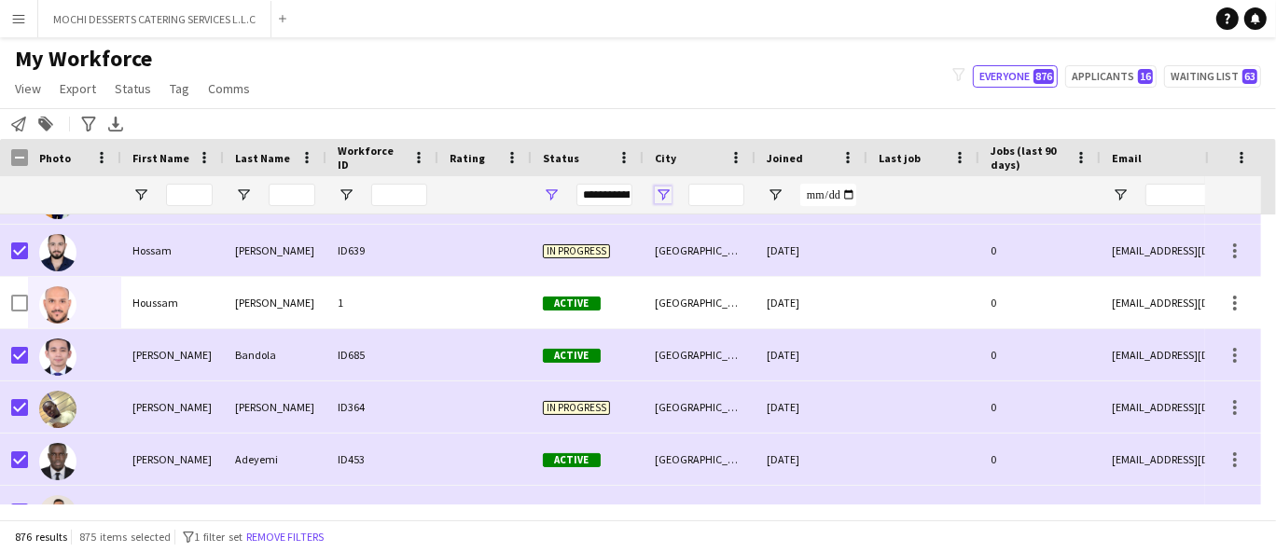
click at [660, 198] on span "Open Filter Menu" at bounding box center [663, 195] width 17 height 17
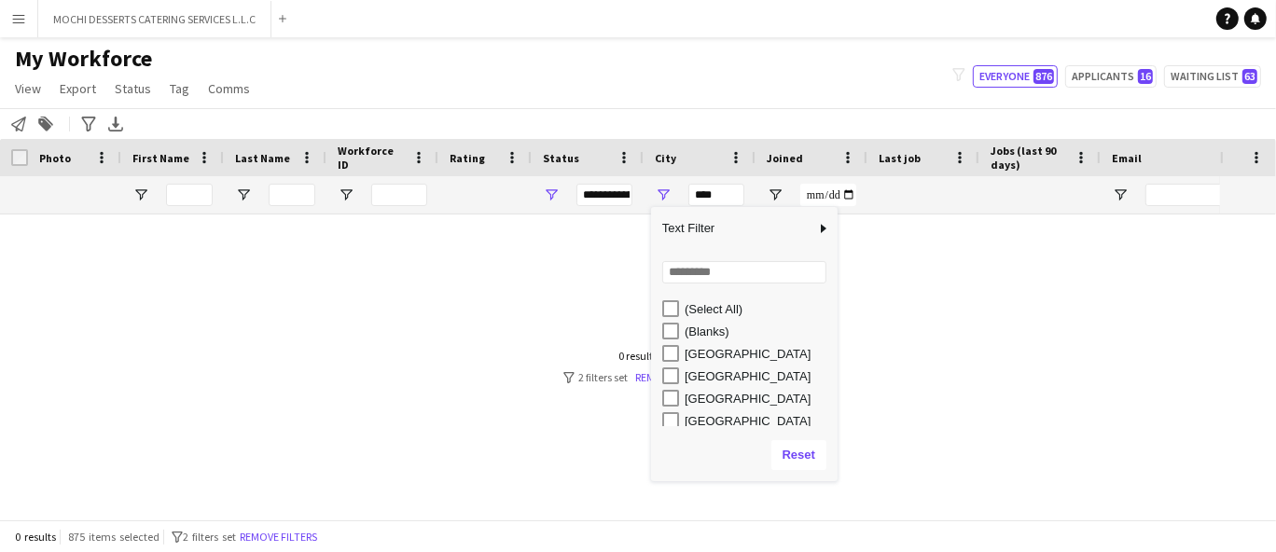
click at [711, 360] on div "[GEOGRAPHIC_DATA]" at bounding box center [758, 354] width 147 height 14
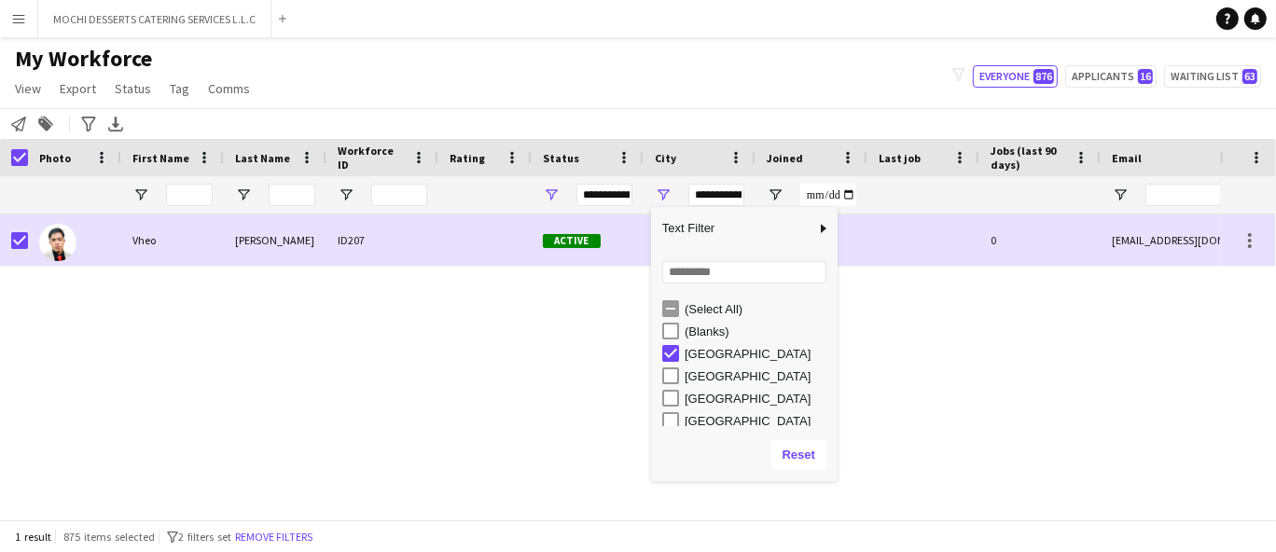
click at [714, 383] on div "[GEOGRAPHIC_DATA]" at bounding box center [758, 376] width 147 height 14
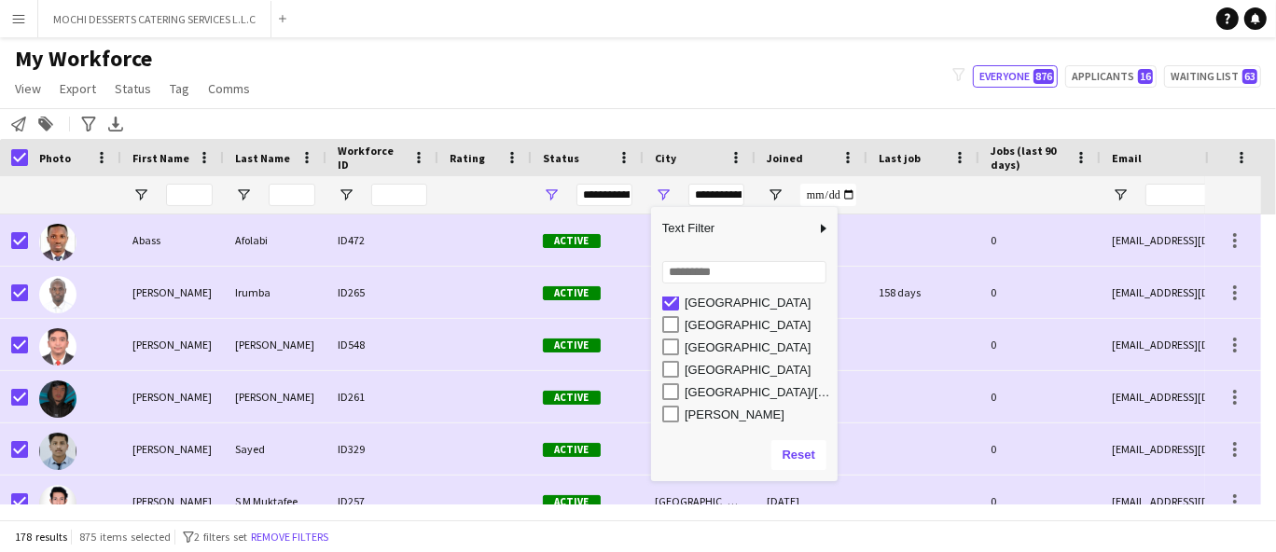
click at [732, 329] on div "[GEOGRAPHIC_DATA]" at bounding box center [758, 325] width 147 height 14
click at [731, 352] on div "[GEOGRAPHIC_DATA]" at bounding box center [758, 348] width 147 height 14
click at [724, 375] on div "[GEOGRAPHIC_DATA]" at bounding box center [758, 370] width 147 height 14
click at [716, 391] on div "[GEOGRAPHIC_DATA]/[GEOGRAPHIC_DATA]" at bounding box center [758, 392] width 147 height 14
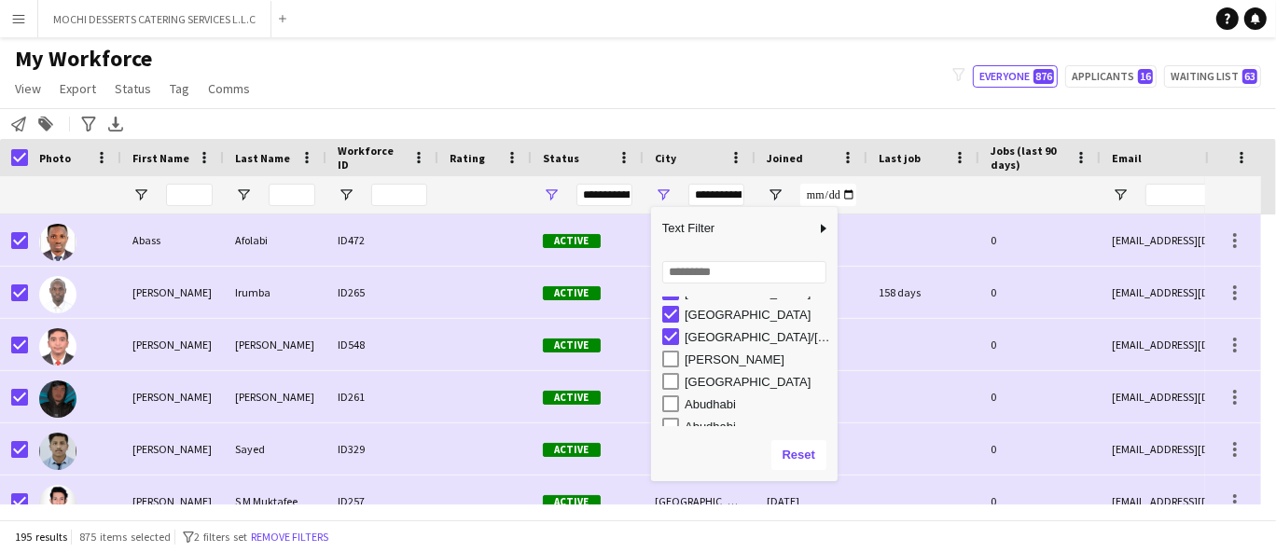
click at [718, 365] on div "[PERSON_NAME]" at bounding box center [758, 360] width 147 height 14
click at [725, 384] on div "[GEOGRAPHIC_DATA]" at bounding box center [758, 382] width 147 height 14
click at [716, 410] on div "Abudhabi" at bounding box center [758, 404] width 147 height 14
click at [716, 385] on div "Abudhabi" at bounding box center [758, 383] width 147 height 14
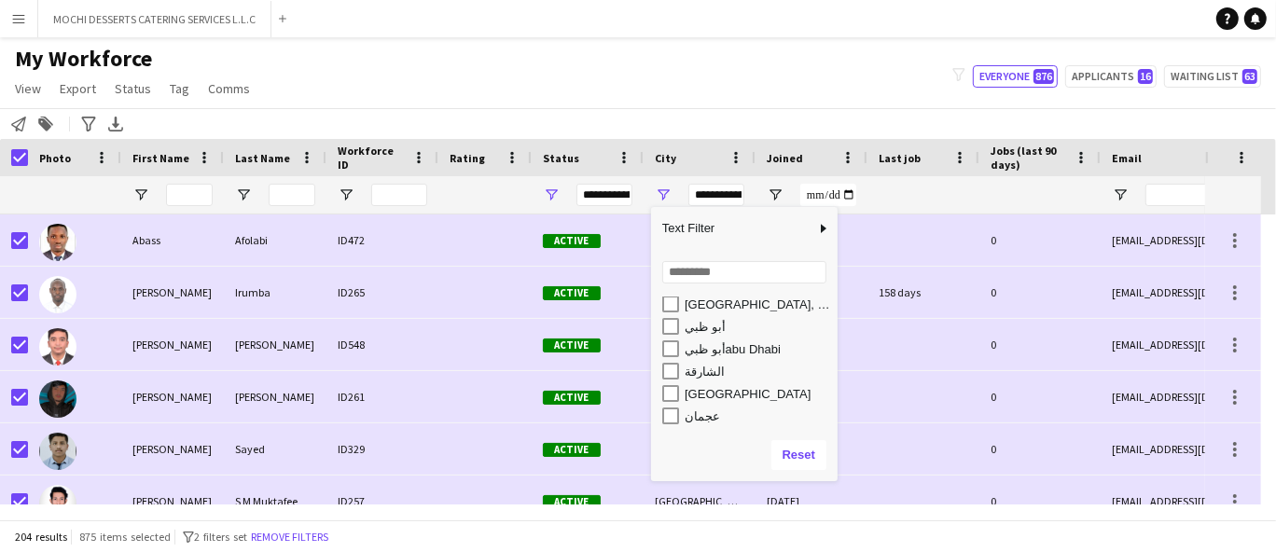
click at [768, 348] on div "أبو ظبيabu Dhabi" at bounding box center [758, 349] width 147 height 14
click at [772, 372] on div "Tourist club [GEOGRAPHIC_DATA] [GEOGRAPHIC_DATA]" at bounding box center [758, 377] width 147 height 14
type input "**********"
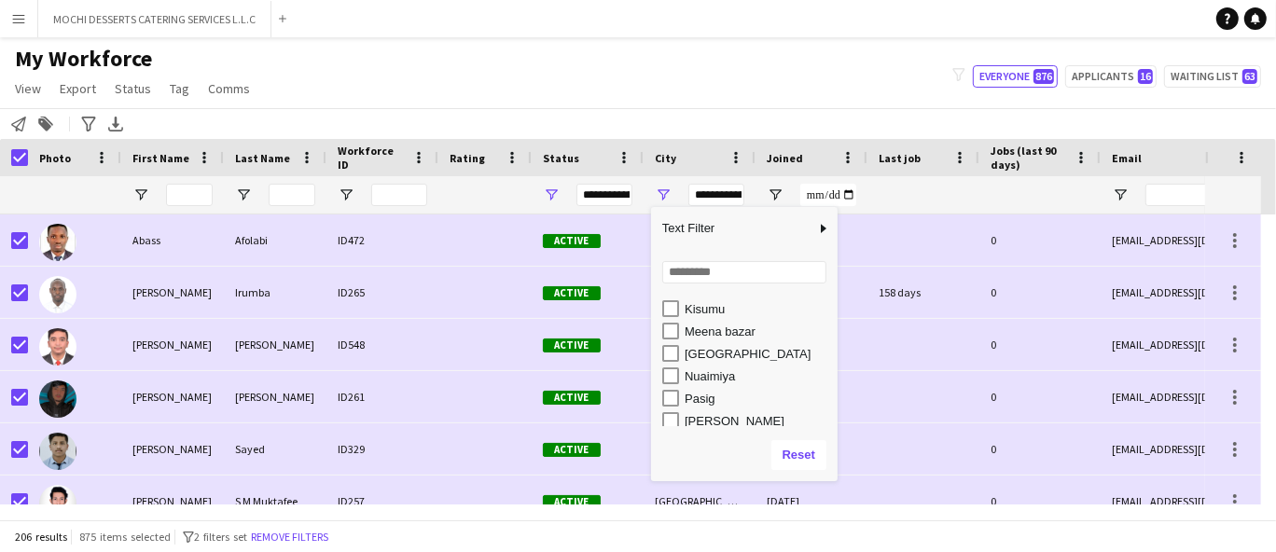
click at [796, 80] on div "My Workforce View Views Default view New view Update view Delete view Edit name…" at bounding box center [638, 76] width 1276 height 63
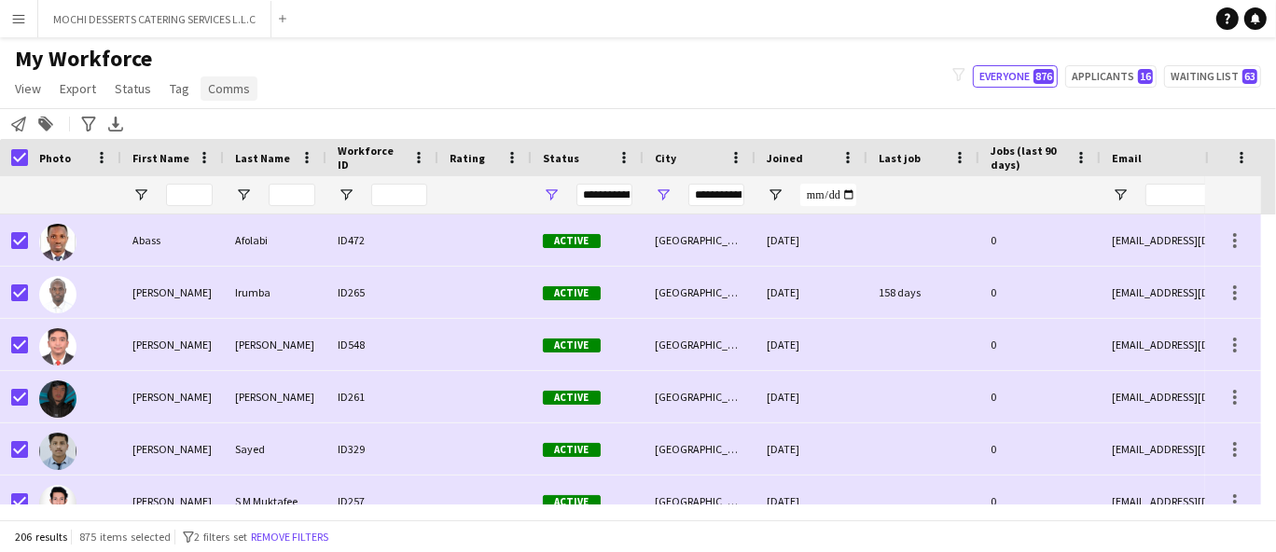
click at [231, 94] on span "Comms" at bounding box center [229, 88] width 42 height 17
click at [280, 129] on span "Send notification" at bounding box center [260, 128] width 95 height 17
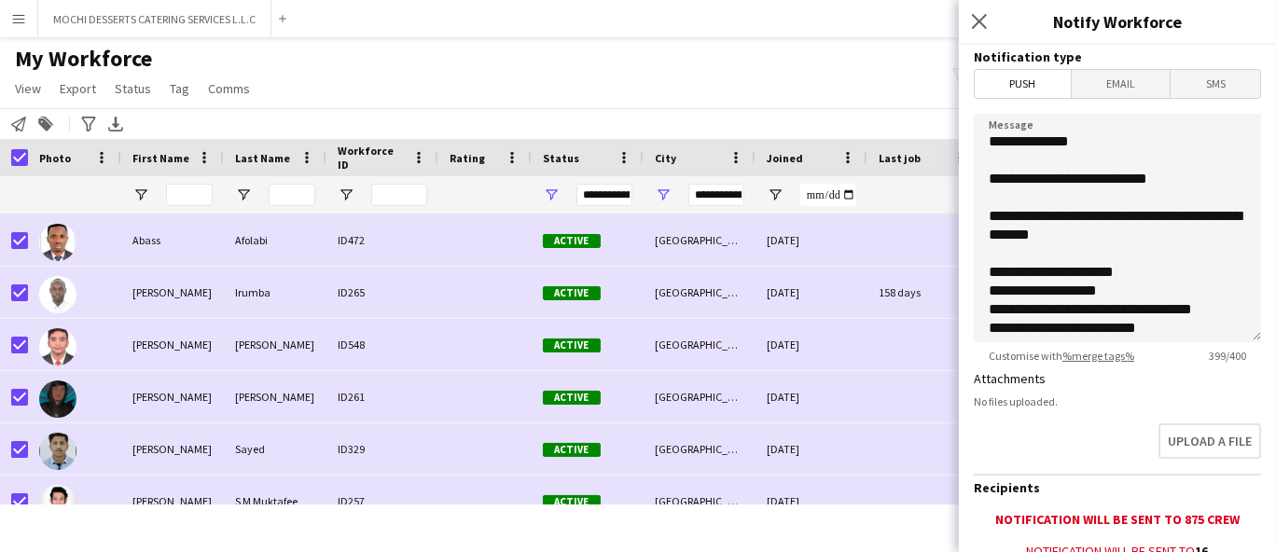
click at [1126, 85] on span "Email" at bounding box center [1121, 84] width 99 height 28
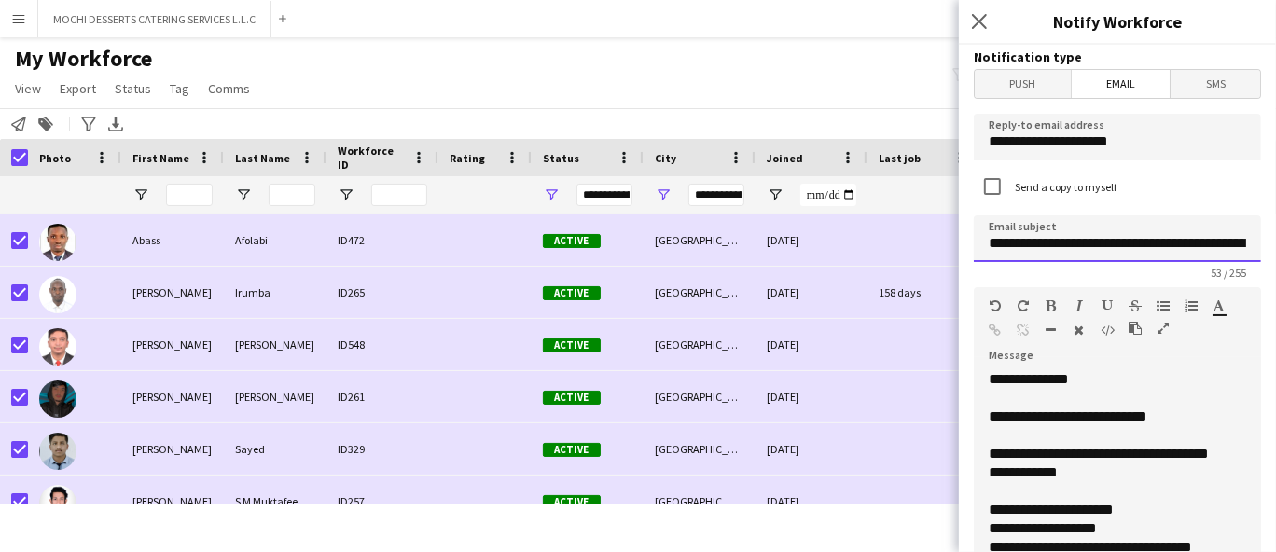
click at [1195, 251] on input "**********" at bounding box center [1117, 239] width 287 height 47
click at [1069, 244] on input "**********" at bounding box center [1117, 239] width 287 height 47
click at [1076, 243] on input "**********" at bounding box center [1117, 239] width 287 height 47
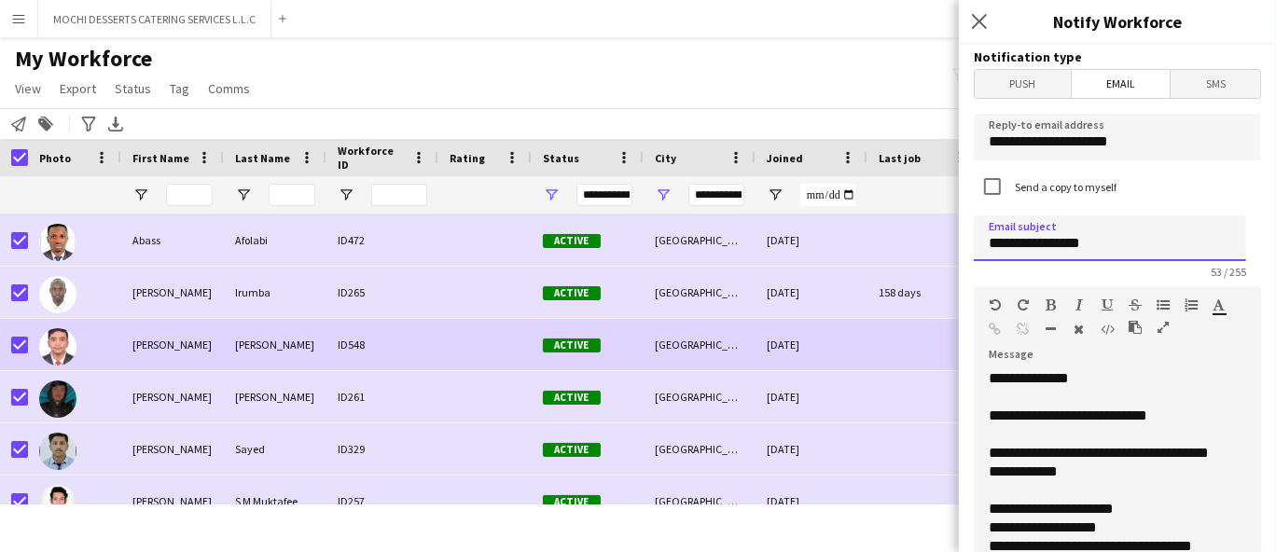
scroll to position [0, 0]
click at [1203, 244] on input "**********" at bounding box center [1110, 239] width 272 height 46
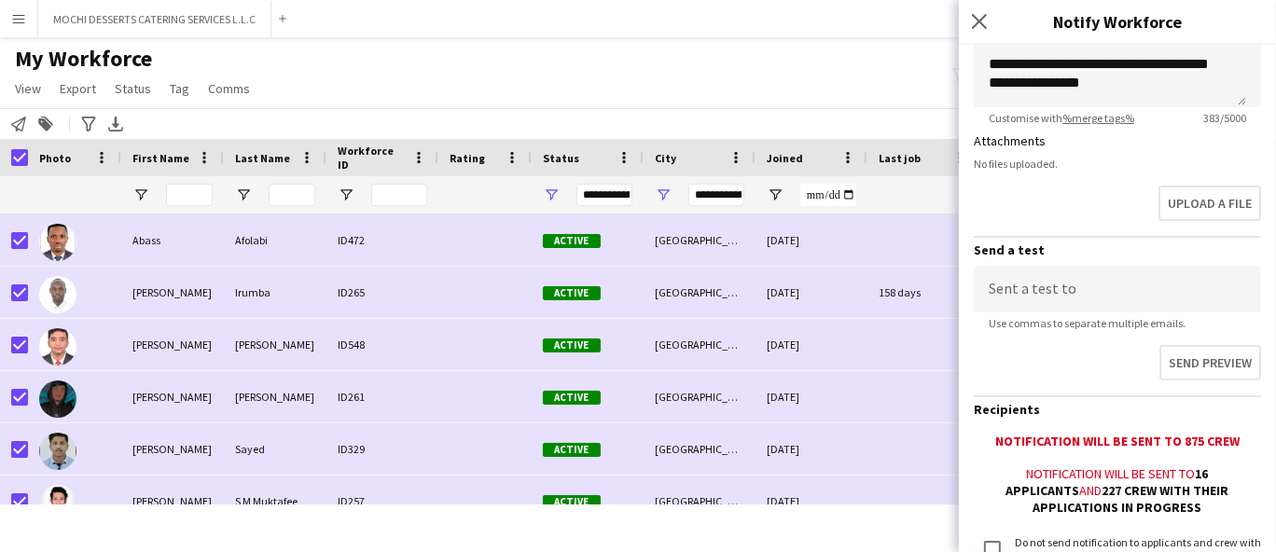
scroll to position [637, 0]
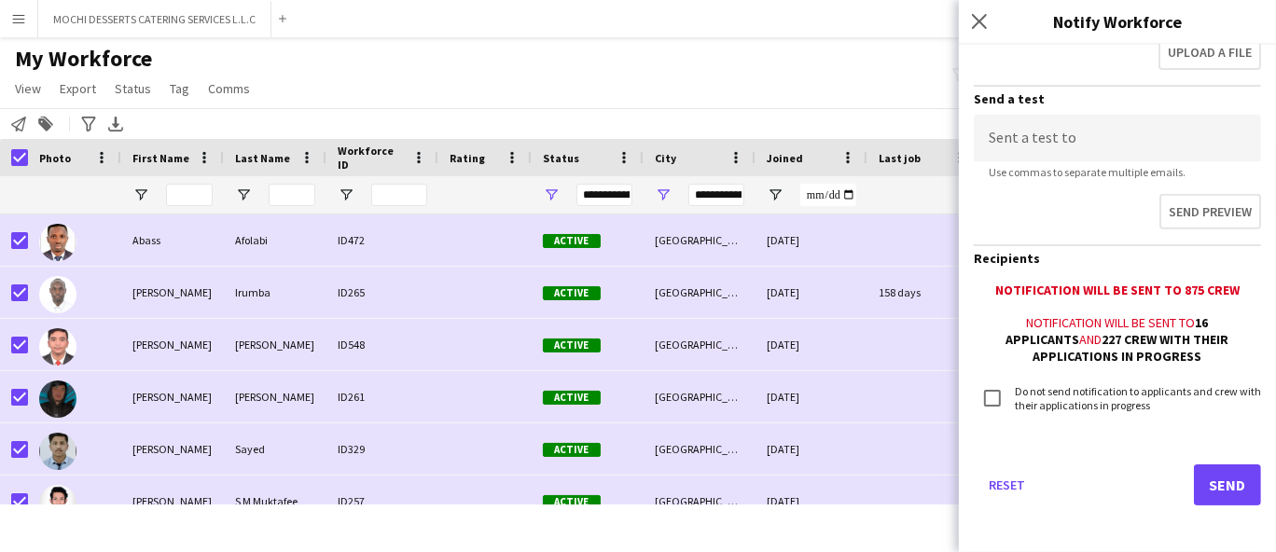
type input "**********"
click at [1219, 482] on button "Send" at bounding box center [1227, 485] width 67 height 41
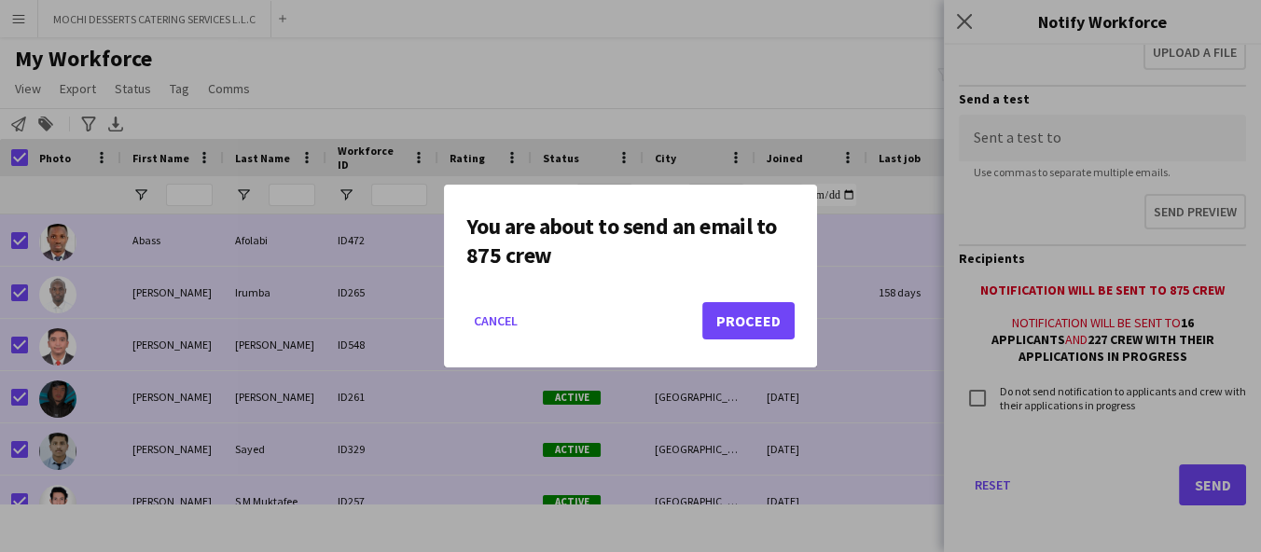
click at [786, 80] on div at bounding box center [630, 276] width 1261 height 552
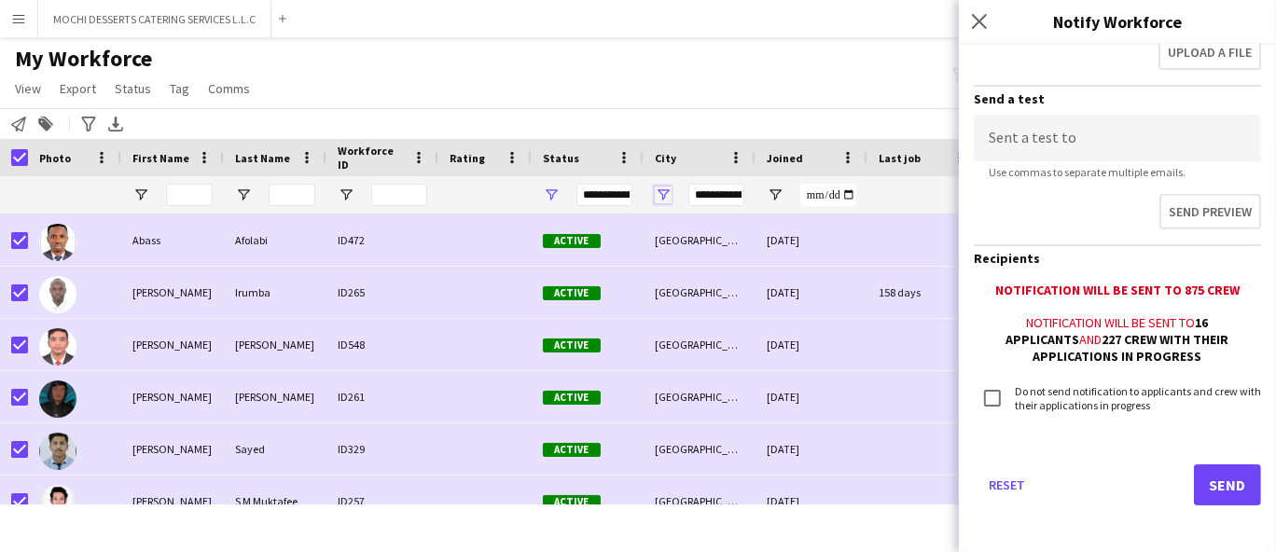
click at [665, 198] on span "Open Filter Menu" at bounding box center [663, 195] width 17 height 17
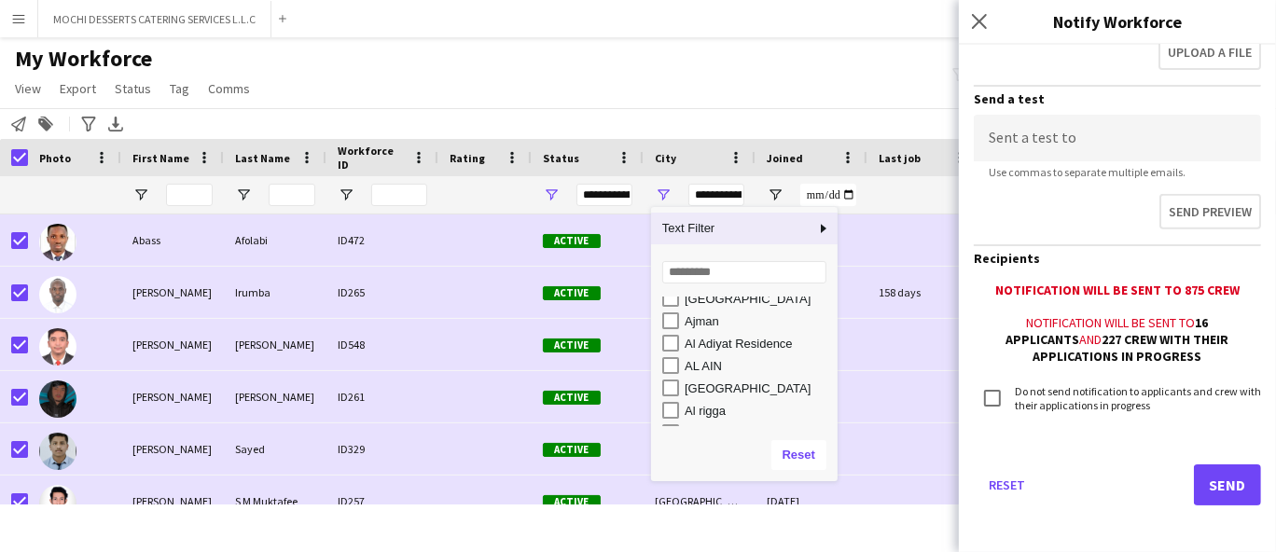
scroll to position [280, 0]
click at [764, 55] on div "My Workforce View Views Default view New view Update view Delete view Edit name…" at bounding box center [638, 76] width 1276 height 63
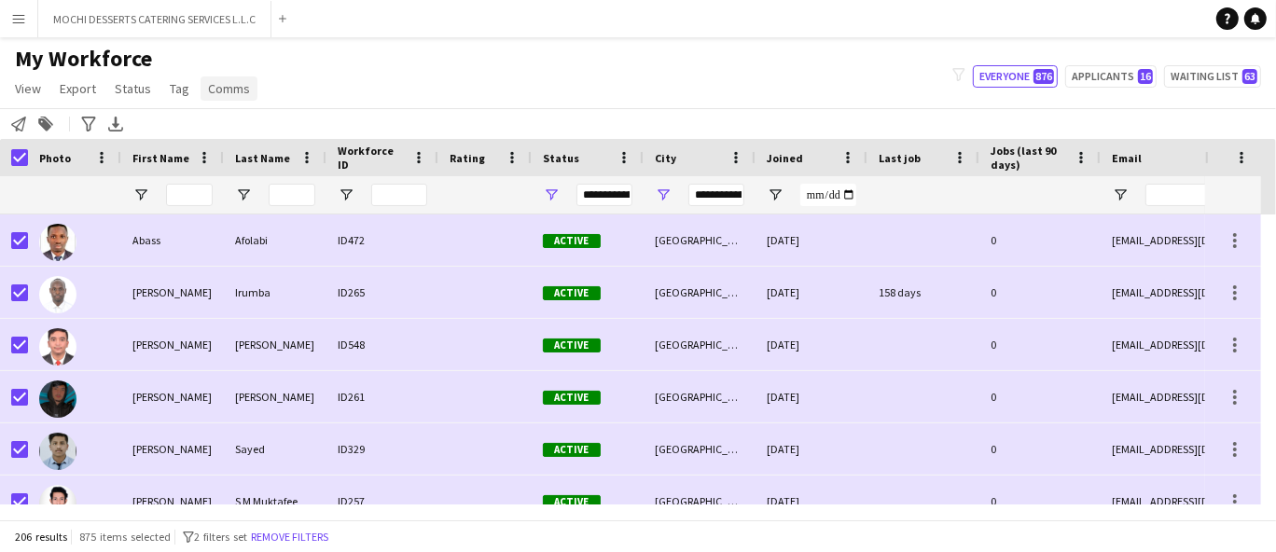
click at [224, 98] on link "Comms" at bounding box center [229, 89] width 57 height 24
click at [289, 125] on span "Send notification" at bounding box center [260, 128] width 95 height 17
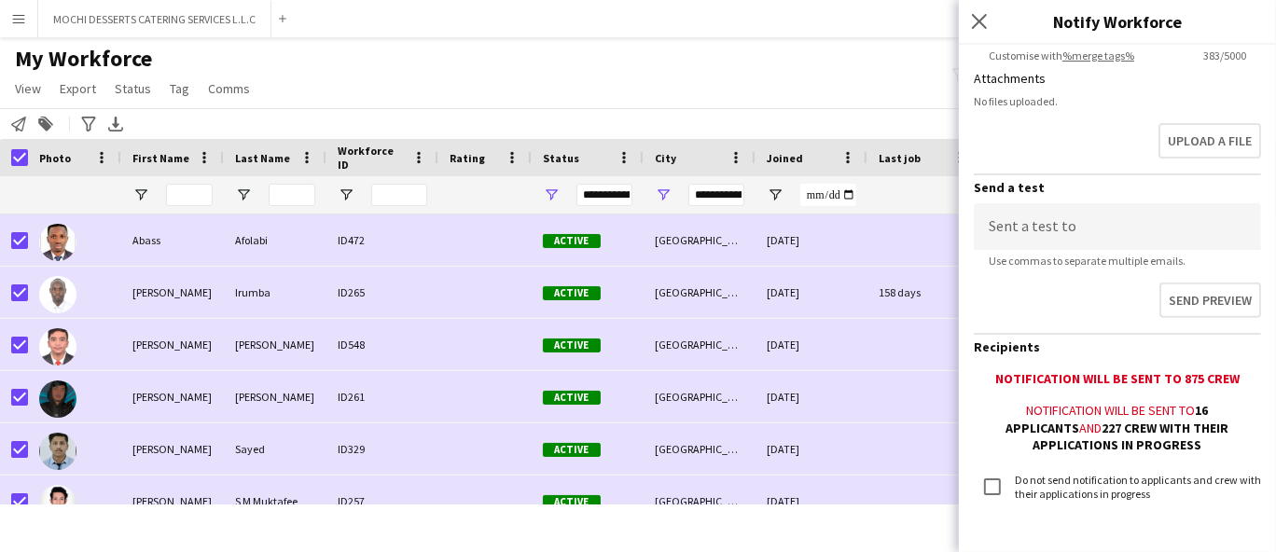
scroll to position [637, 0]
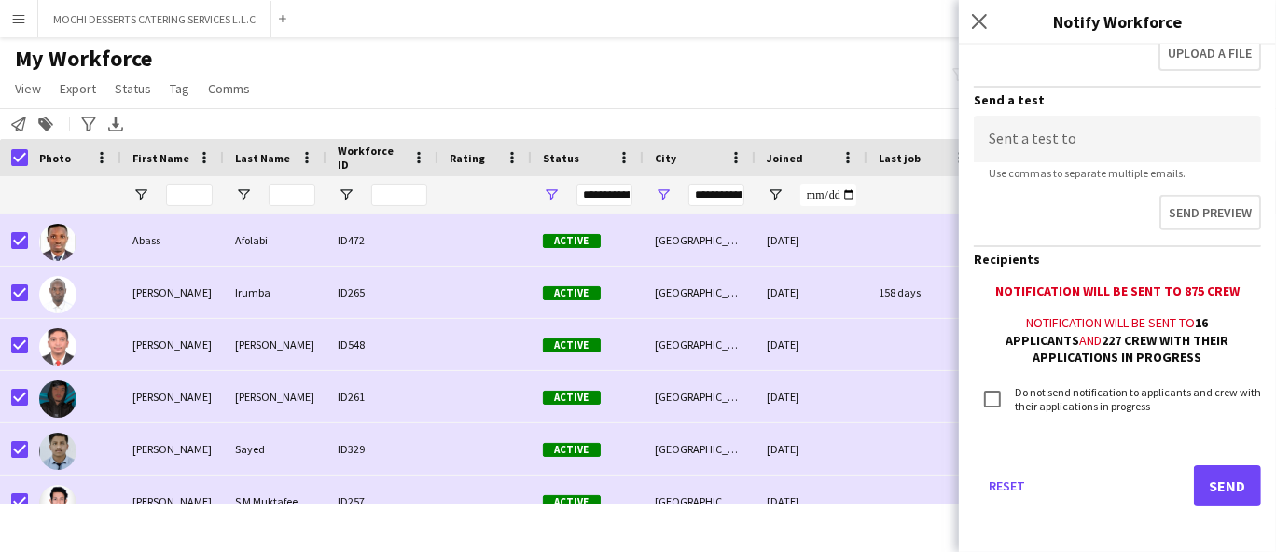
click at [1209, 492] on button "Send" at bounding box center [1227, 486] width 67 height 41
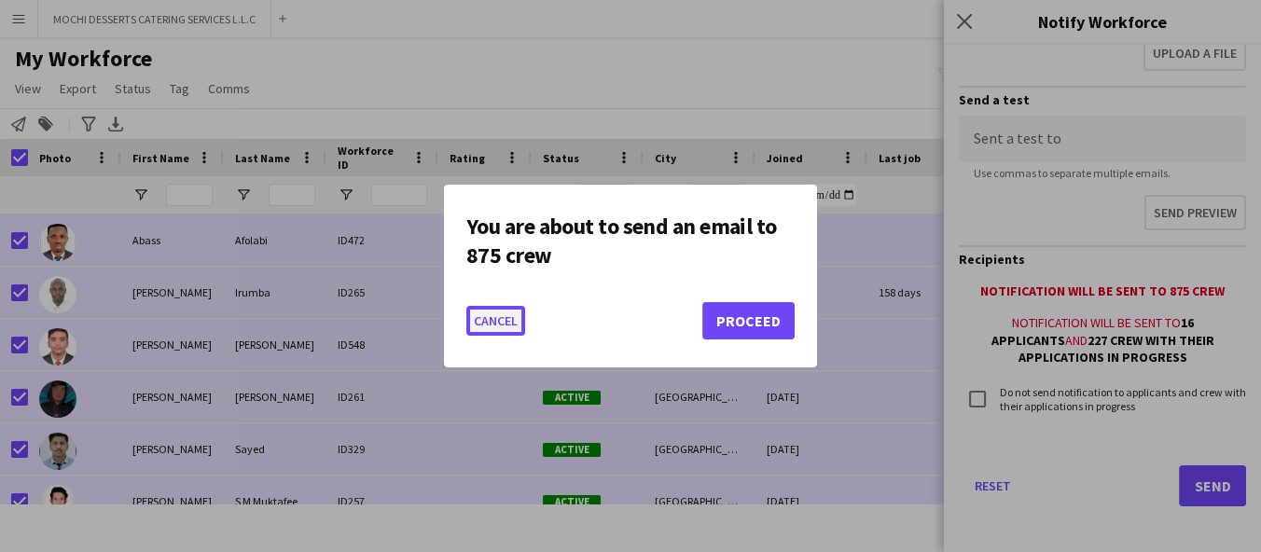
click at [501, 310] on button "Cancel" at bounding box center [495, 321] width 59 height 30
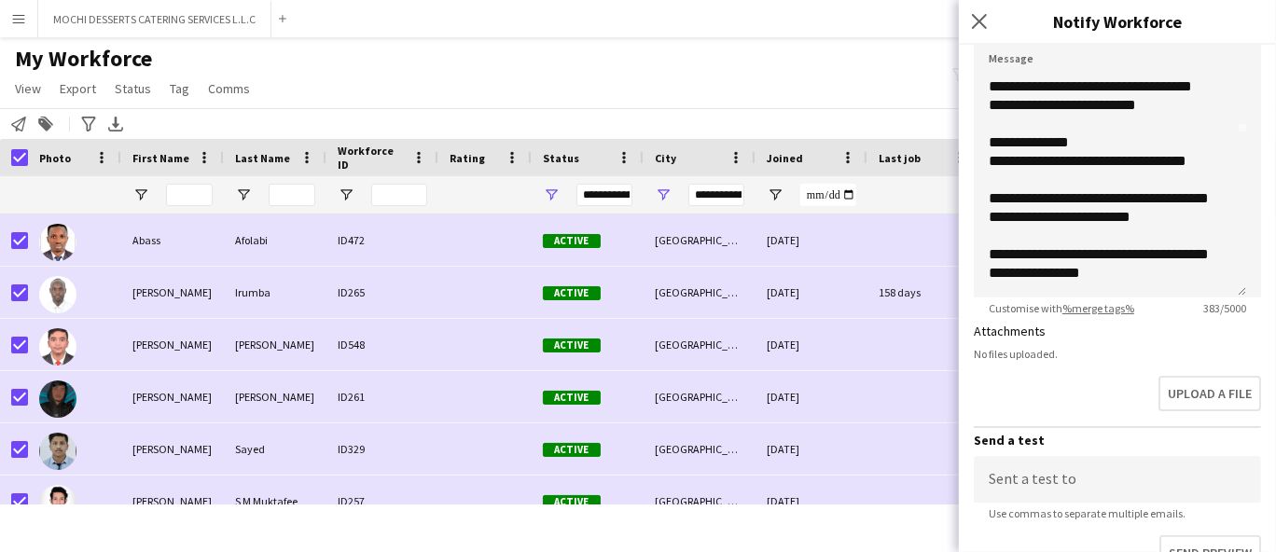
scroll to position [0, 0]
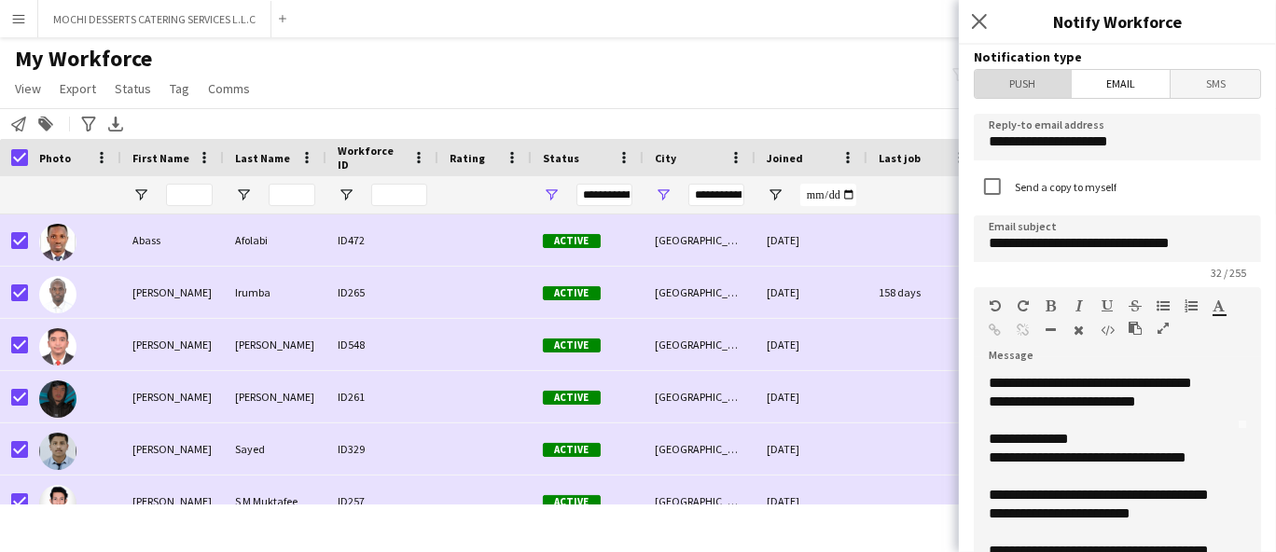
click at [1030, 86] on span "Push" at bounding box center [1023, 84] width 96 height 28
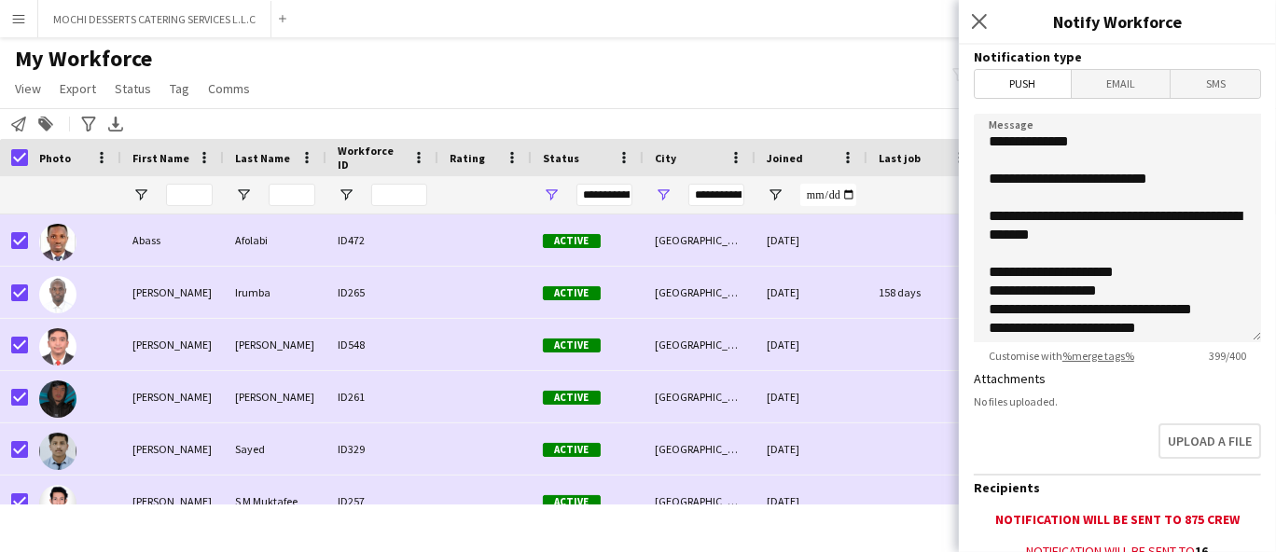
scroll to position [232, 0]
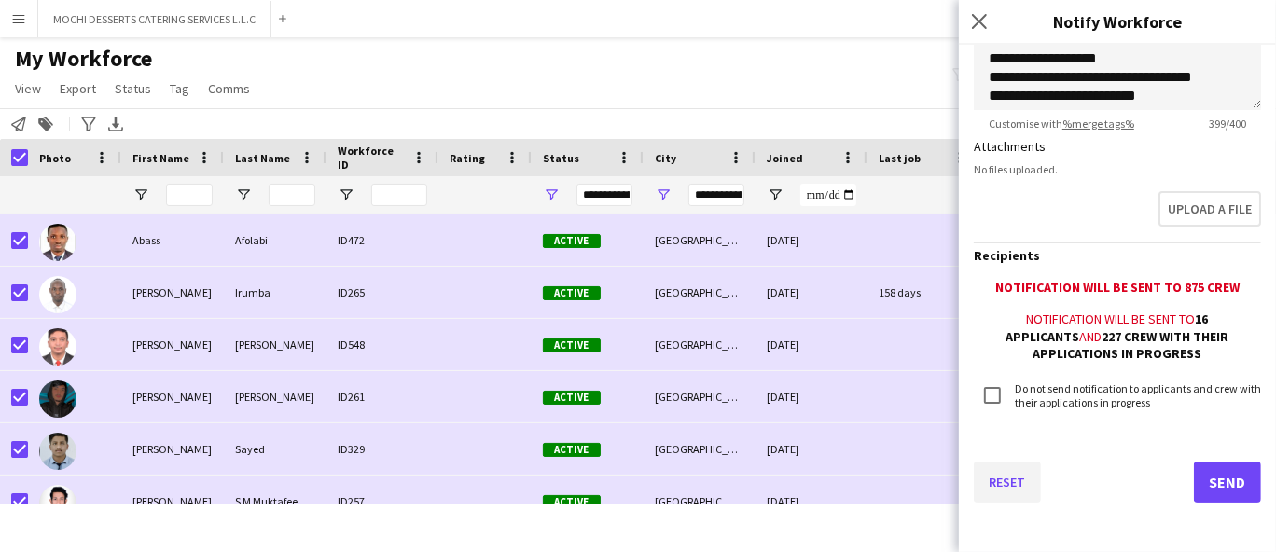
click at [1007, 487] on button "Reset" at bounding box center [1007, 482] width 67 height 41
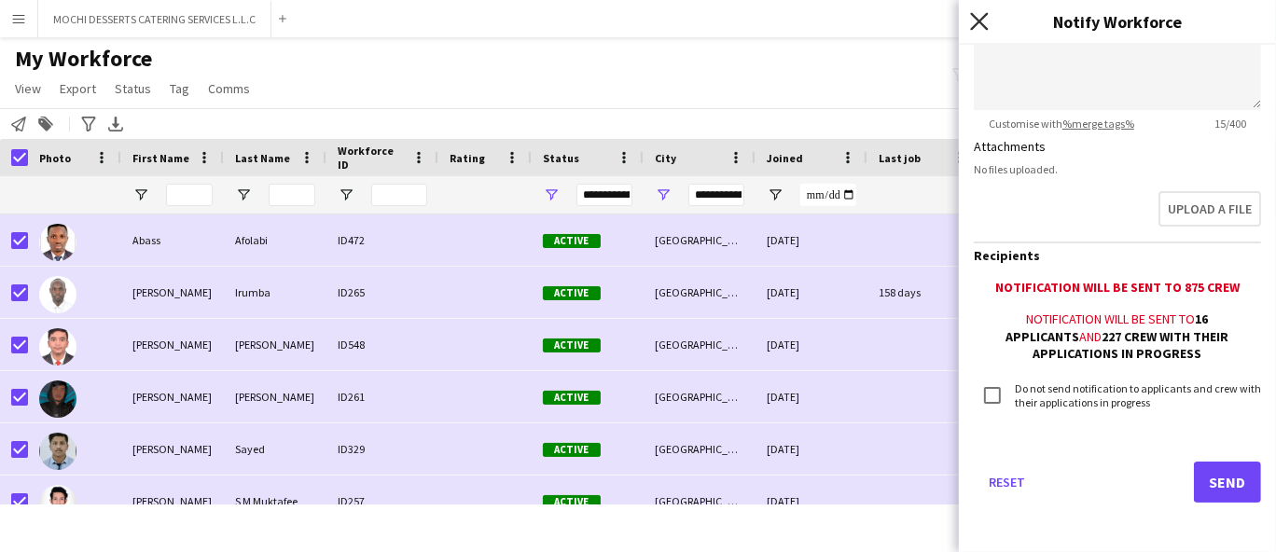
click at [979, 25] on icon "Close pop-in" at bounding box center [979, 21] width 18 height 18
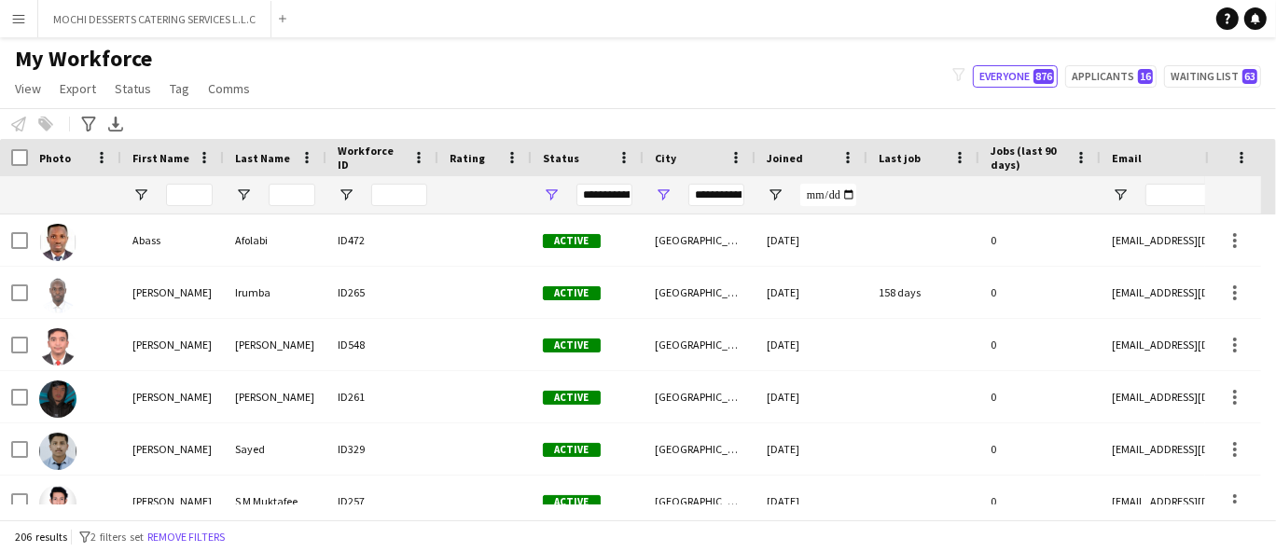
click at [32, 167] on div "Photo" at bounding box center [74, 157] width 93 height 37
click at [28, 165] on div "Photo" at bounding box center [74, 157] width 93 height 37
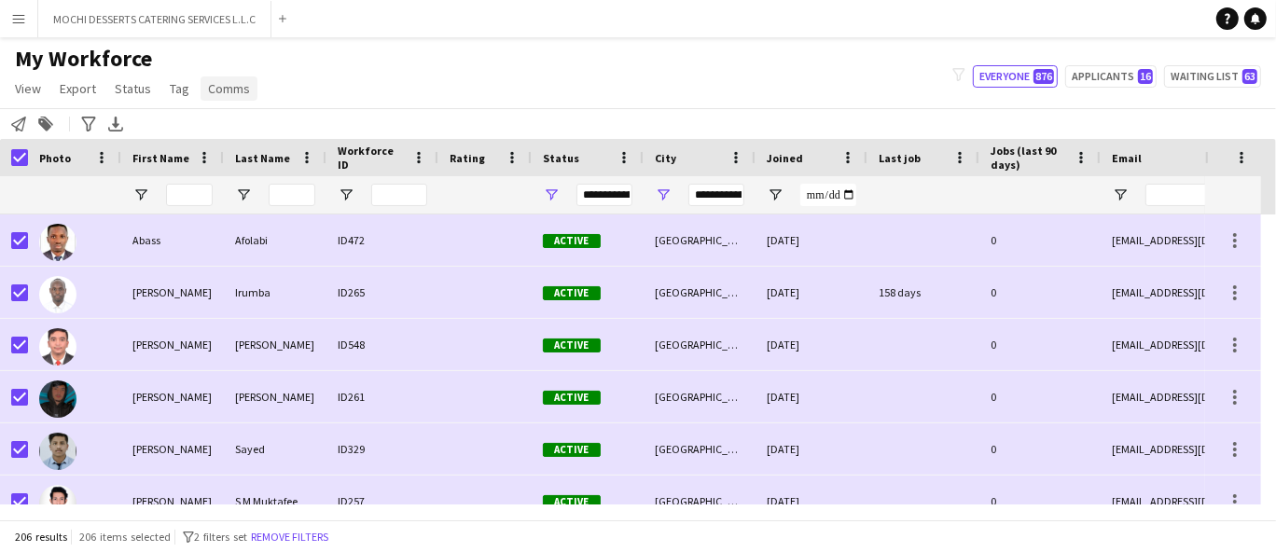
click at [222, 92] on span "Comms" at bounding box center [229, 88] width 42 height 17
click at [265, 137] on link "Send notification" at bounding box center [263, 128] width 131 height 39
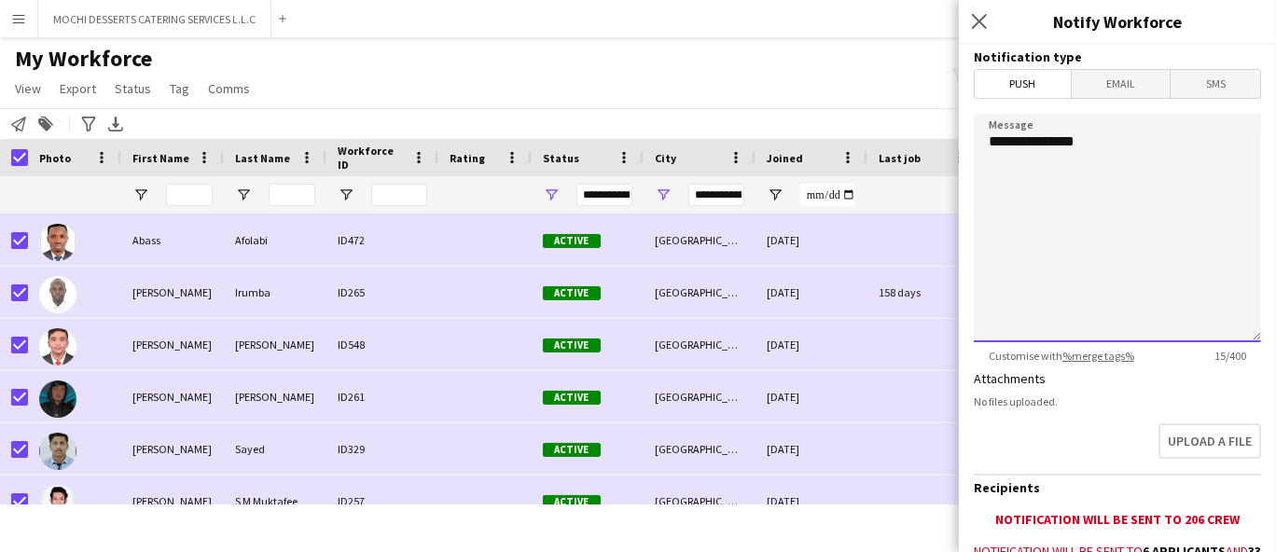
click at [1170, 244] on textarea "**********" at bounding box center [1117, 228] width 287 height 229
paste textarea "**********"
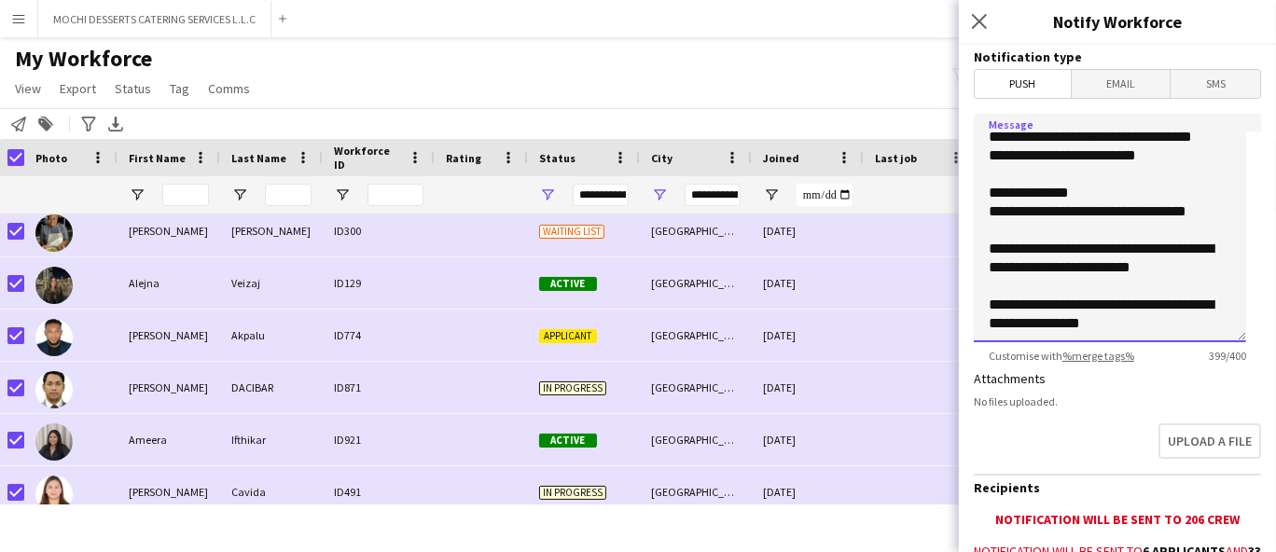
scroll to position [865, 0]
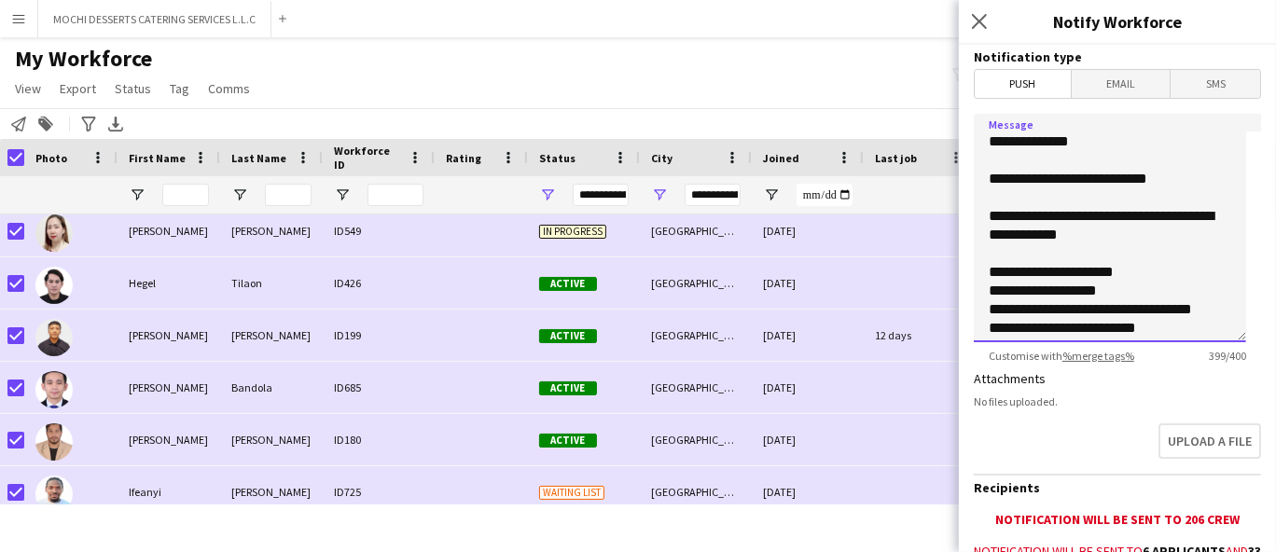
type textarea "**********"
click at [88, 120] on icon "Advanced filters" at bounding box center [88, 124] width 15 height 15
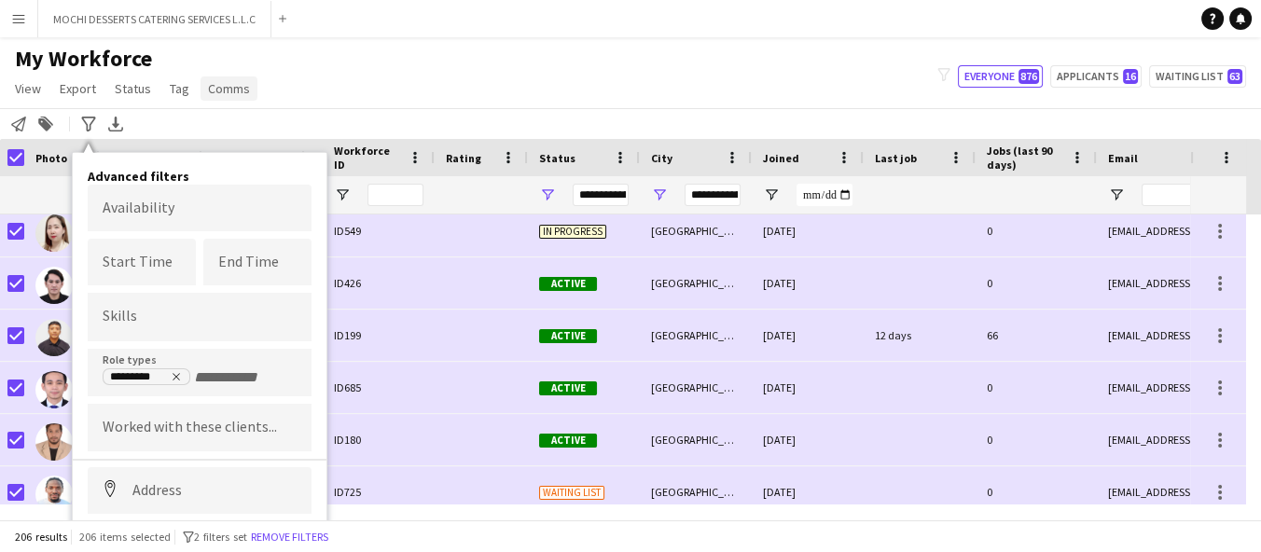
click at [219, 88] on span "Comms" at bounding box center [229, 88] width 42 height 17
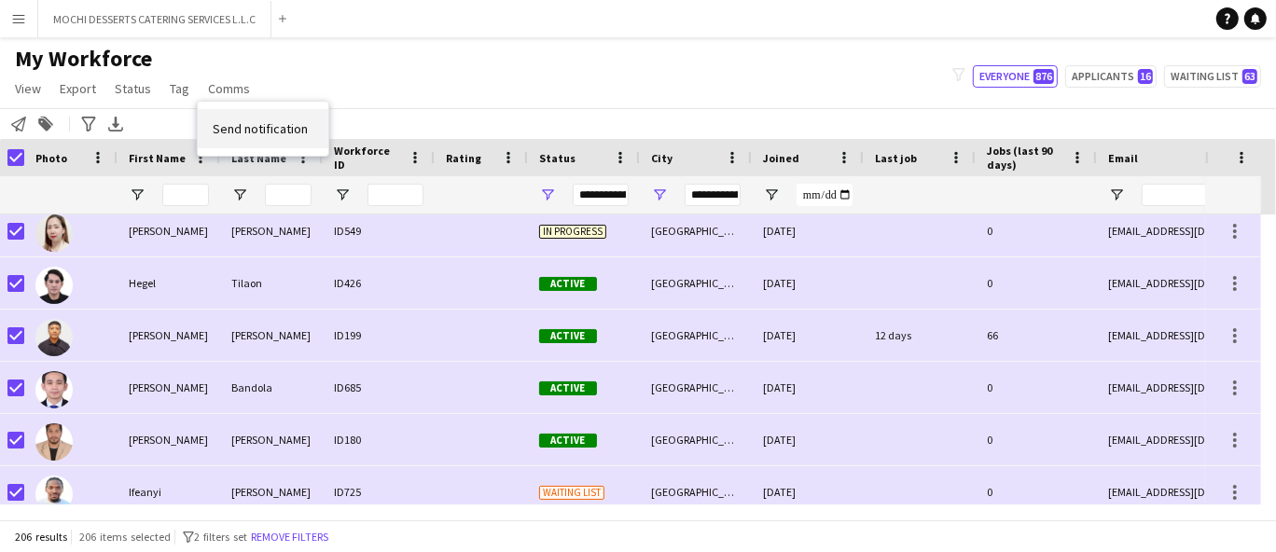
click at [284, 129] on span "Send notification" at bounding box center [260, 128] width 95 height 17
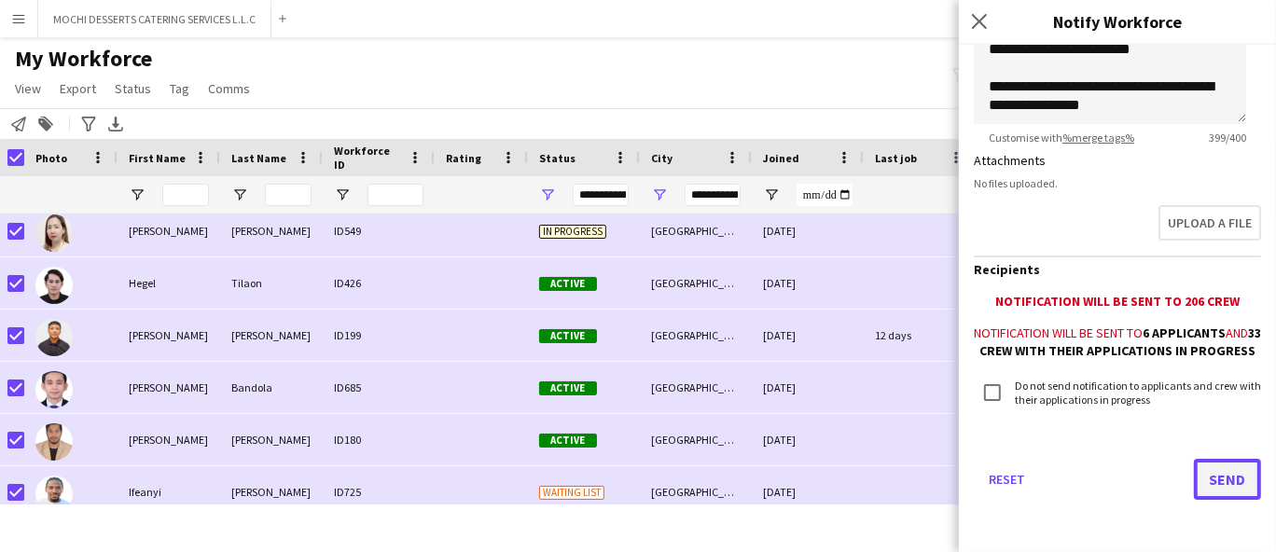
click at [1217, 490] on button "Send" at bounding box center [1227, 479] width 67 height 41
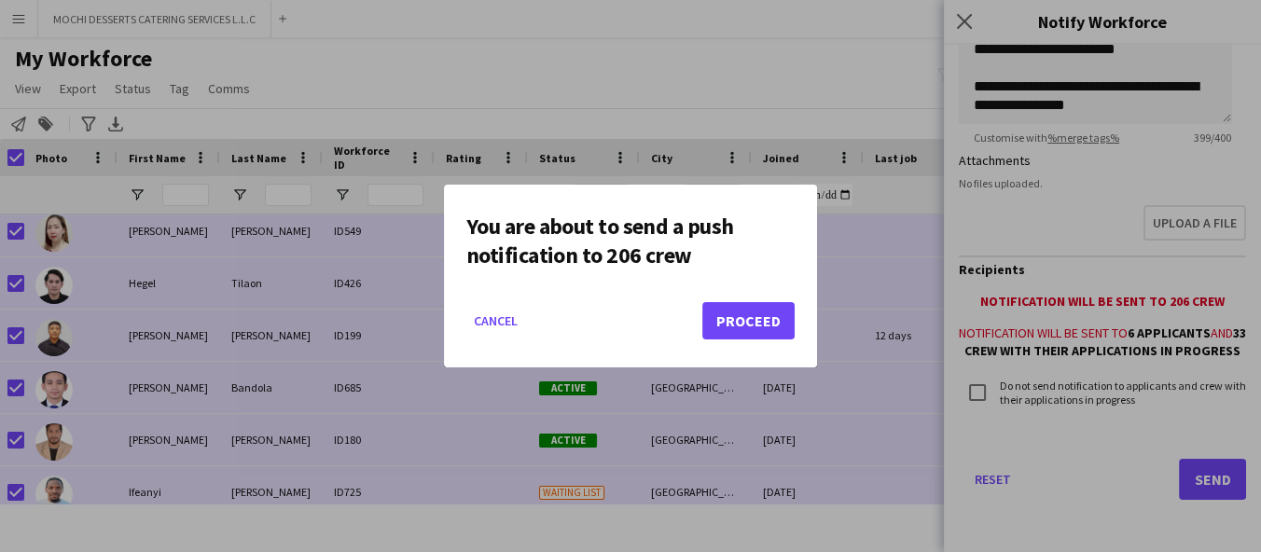
click at [761, 337] on button "Proceed" at bounding box center [748, 320] width 92 height 37
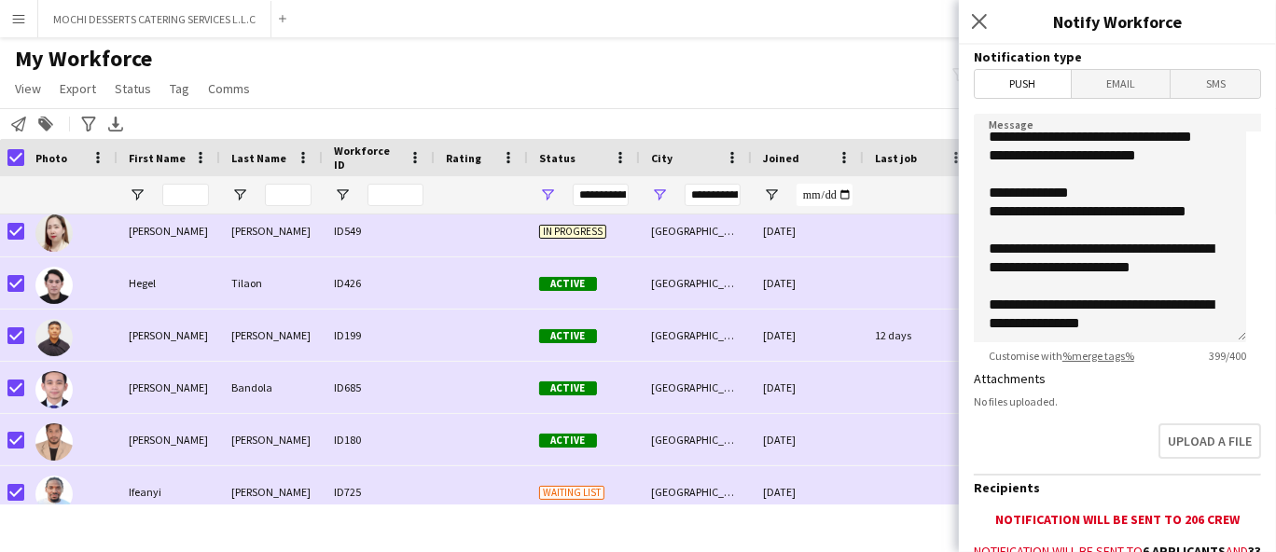
click at [1129, 93] on span "Email" at bounding box center [1121, 84] width 99 height 28
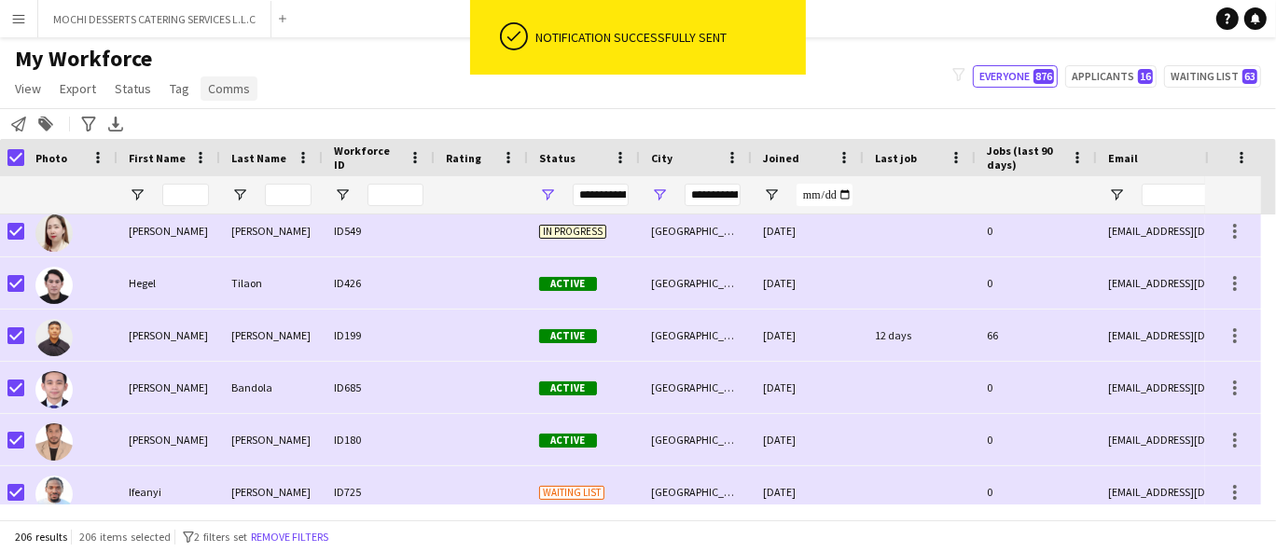
click at [235, 92] on span "Comms" at bounding box center [229, 88] width 42 height 17
click at [276, 135] on span "Send notification" at bounding box center [260, 128] width 95 height 17
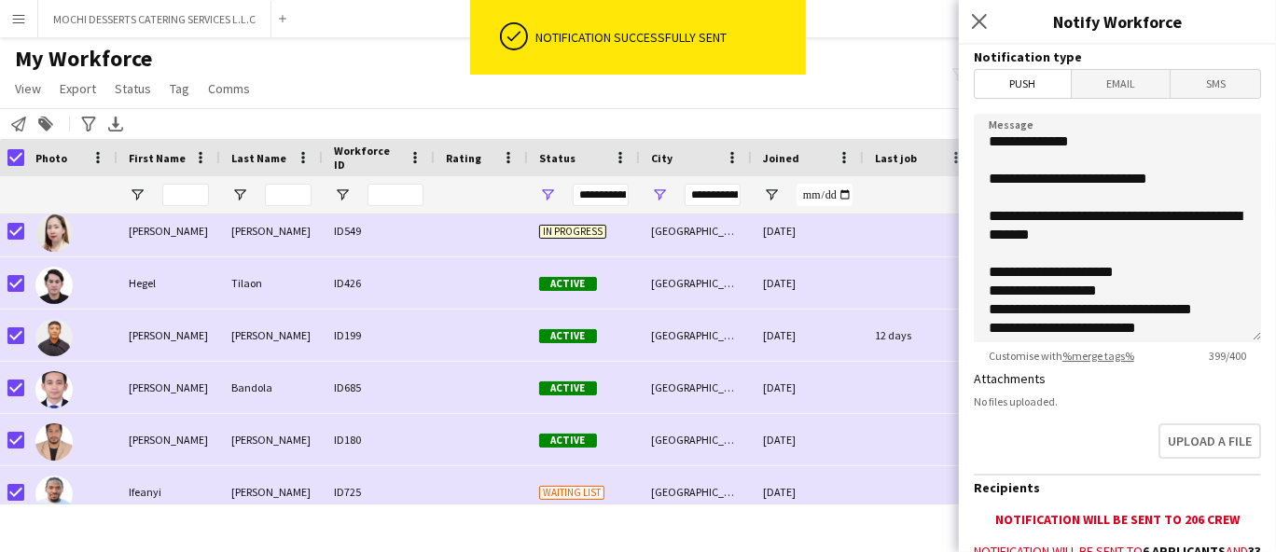
click at [1124, 86] on span "Email" at bounding box center [1121, 84] width 99 height 28
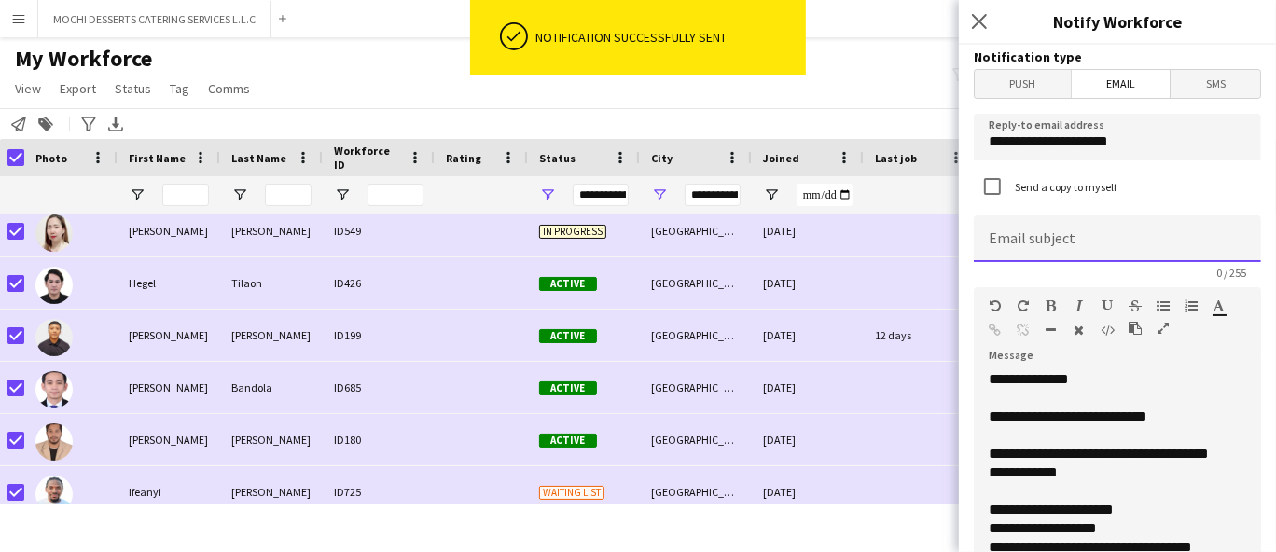
click at [1121, 240] on input at bounding box center [1117, 239] width 287 height 47
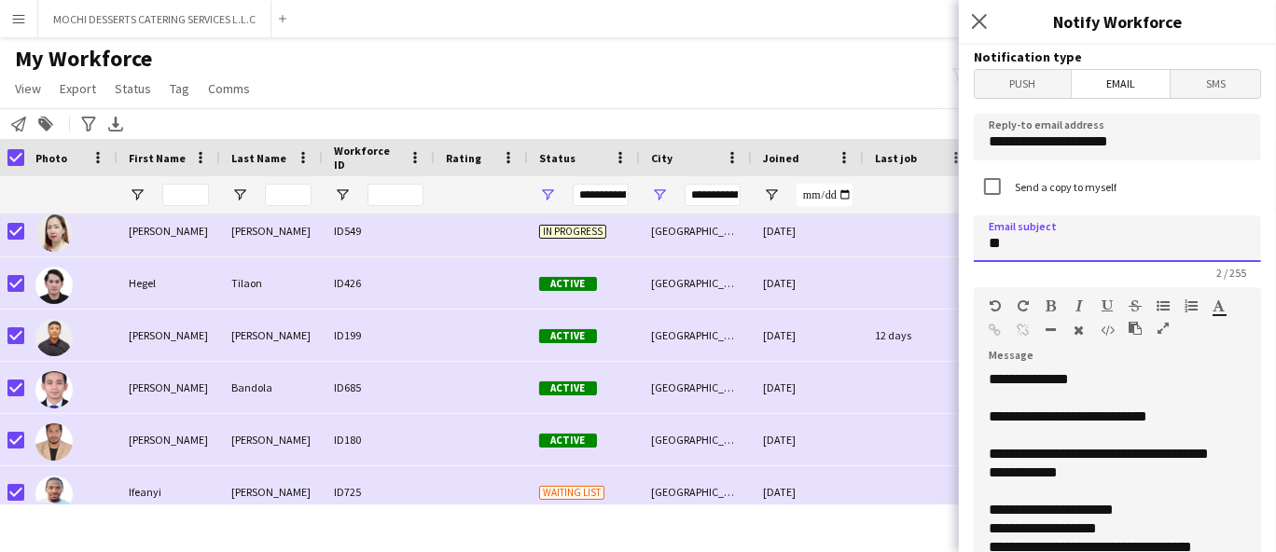
type input "*"
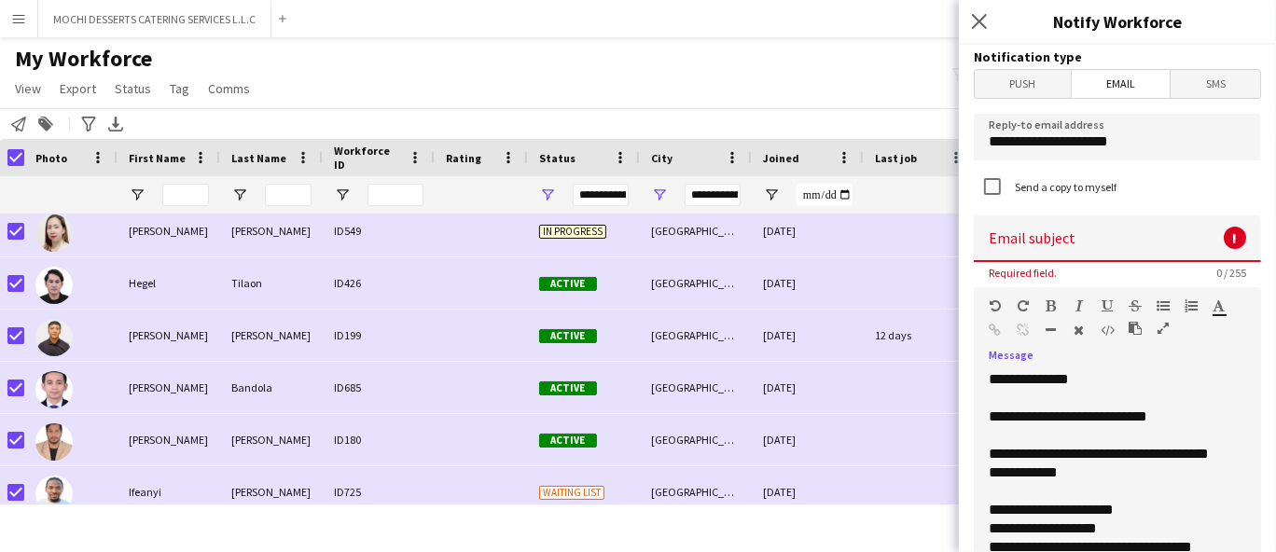
drag, startPoint x: 1196, startPoint y: 415, endPoint x: 1016, endPoint y: 420, distance: 180.1
click at [1016, 420] on div "**********" at bounding box center [1110, 482] width 272 height 224
click at [1159, 426] on div "**********" at bounding box center [1110, 482] width 272 height 224
drag, startPoint x: 1158, startPoint y: 423, endPoint x: 1013, endPoint y: 422, distance: 144.6
click at [1013, 422] on div "**********" at bounding box center [1110, 482] width 272 height 224
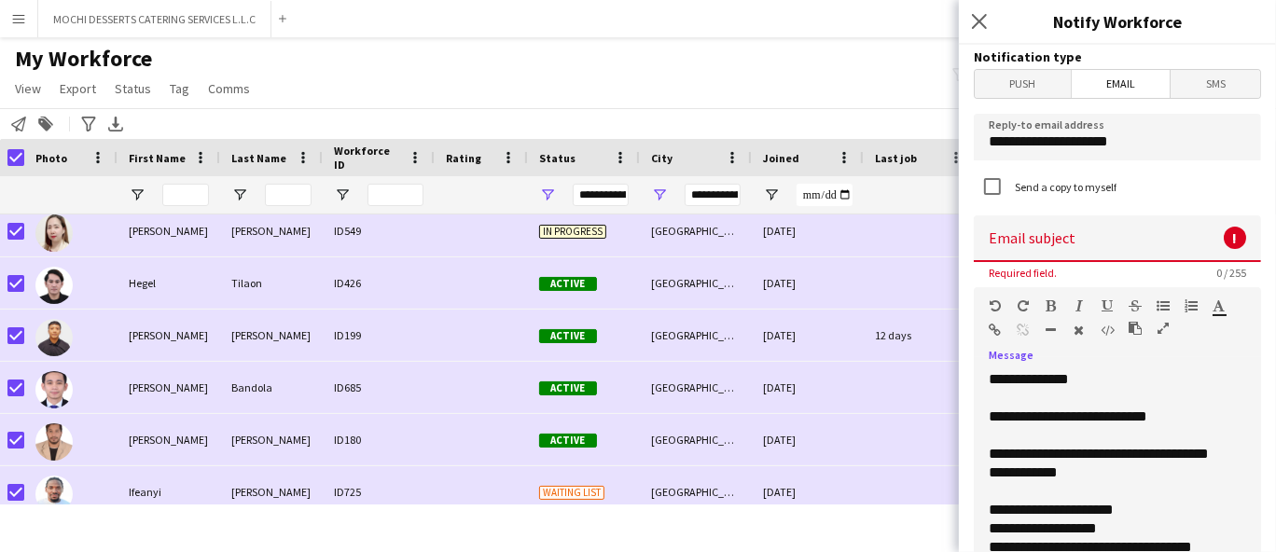
copy div "**********"
click at [1103, 241] on input at bounding box center [1117, 239] width 287 height 47
paste input "**********"
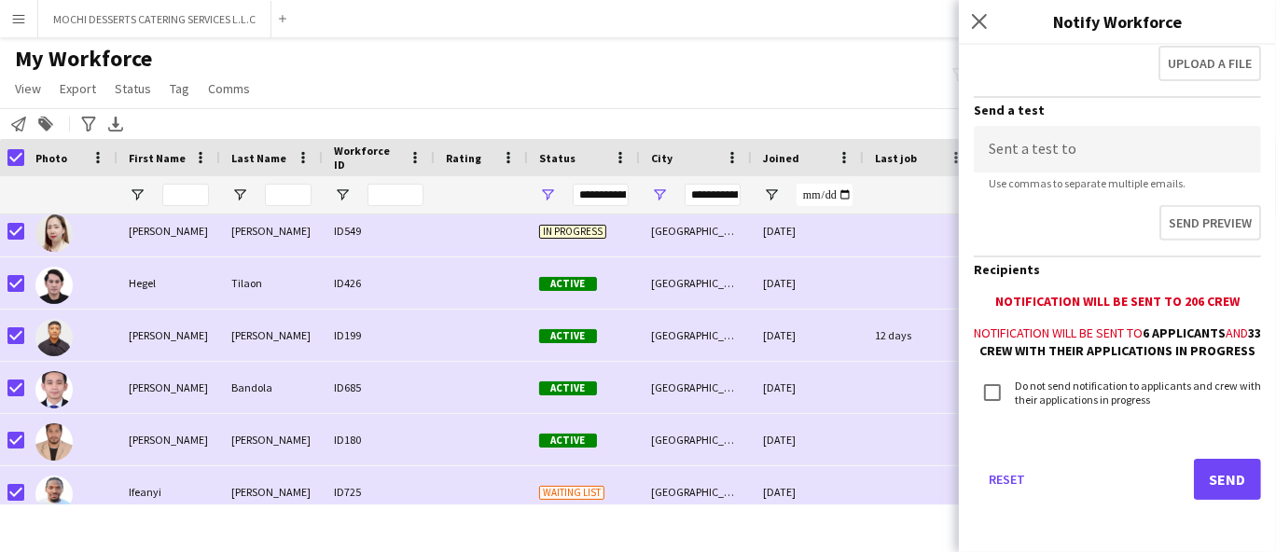
type input "**********"
click at [1203, 478] on button "Send" at bounding box center [1227, 479] width 67 height 41
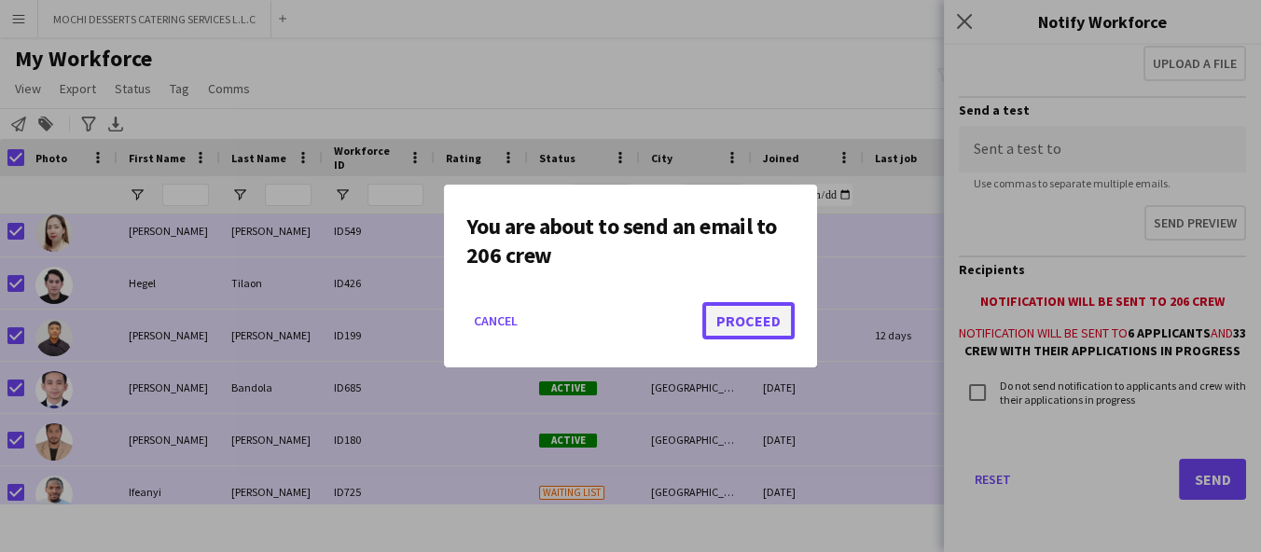
click at [745, 320] on button "Proceed" at bounding box center [748, 320] width 92 height 37
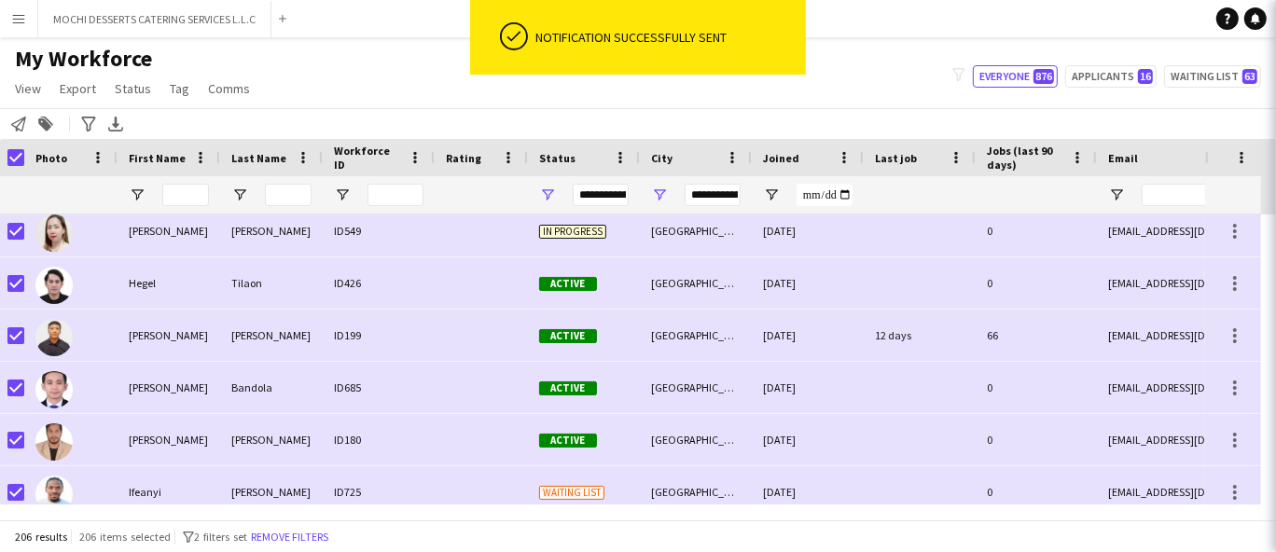
click at [838, 68] on div "My Workforce View Views Default view New view Update view Delete view Edit name…" at bounding box center [638, 76] width 1276 height 63
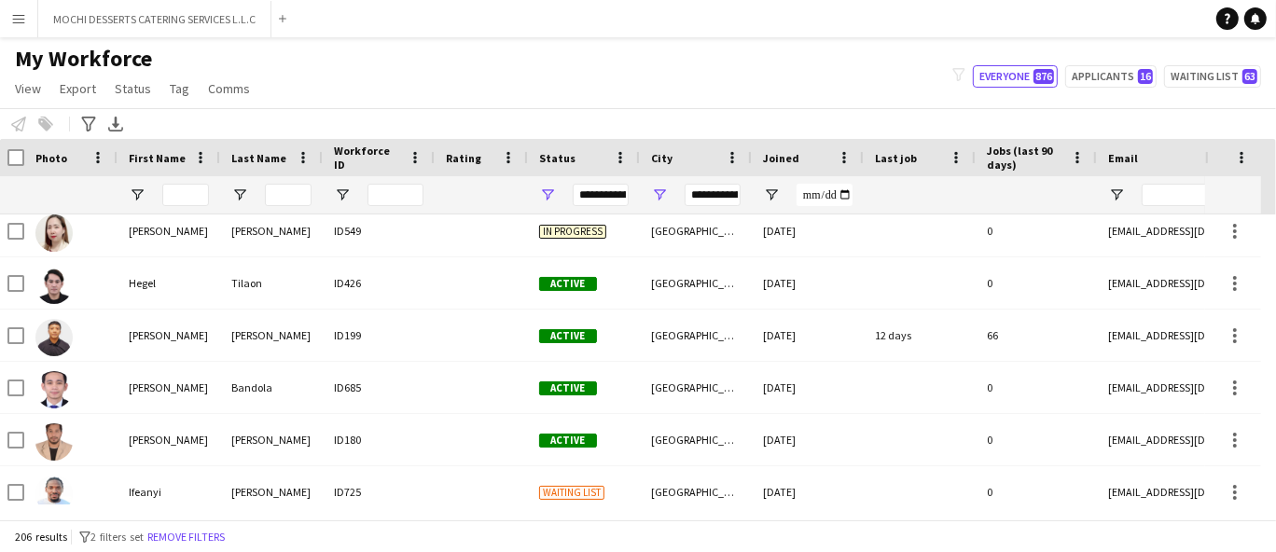
click at [25, 22] on app-icon "Menu" at bounding box center [18, 18] width 15 height 15
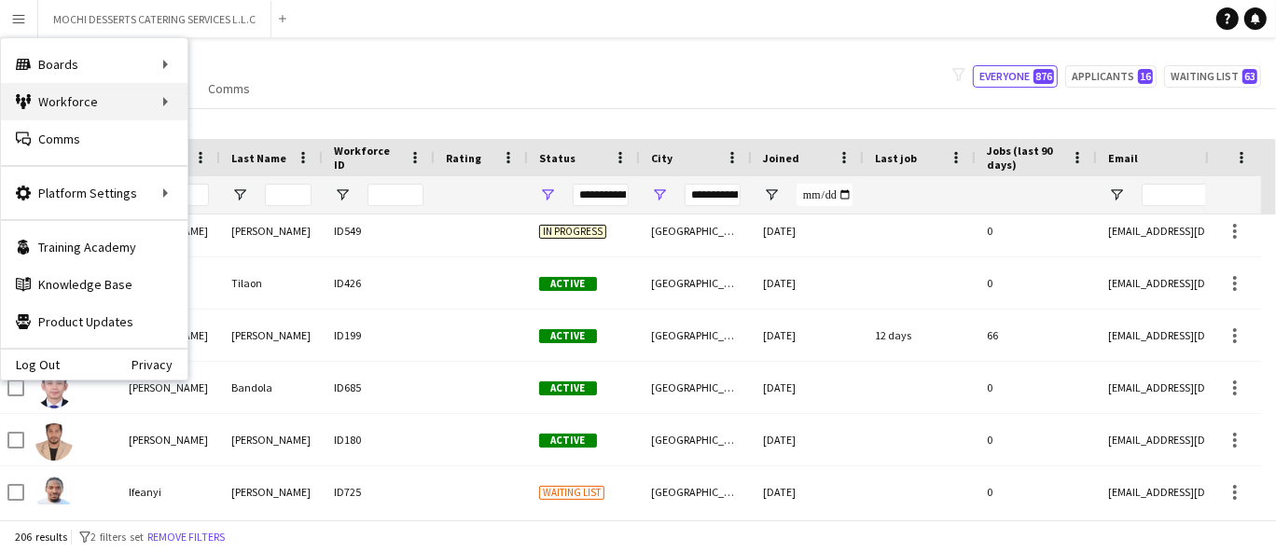
click at [111, 108] on div "Workforce Workforce" at bounding box center [94, 101] width 187 height 37
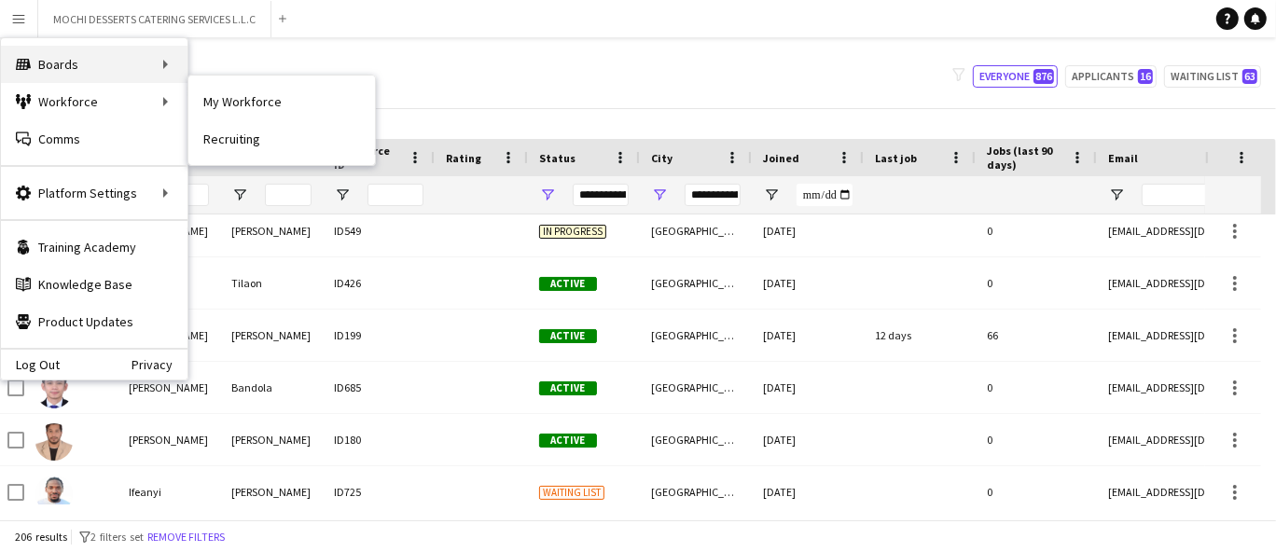
click at [160, 66] on div "Boards Boards" at bounding box center [94, 64] width 187 height 37
click at [272, 101] on link "All jobs" at bounding box center [281, 101] width 187 height 37
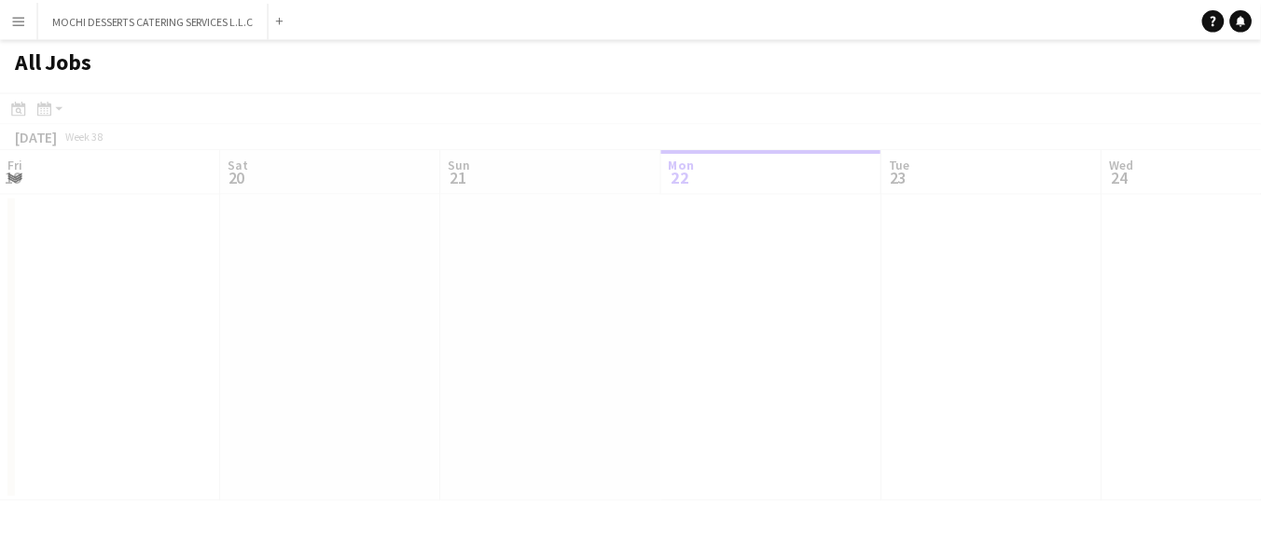
scroll to position [0, 445]
click at [21, 22] on app-icon "Menu" at bounding box center [18, 18] width 15 height 15
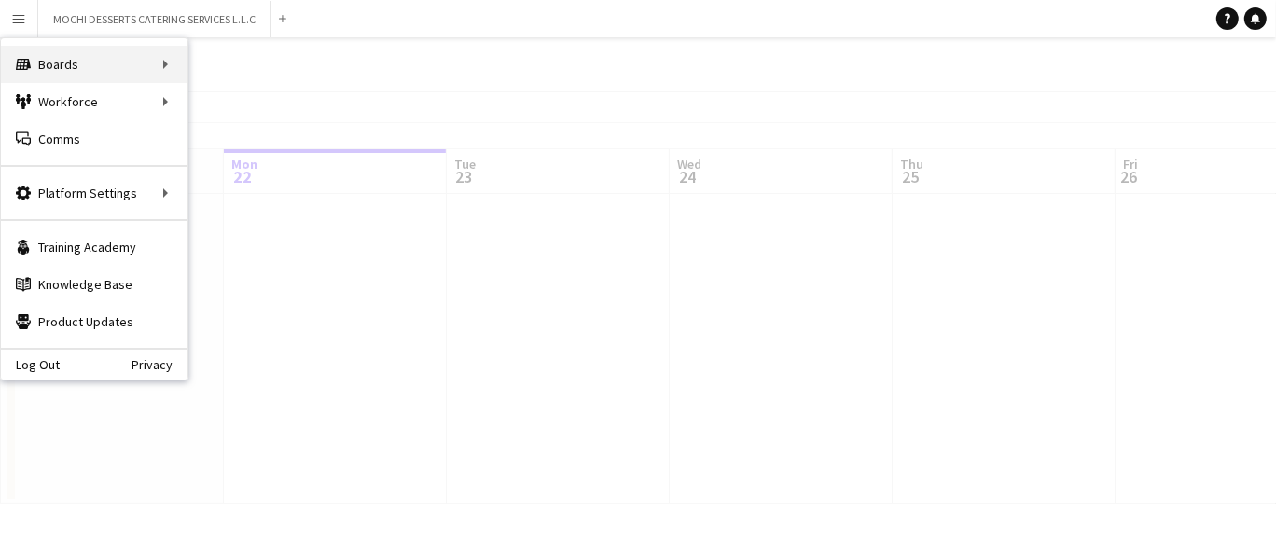
click at [137, 77] on div "Boards Boards" at bounding box center [94, 64] width 187 height 37
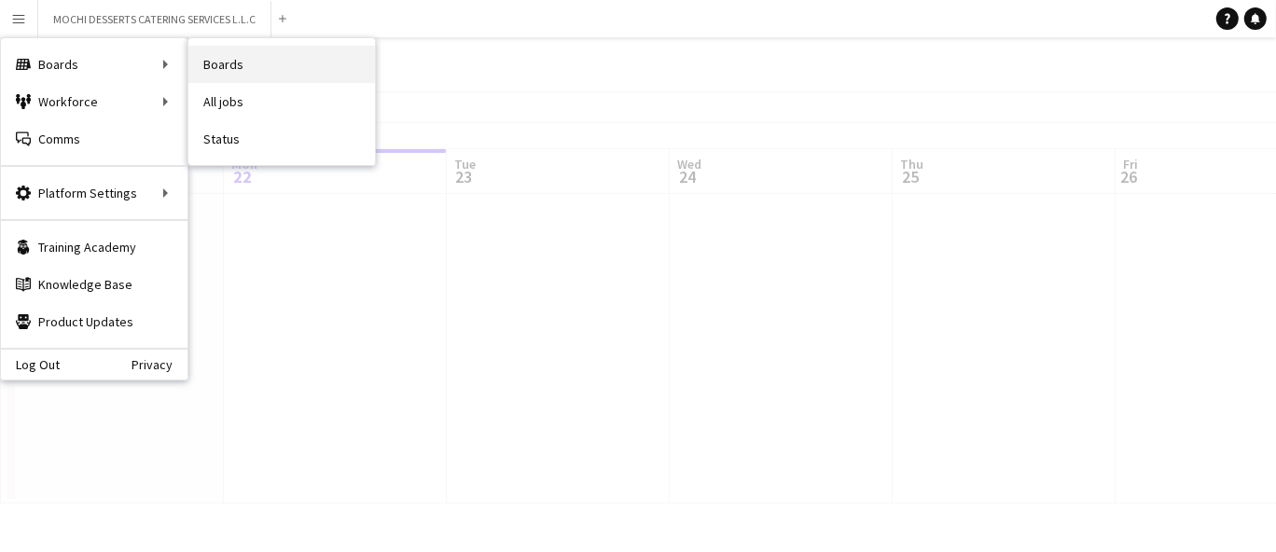
click at [272, 66] on link "Boards" at bounding box center [281, 64] width 187 height 37
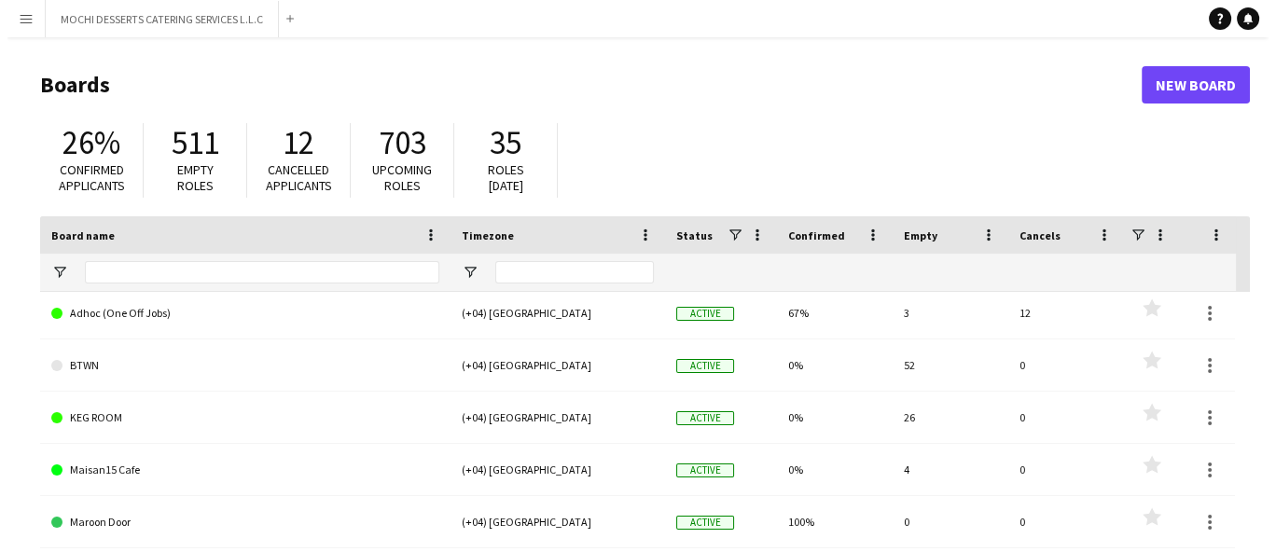
scroll to position [61, 0]
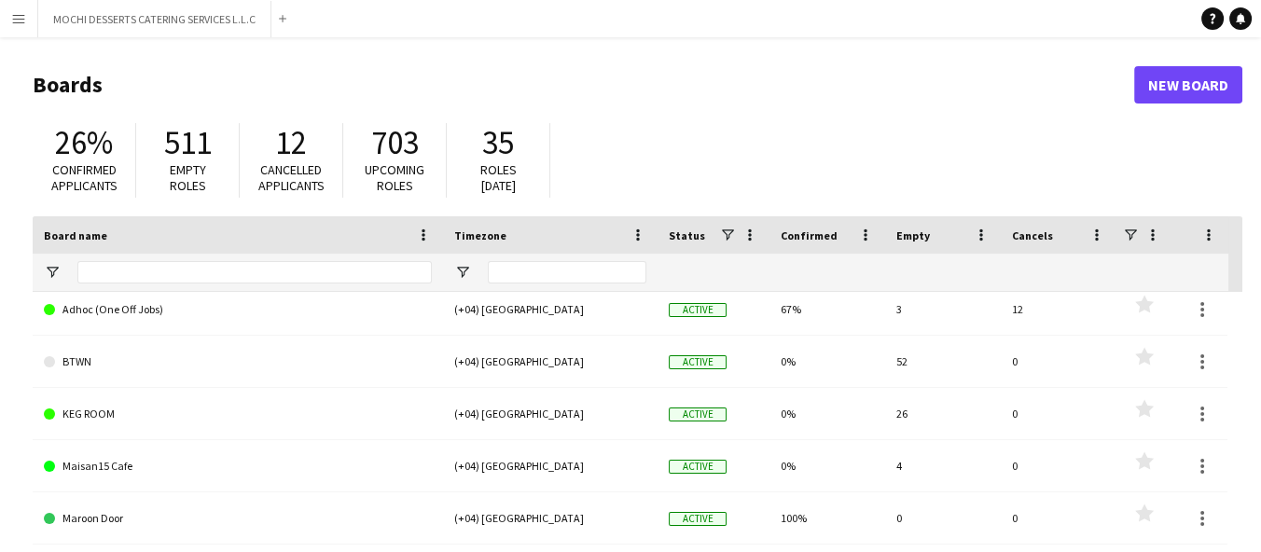
click at [95, 410] on link "KEG ROOM" at bounding box center [238, 414] width 388 height 52
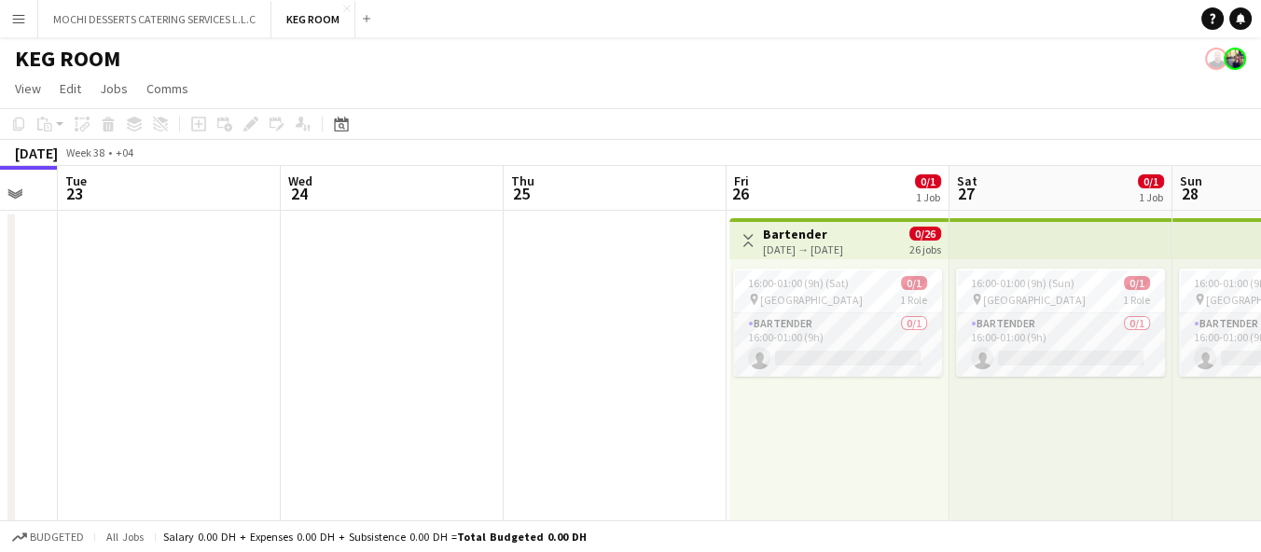
scroll to position [0, 647]
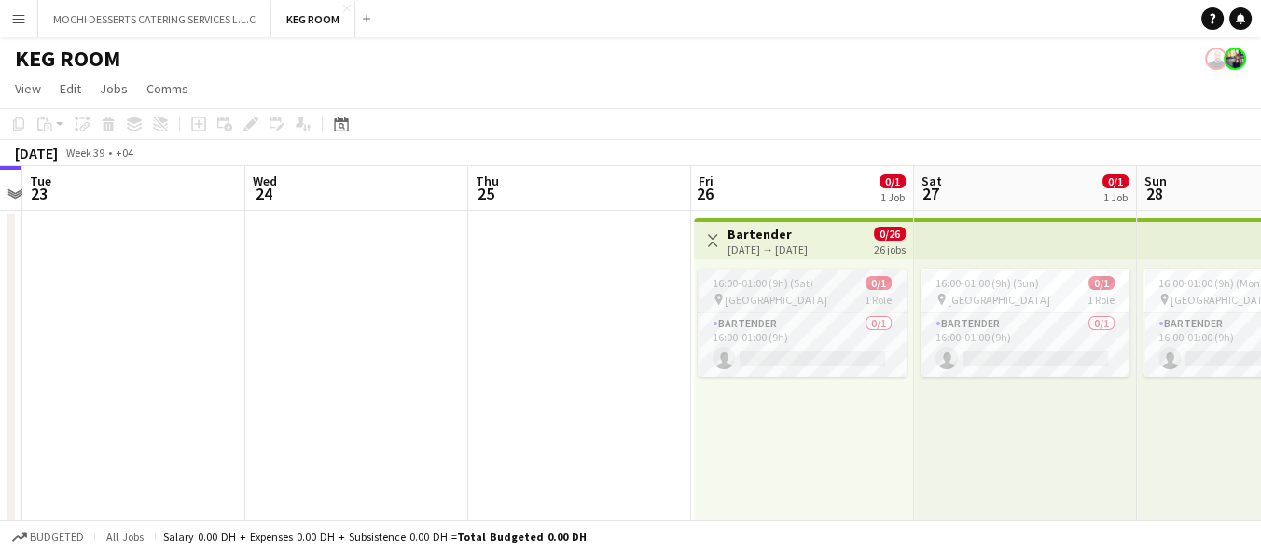
click at [847, 297] on div "pin [GEOGRAPHIC_DATA] 1 Role" at bounding box center [802, 299] width 209 height 15
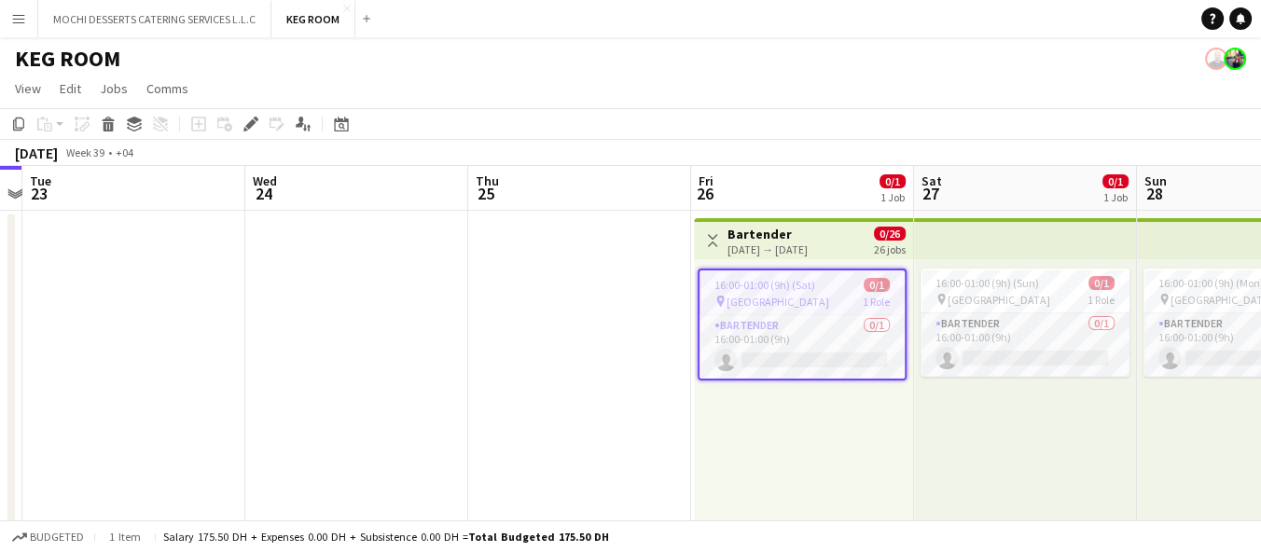
click at [827, 296] on div "pin [GEOGRAPHIC_DATA] 1 Role" at bounding box center [802, 301] width 205 height 15
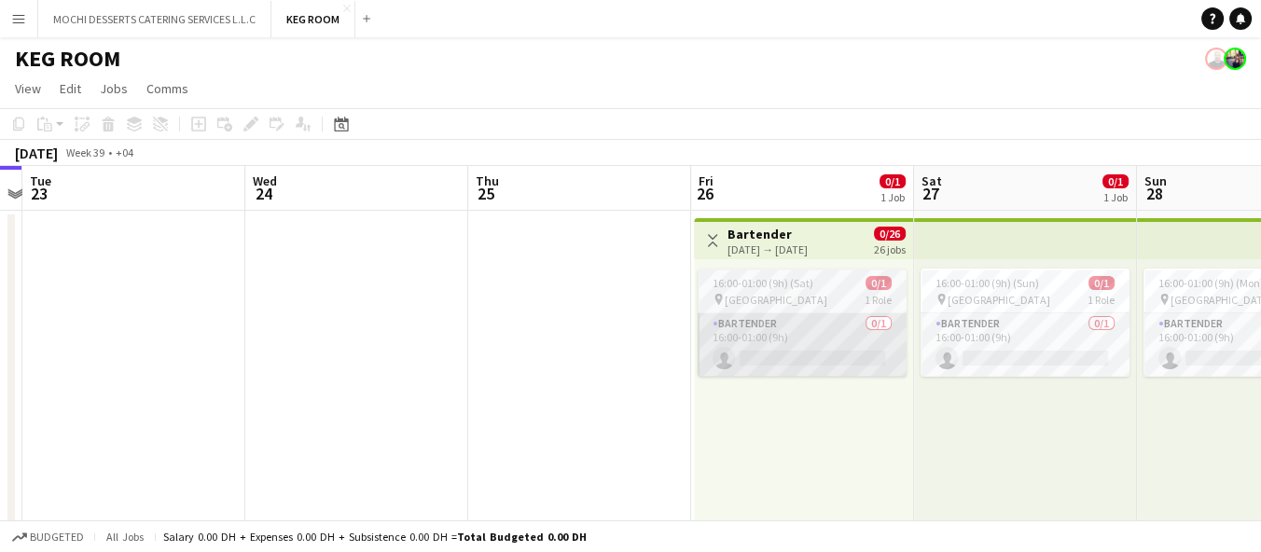
click at [824, 313] on app-card-role "Bartender 0/1 16:00-01:00 (9h) single-neutral-actions" at bounding box center [802, 344] width 209 height 63
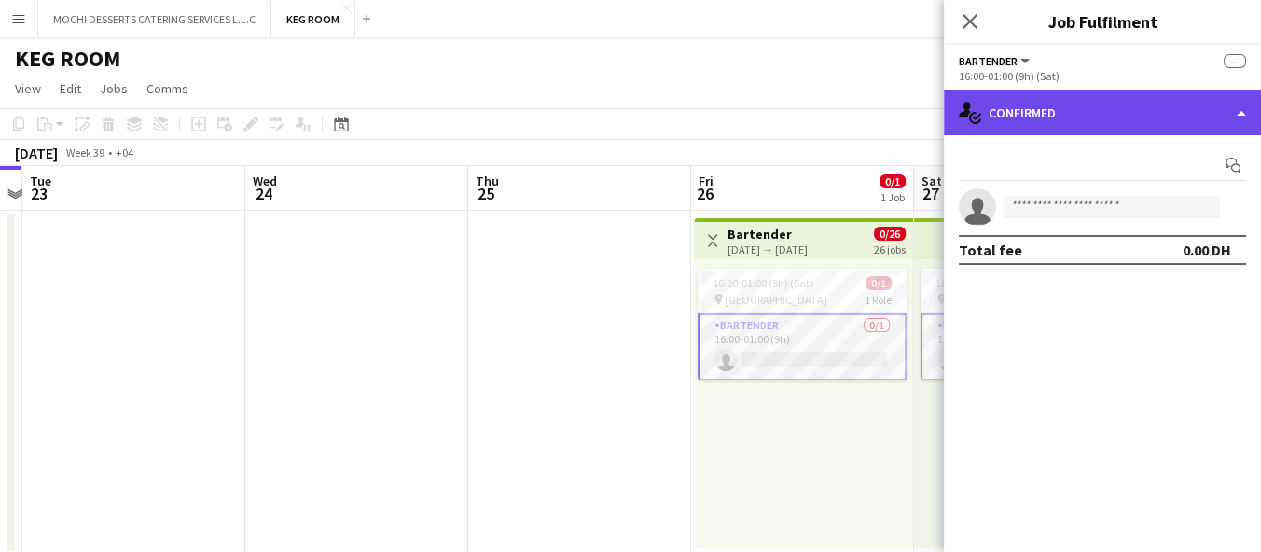
click at [1082, 107] on div "single-neutral-actions-check-2 Confirmed" at bounding box center [1102, 112] width 317 height 45
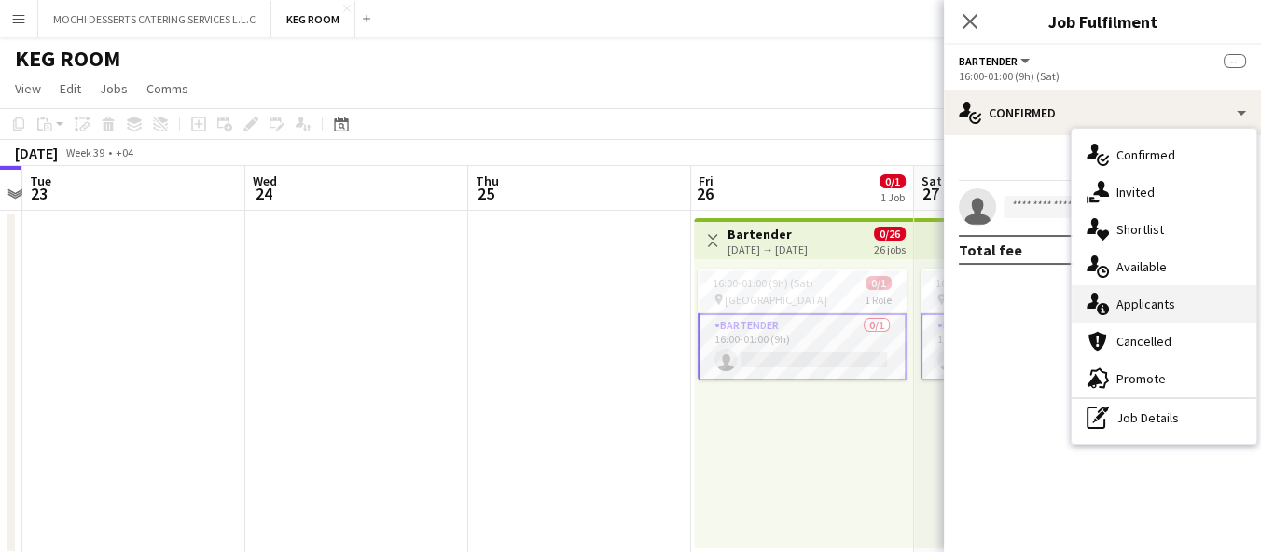
click at [1173, 304] on span "Applicants" at bounding box center [1146, 304] width 59 height 17
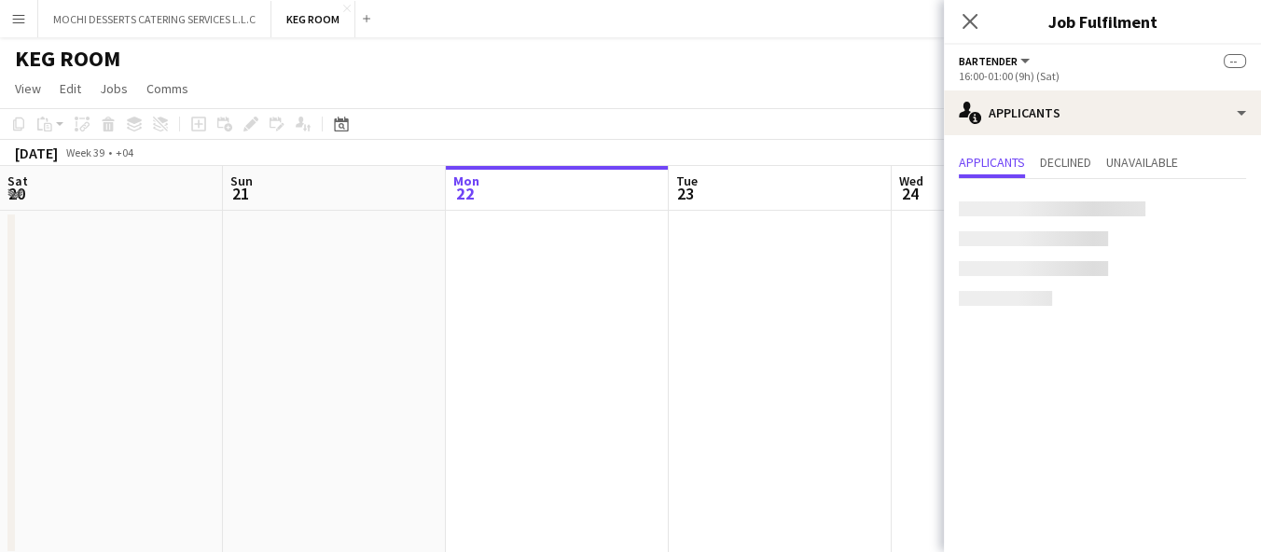
scroll to position [0, 647]
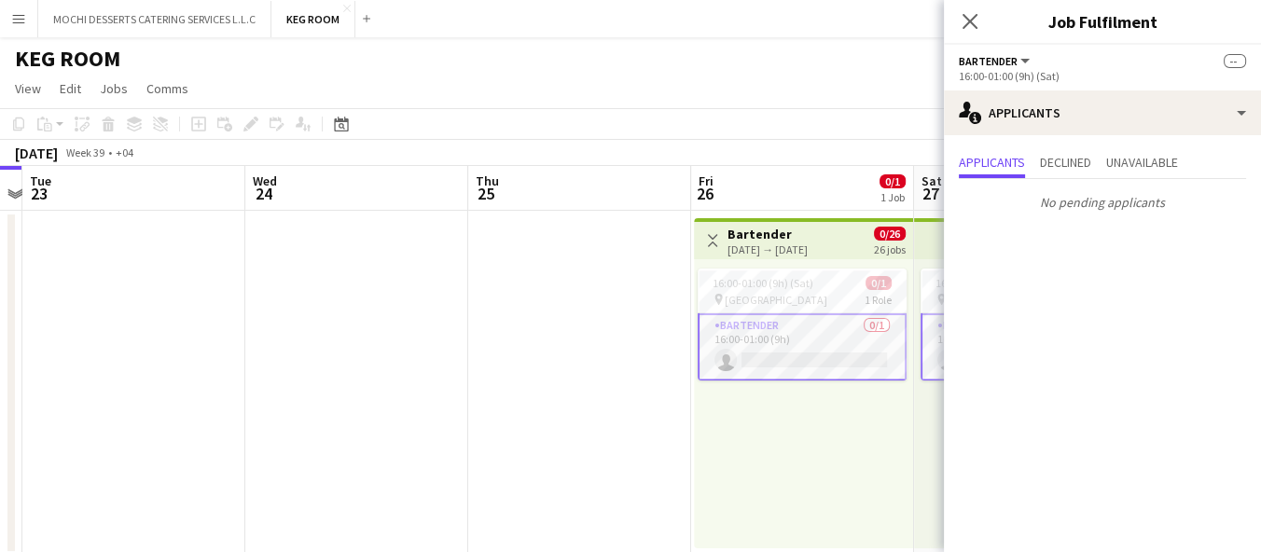
click at [508, 432] on app-date-cell at bounding box center [579, 383] width 223 height 345
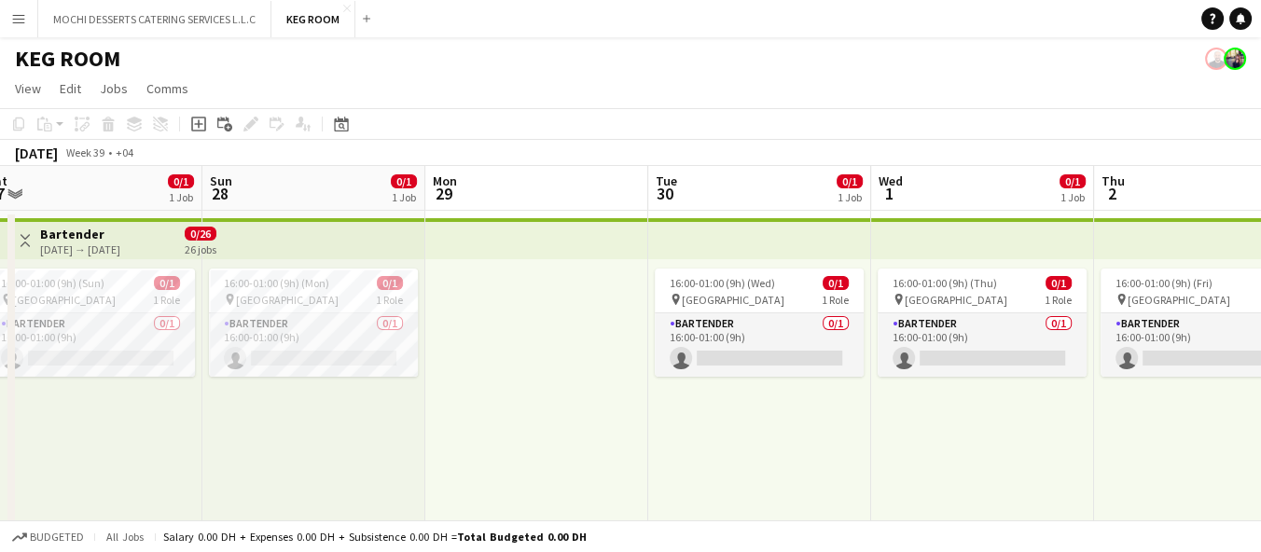
scroll to position [0, 697]
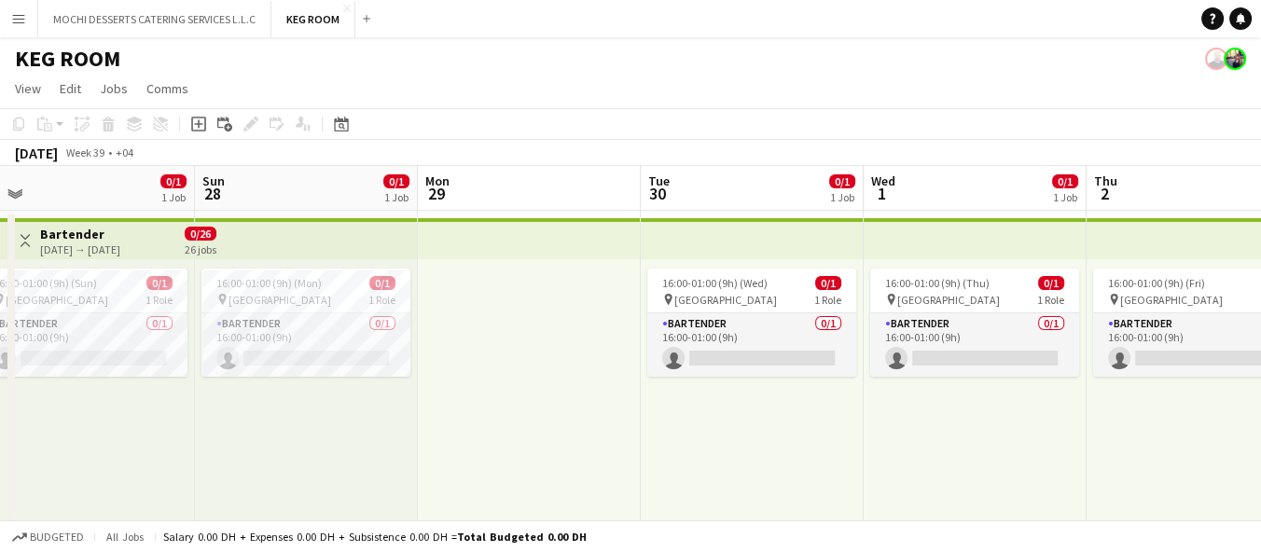
click at [524, 534] on span "Total Budgeted 0.00 DH" at bounding box center [522, 537] width 130 height 14
